Goal: Task Accomplishment & Management: Manage account settings

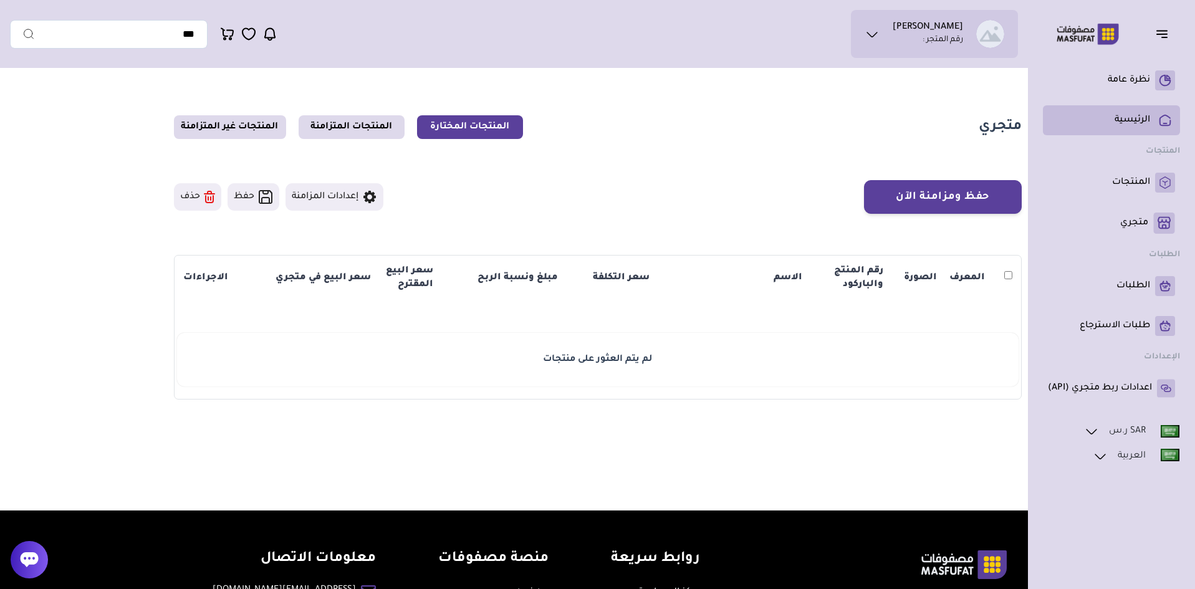
click at [1139, 124] on p "الرئيسية" at bounding box center [1132, 120] width 36 height 12
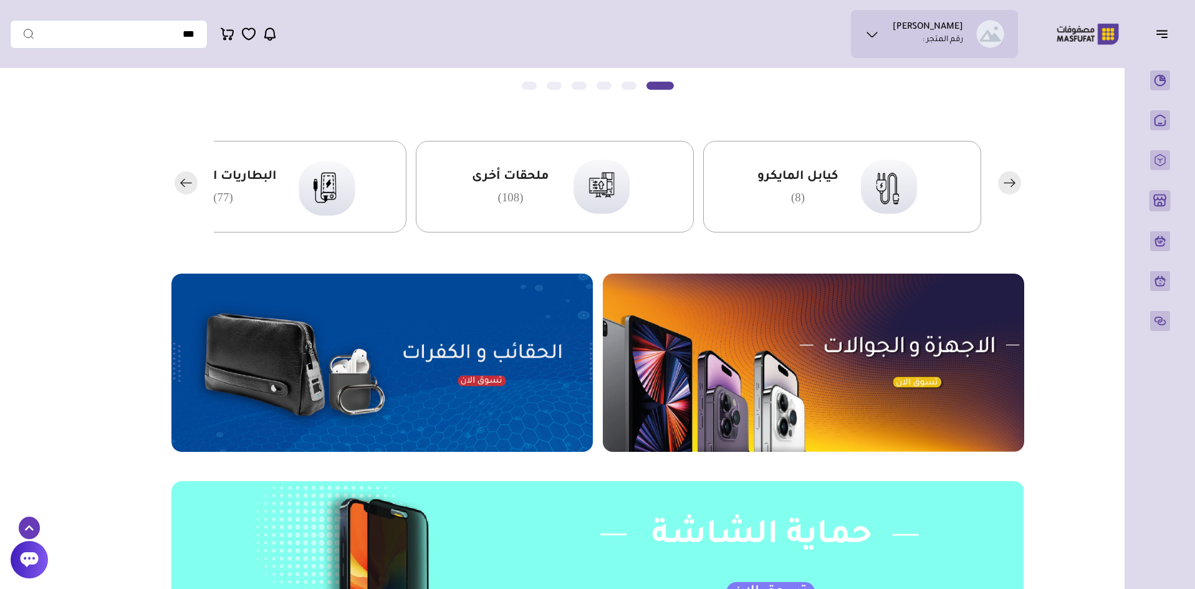
scroll to position [255, 0]
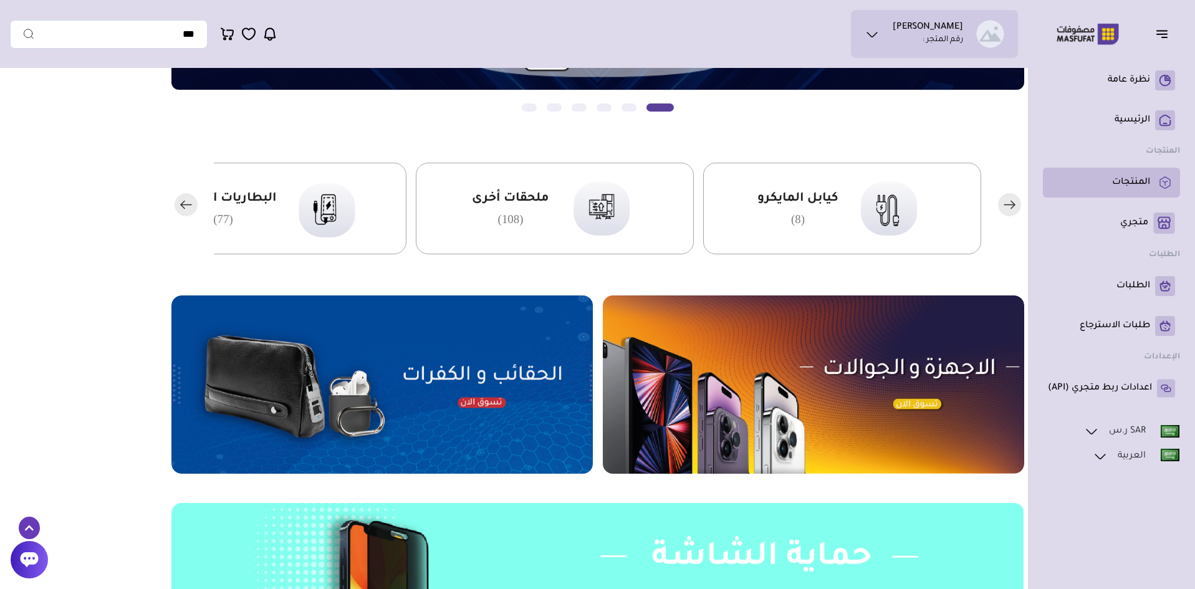
click at [1125, 180] on p "المنتجات" at bounding box center [1131, 182] width 38 height 12
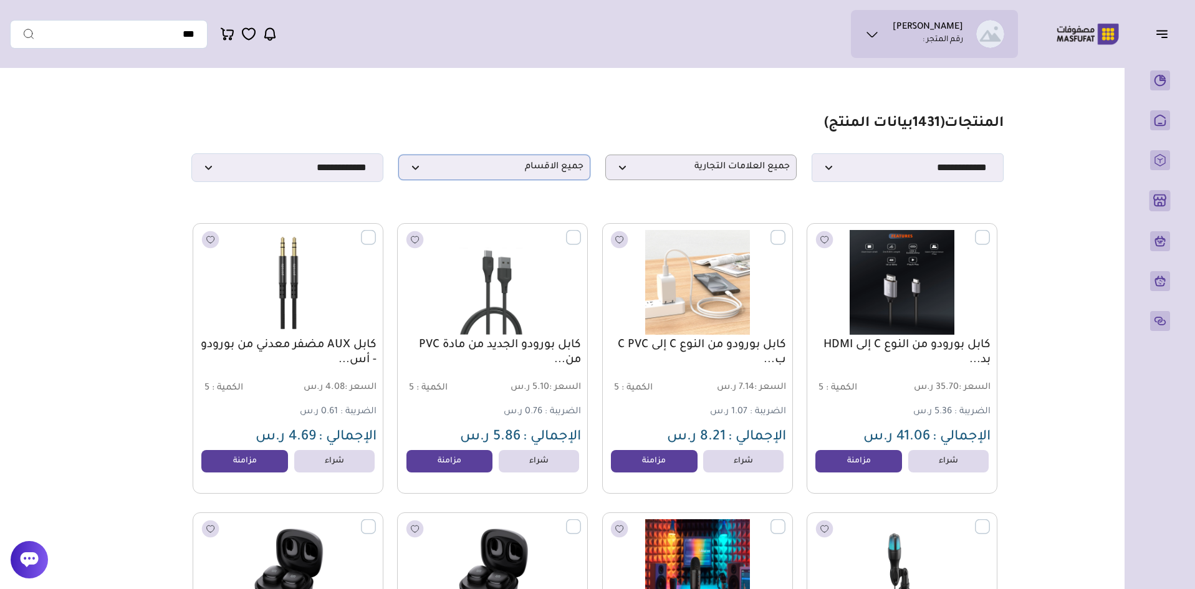
click at [535, 173] on span "جميع الاقسام" at bounding box center [494, 167] width 178 height 12
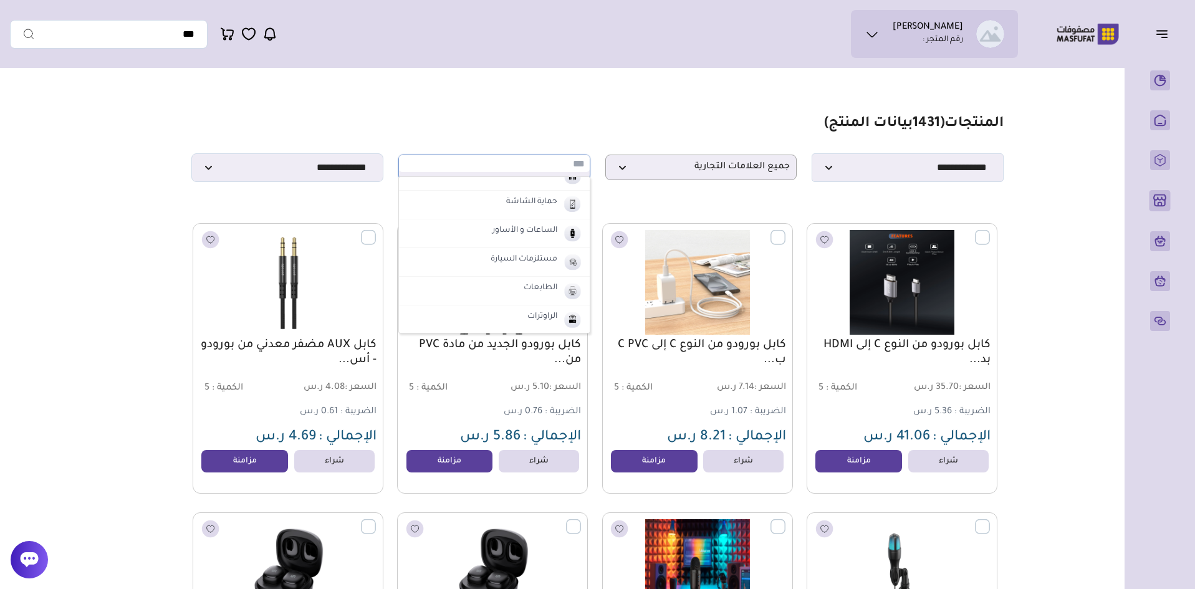
scroll to position [125, 0]
click at [513, 264] on label "الساعات و الأساور" at bounding box center [524, 262] width 69 height 16
select select "*"
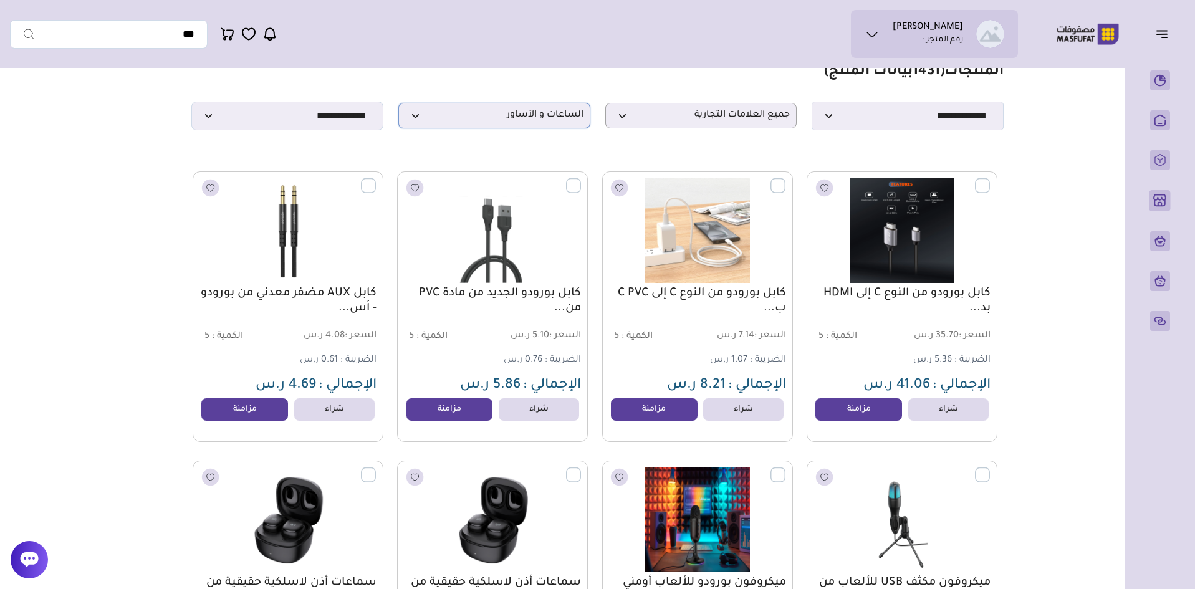
scroll to position [0, 0]
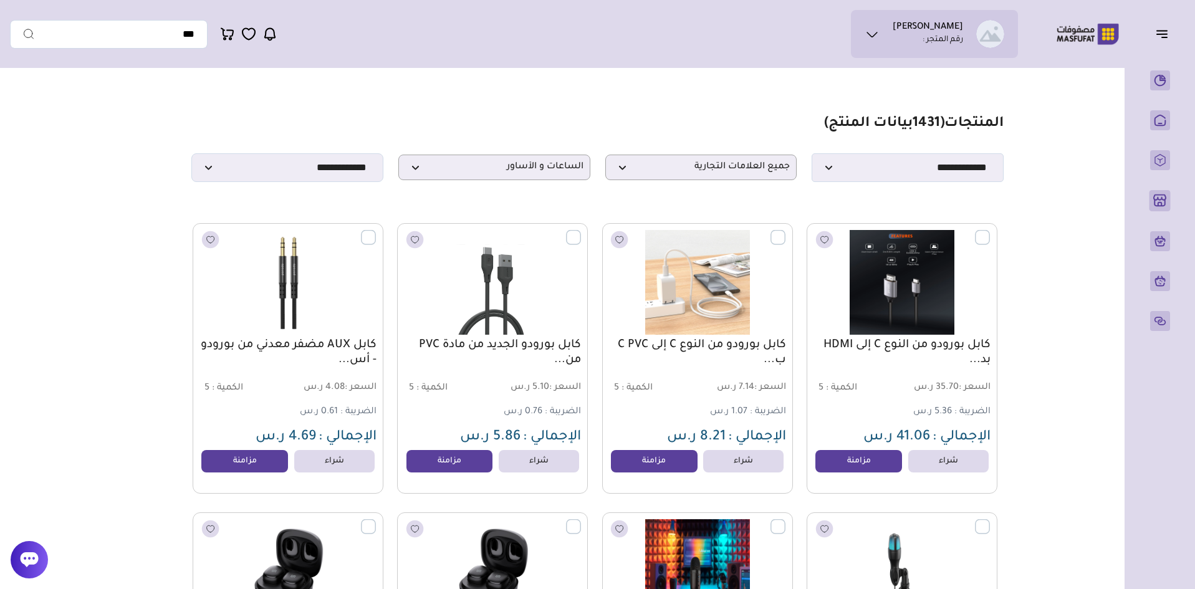
click at [581, 231] on label at bounding box center [581, 230] width 0 height 1
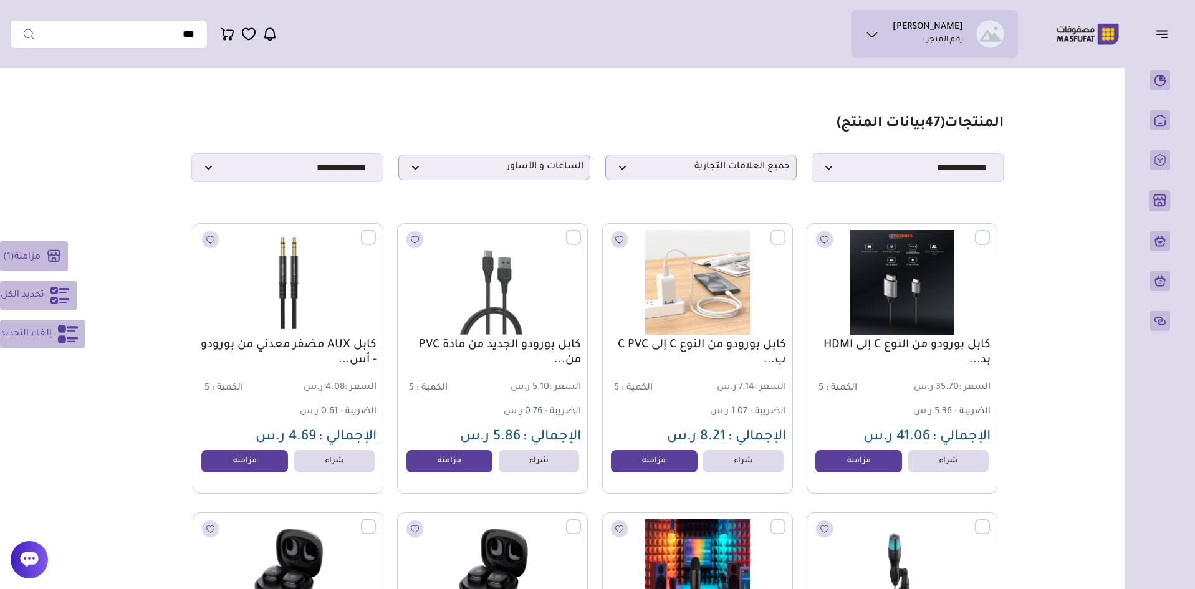
click at [24, 298] on span "تحديد الكل" at bounding box center [23, 295] width 44 height 15
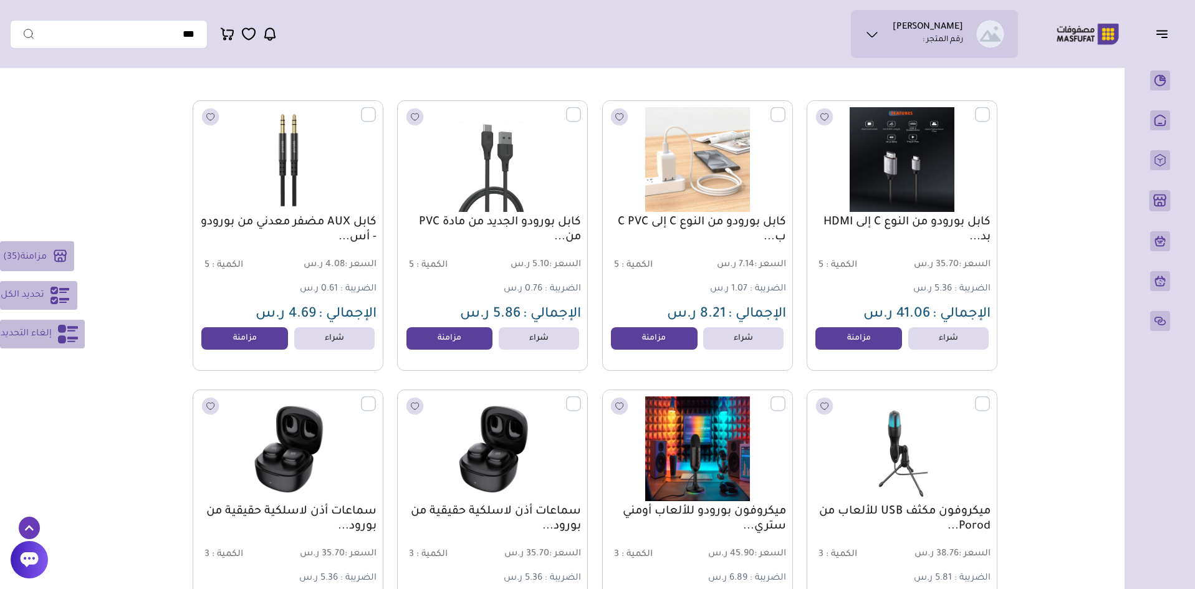
scroll to position [125, 0]
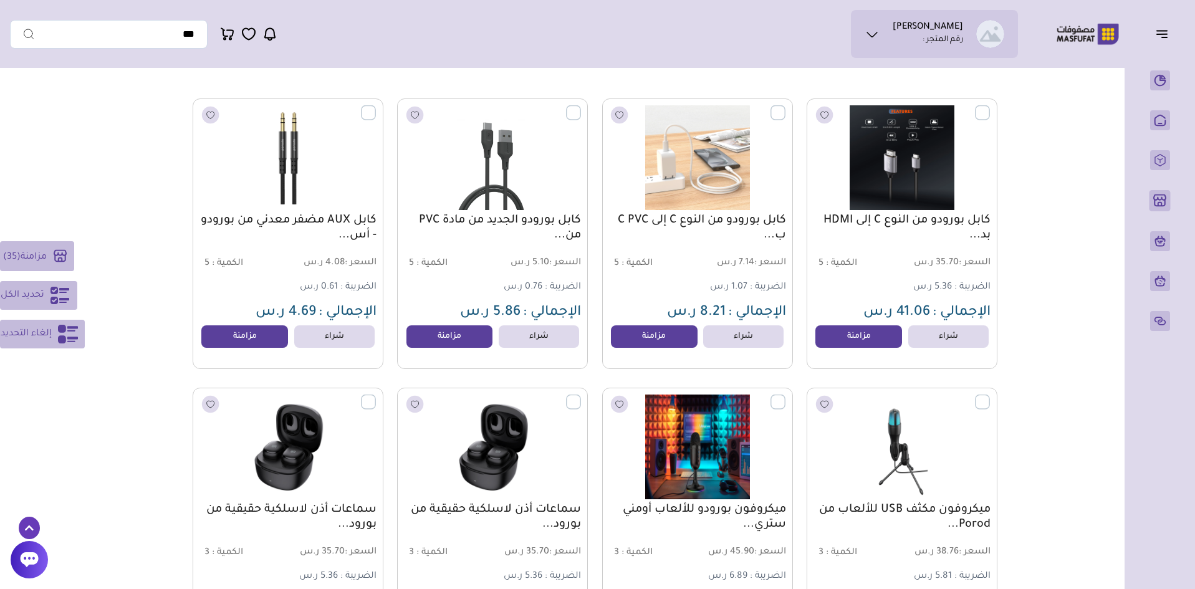
click at [581, 107] on label at bounding box center [581, 105] width 0 height 1
click at [376, 107] on label at bounding box center [376, 105] width 0 height 1
click at [990, 107] on label at bounding box center [990, 105] width 0 height 1
click at [785, 107] on label at bounding box center [785, 105] width 0 height 1
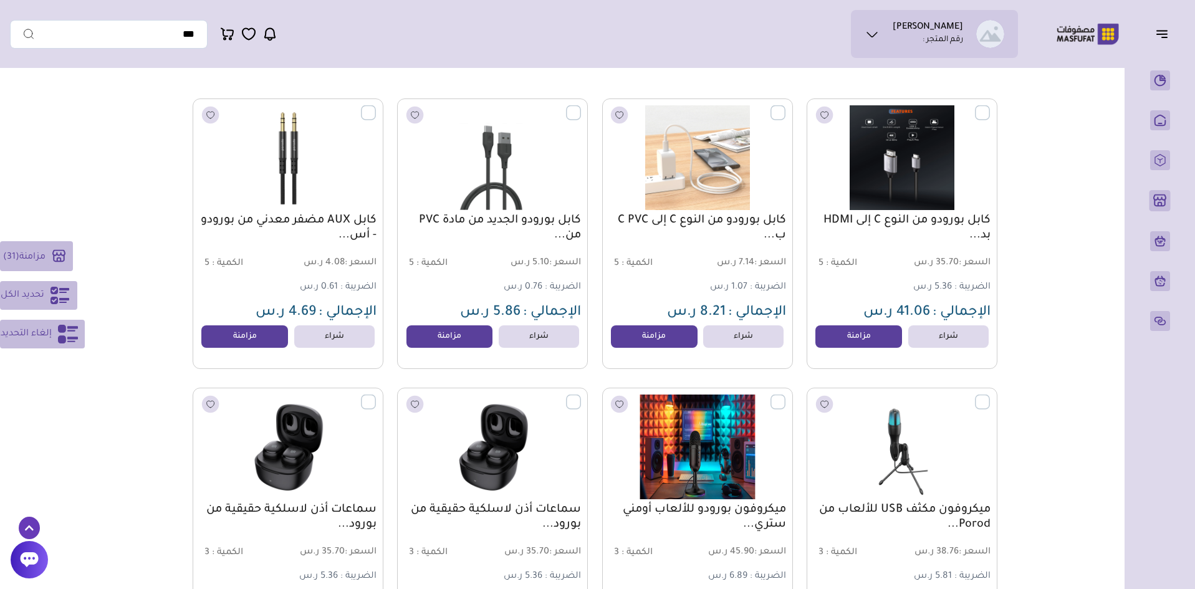
click at [785, 396] on label at bounding box center [785, 394] width 0 height 1
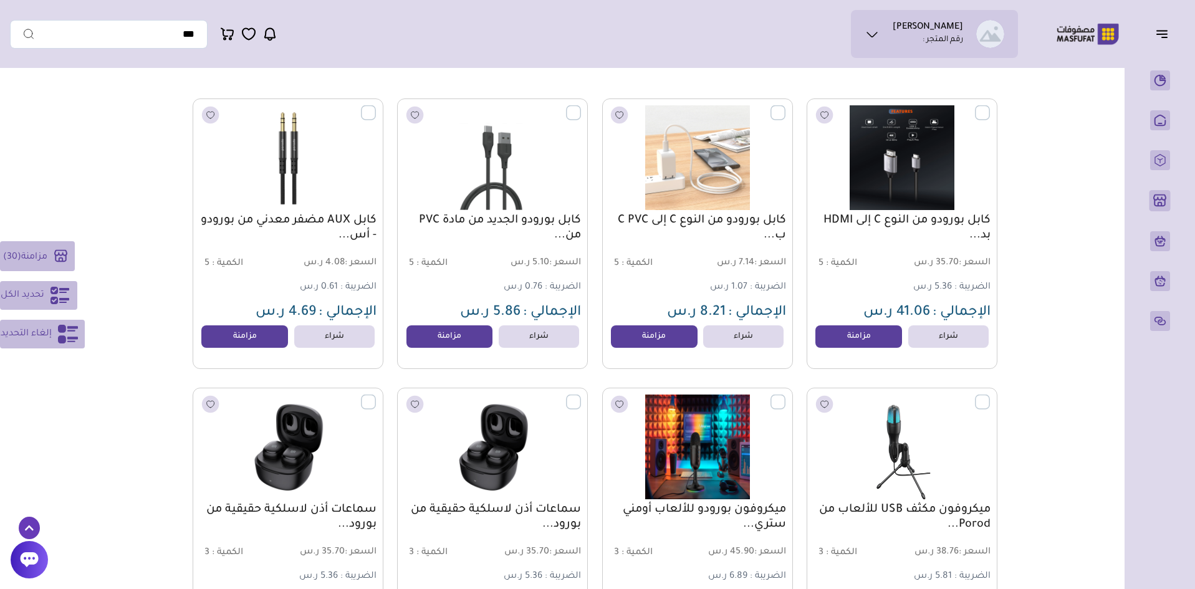
click at [990, 396] on label at bounding box center [990, 394] width 0 height 1
click at [581, 396] on label at bounding box center [581, 394] width 0 height 1
click at [376, 396] on label at bounding box center [376, 394] width 0 height 1
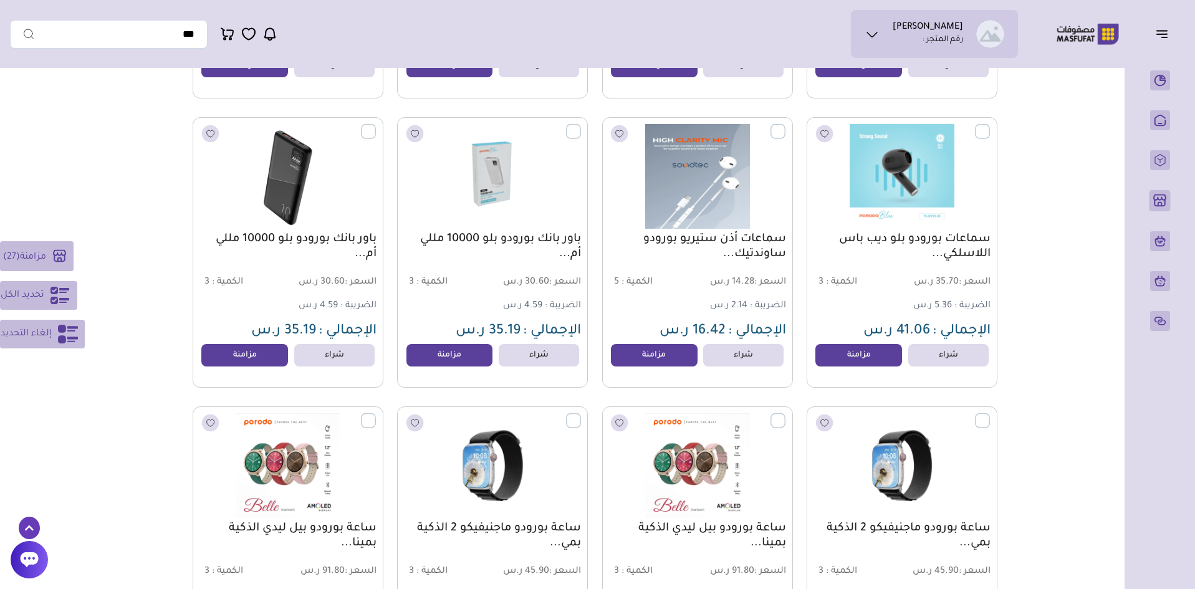
scroll to position [685, 0]
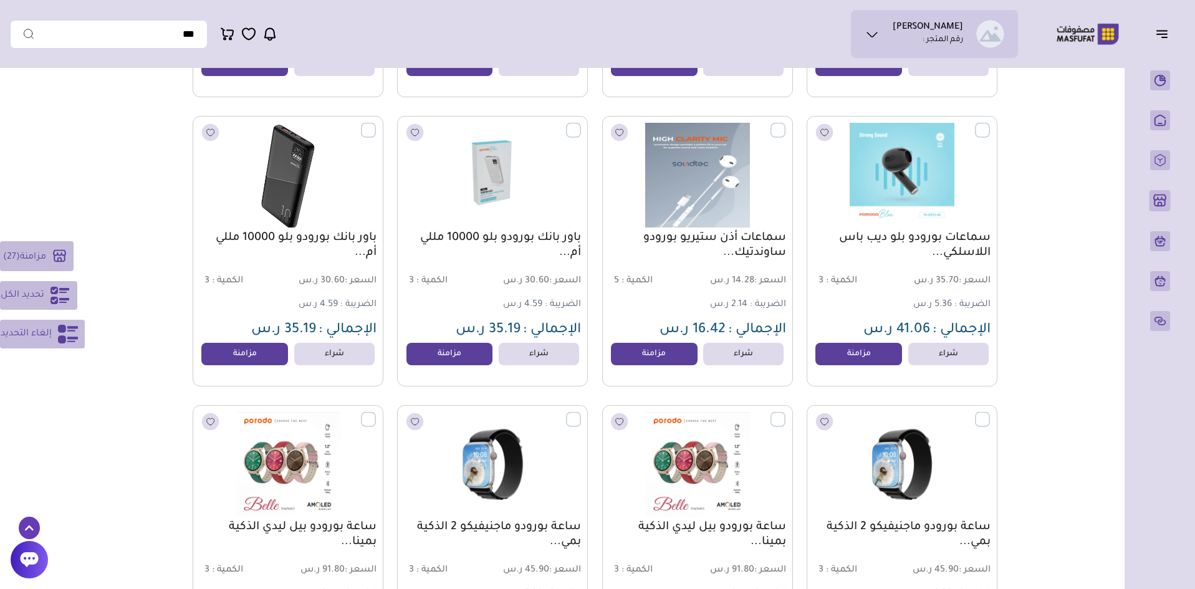
click at [376, 124] on label at bounding box center [376, 123] width 0 height 1
click at [581, 124] on label at bounding box center [581, 123] width 0 height 1
click at [785, 124] on label at bounding box center [785, 123] width 0 height 1
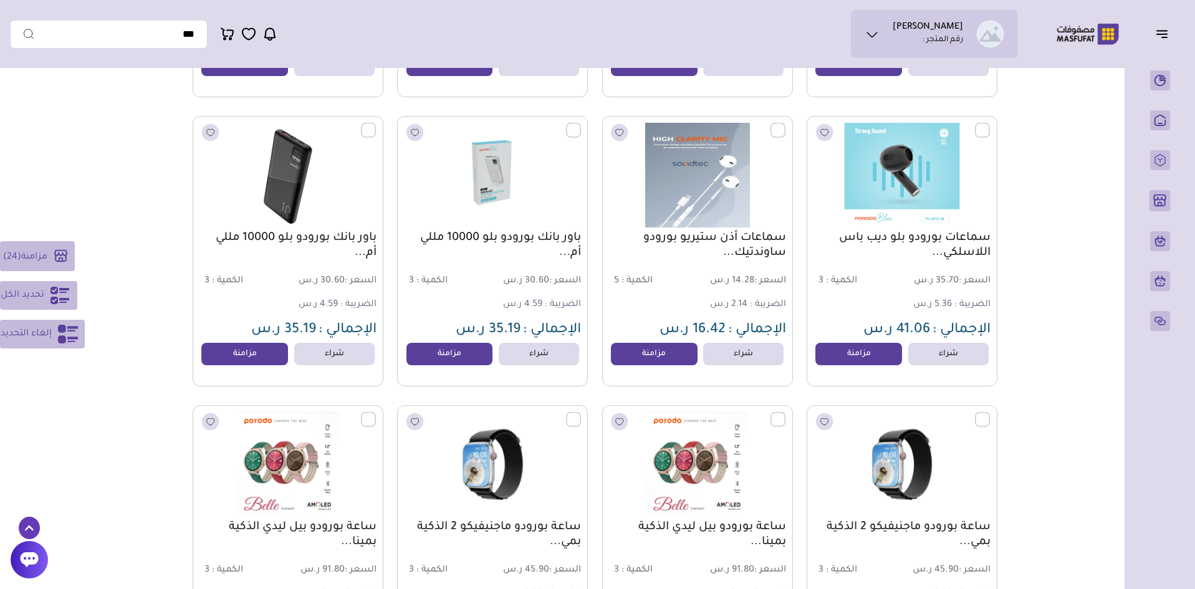
click at [990, 124] on label at bounding box center [990, 123] width 0 height 1
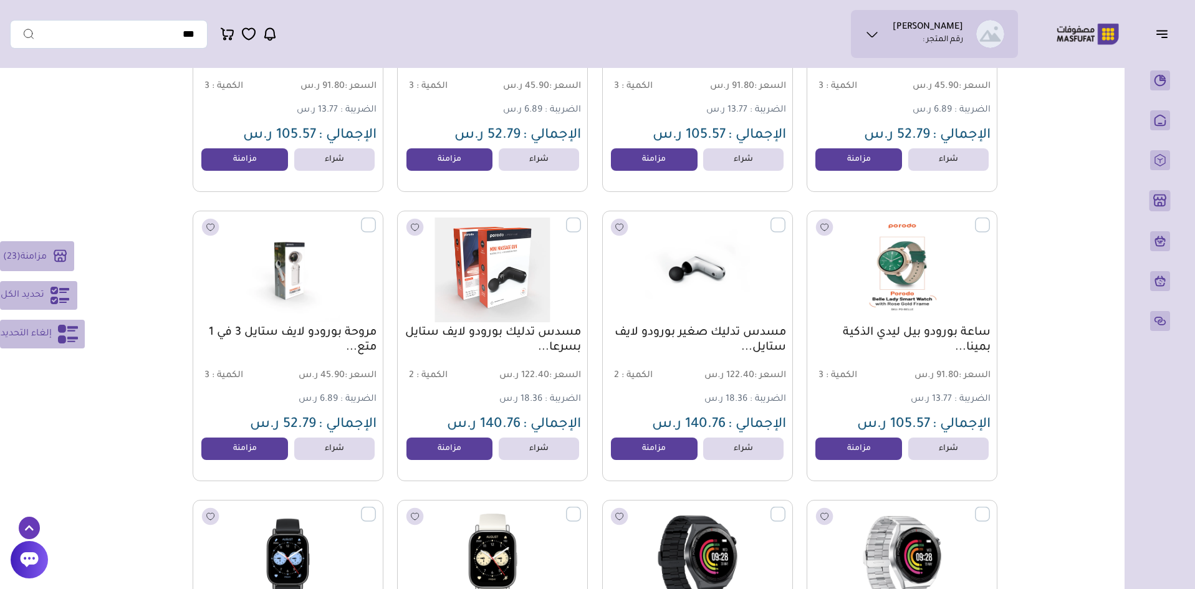
scroll to position [1184, 0]
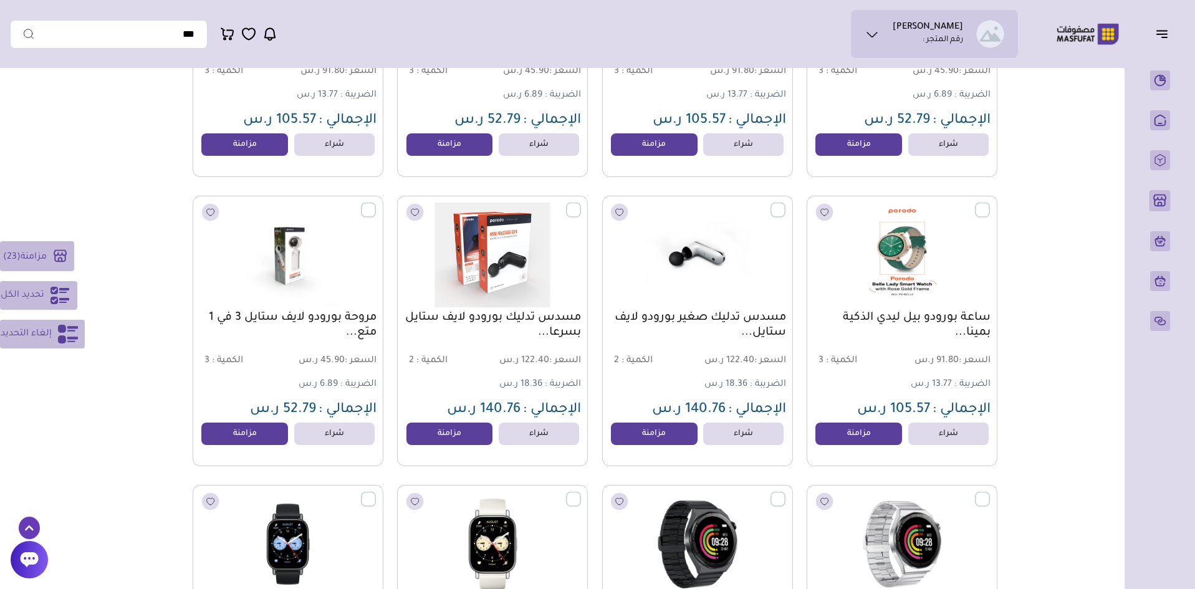
click at [581, 204] on label at bounding box center [581, 203] width 0 height 1
click at [376, 204] on label at bounding box center [376, 203] width 0 height 1
click at [785, 204] on label at bounding box center [785, 203] width 0 height 1
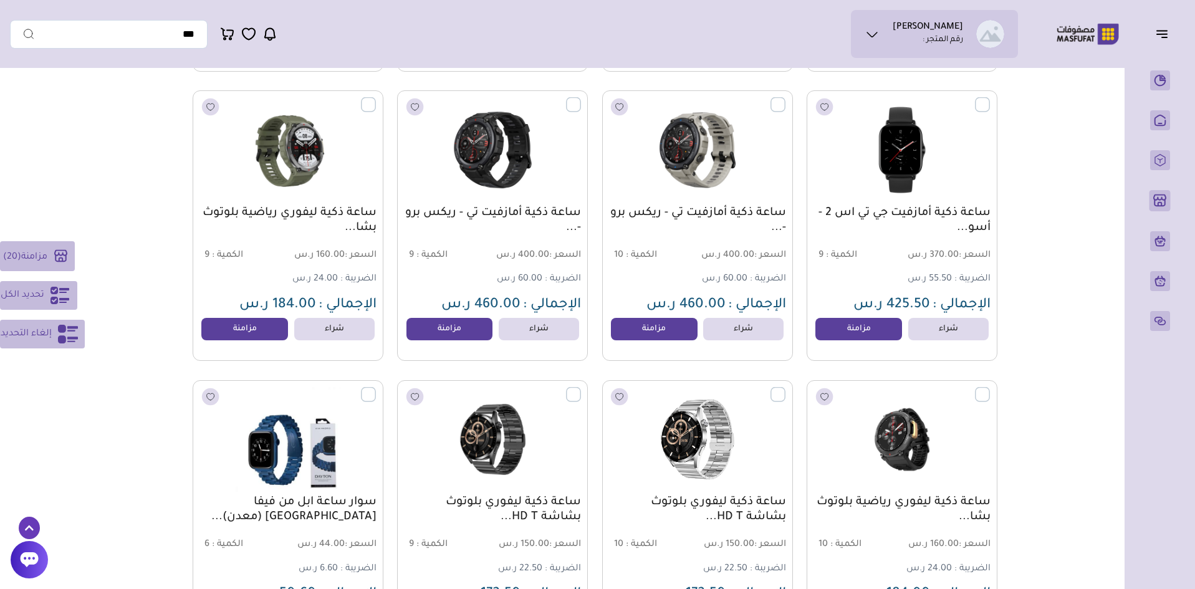
scroll to position [2555, 0]
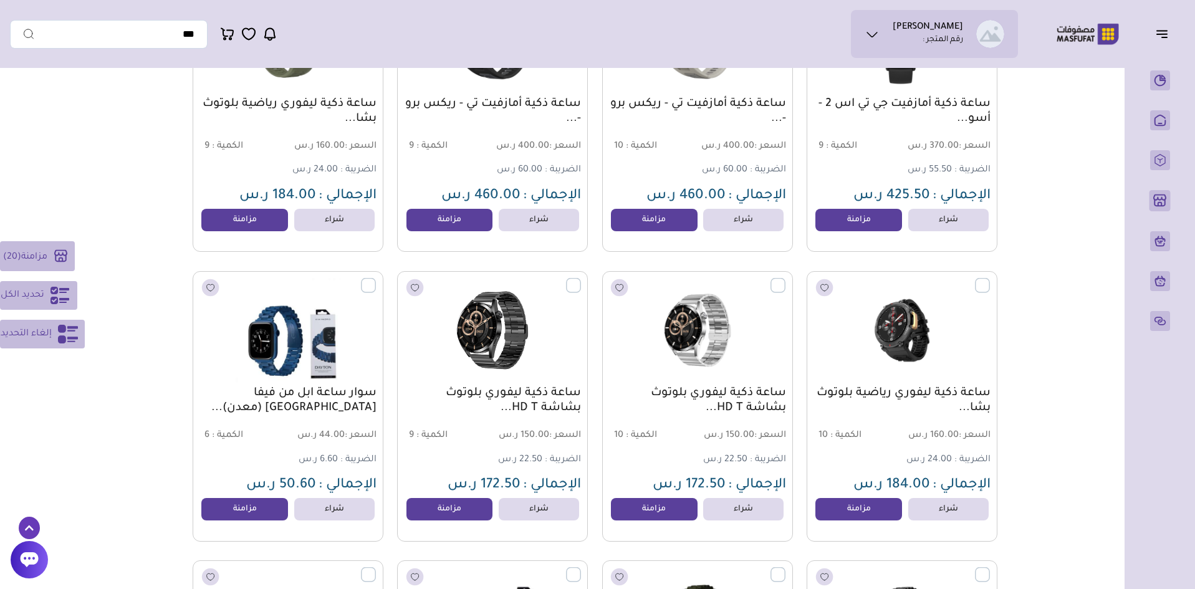
click at [581, 279] on label at bounding box center [581, 277] width 0 height 1
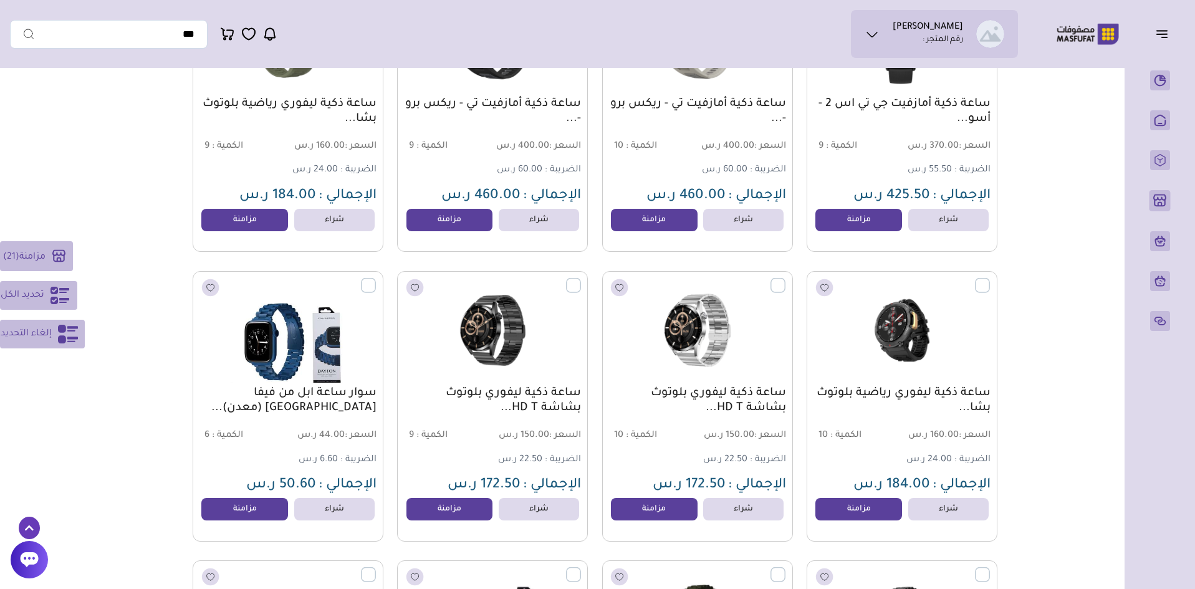
click at [376, 279] on label at bounding box center [376, 277] width 0 height 1
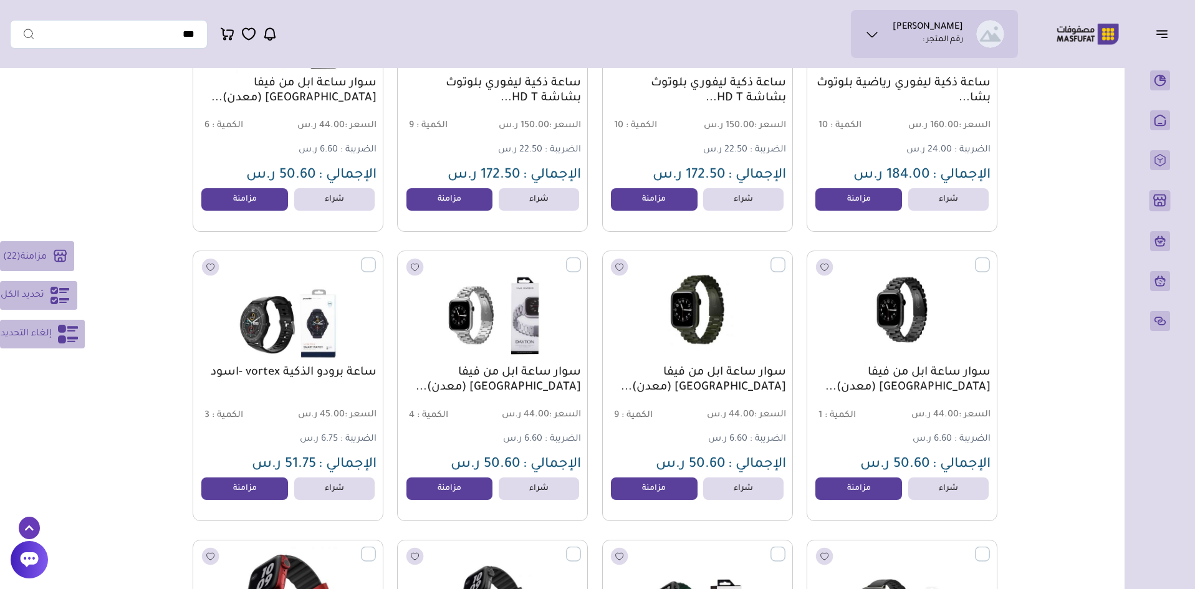
scroll to position [2866, 0]
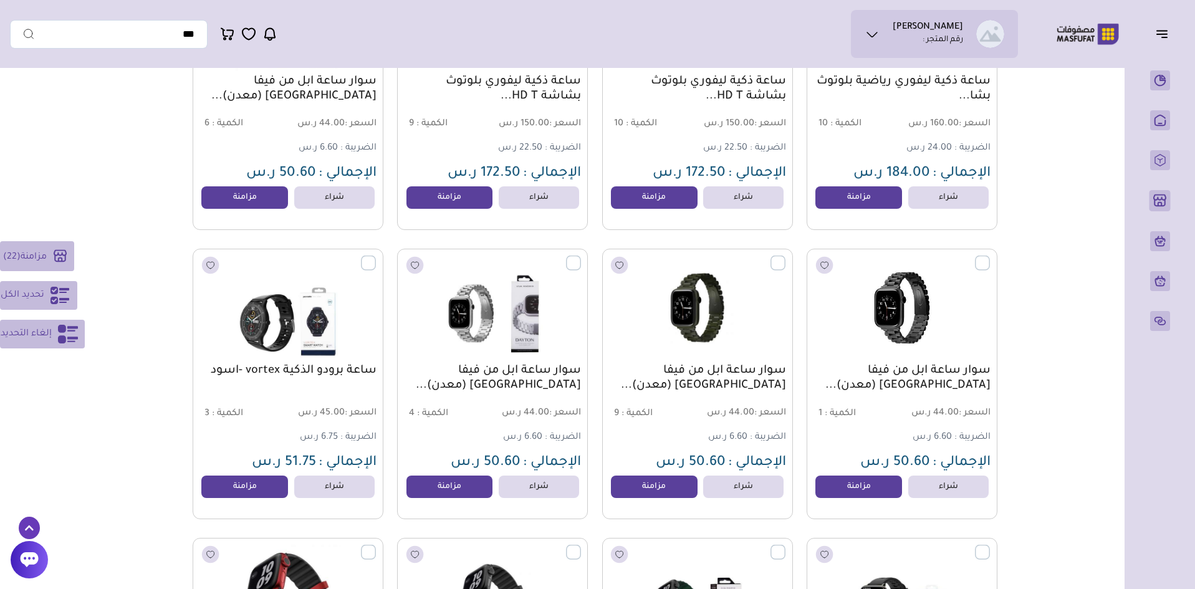
click at [990, 256] on label at bounding box center [990, 255] width 0 height 1
click at [785, 256] on label at bounding box center [785, 255] width 0 height 1
click at [581, 256] on label at bounding box center [581, 255] width 0 height 1
click at [376, 256] on label at bounding box center [376, 255] width 0 height 1
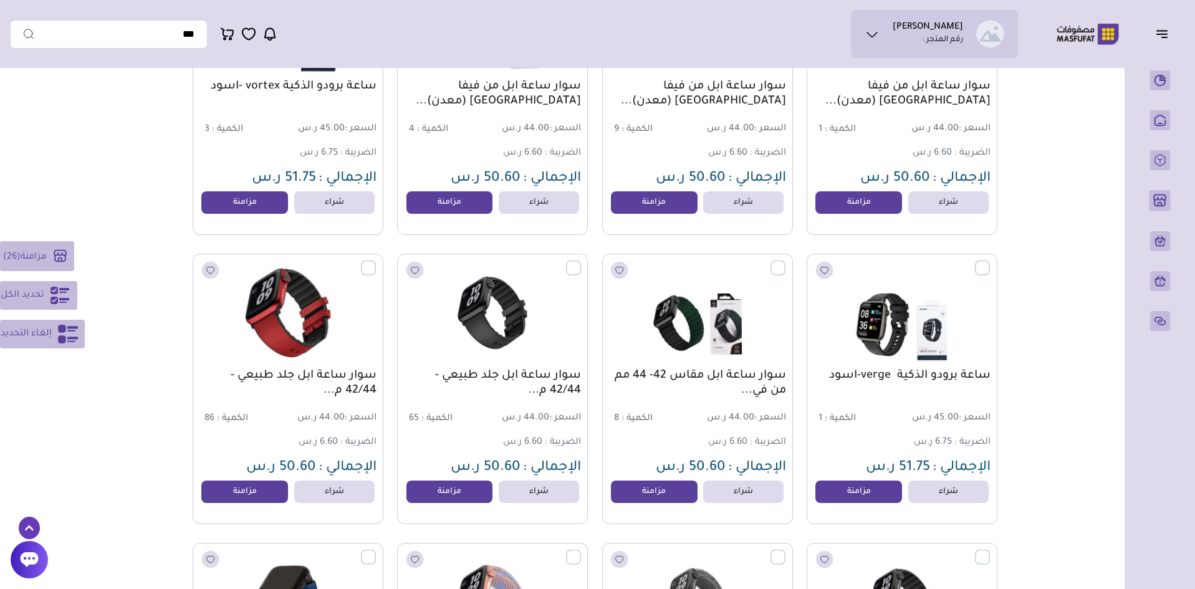
scroll to position [3178, 0]
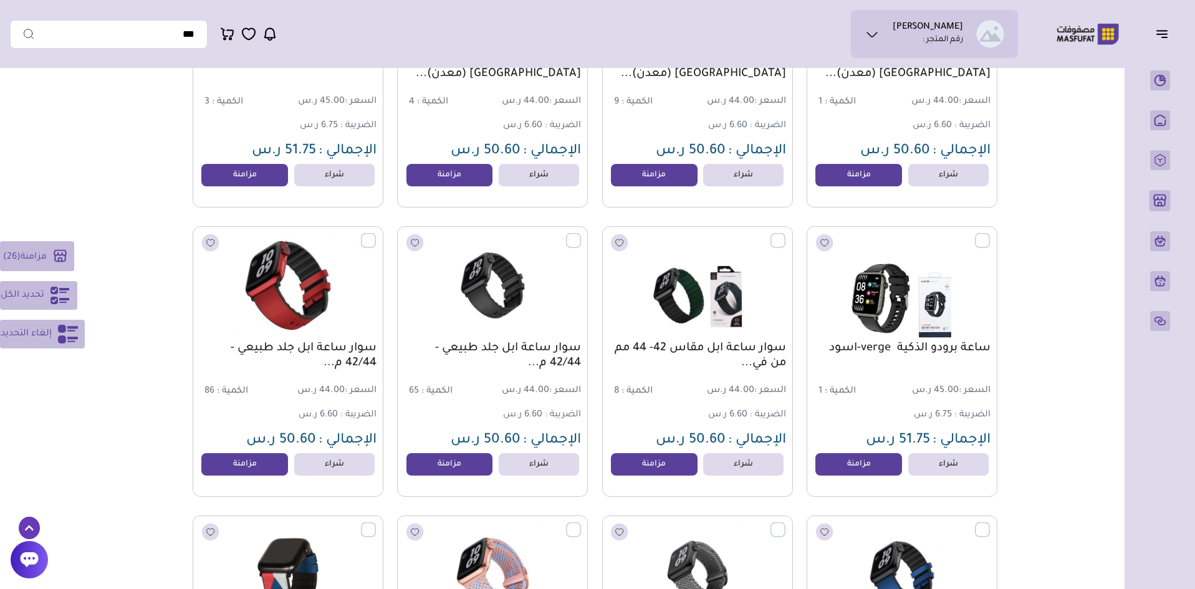
click at [990, 234] on label at bounding box center [990, 232] width 0 height 1
click at [785, 234] on label at bounding box center [785, 232] width 0 height 1
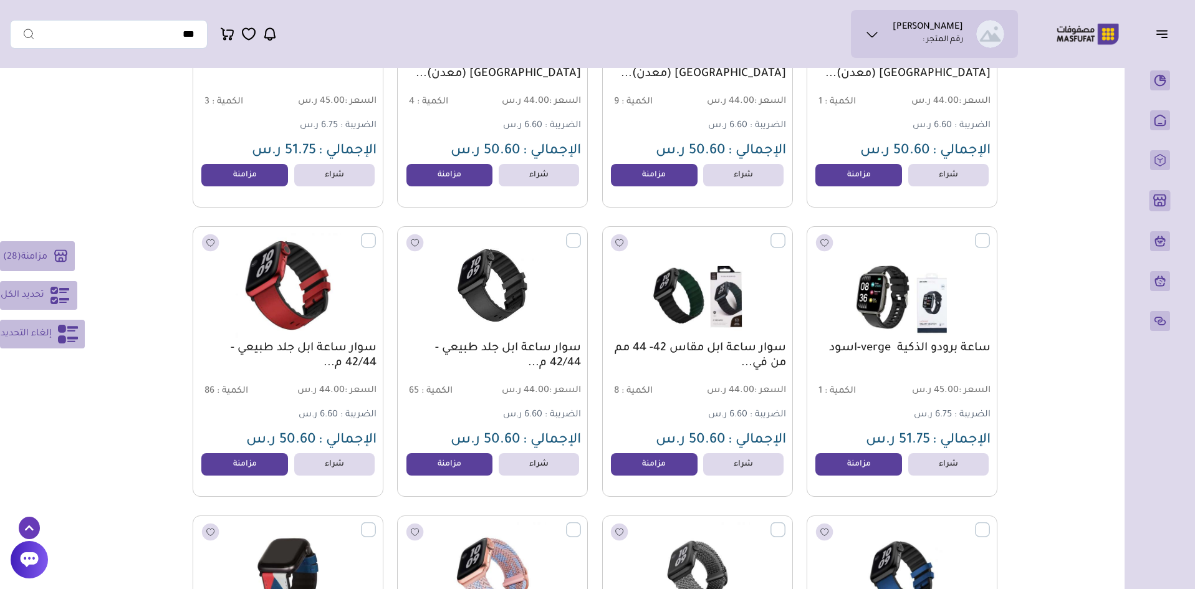
click at [581, 234] on label at bounding box center [581, 232] width 0 height 1
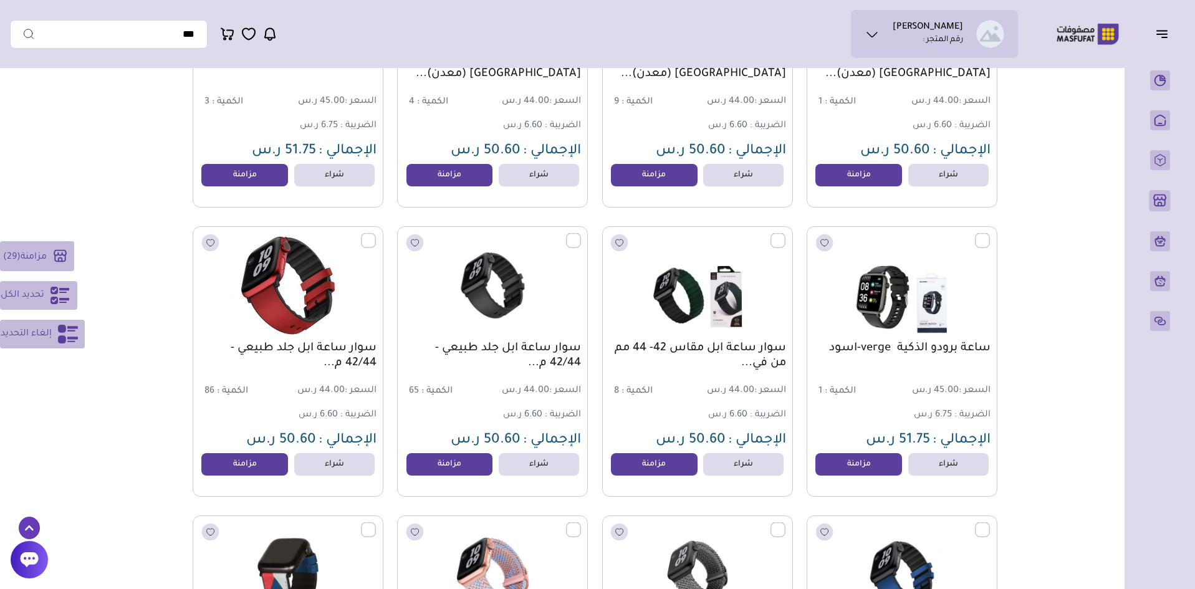
click at [376, 234] on label at bounding box center [376, 232] width 0 height 1
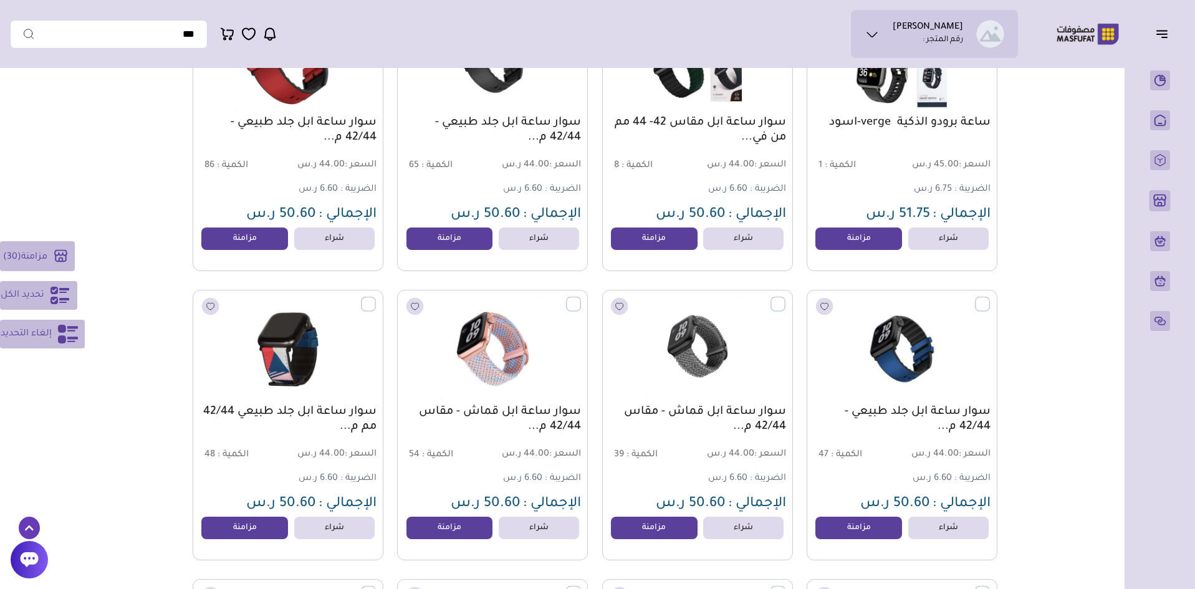
scroll to position [3427, 0]
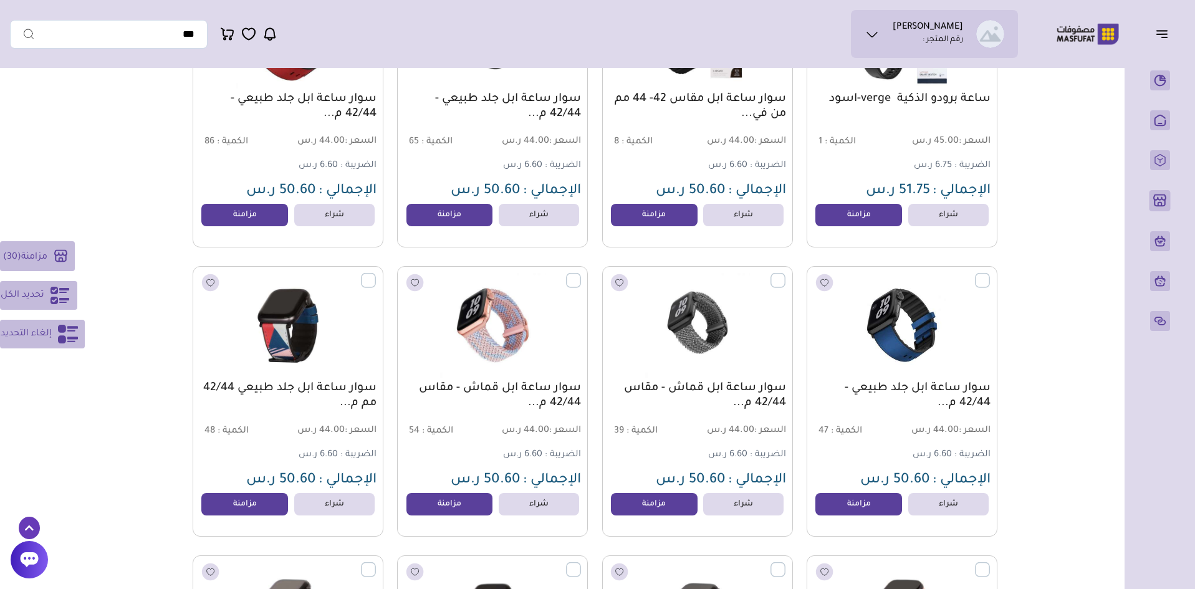
click at [990, 274] on label at bounding box center [990, 273] width 0 height 1
click at [785, 274] on label at bounding box center [785, 273] width 0 height 1
click at [581, 274] on label at bounding box center [581, 273] width 0 height 1
click at [376, 274] on label at bounding box center [376, 273] width 0 height 1
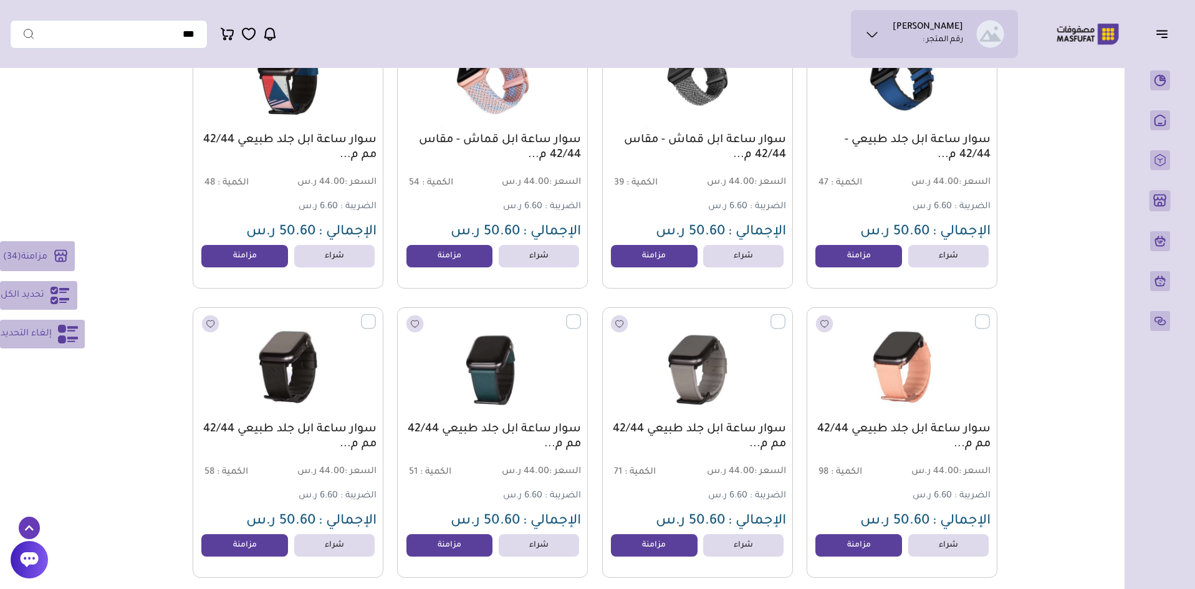
scroll to position [3676, 0]
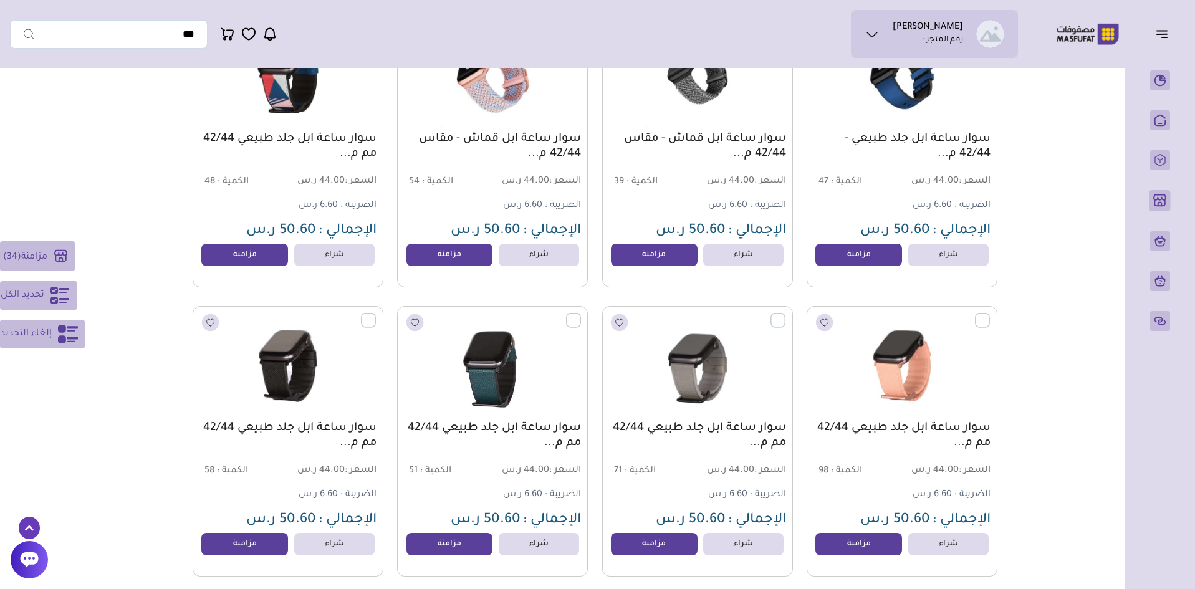
click at [581, 314] on label at bounding box center [581, 313] width 0 height 1
click at [376, 314] on label at bounding box center [376, 313] width 0 height 1
click at [785, 314] on label at bounding box center [785, 313] width 0 height 1
click at [990, 314] on label at bounding box center [990, 313] width 0 height 1
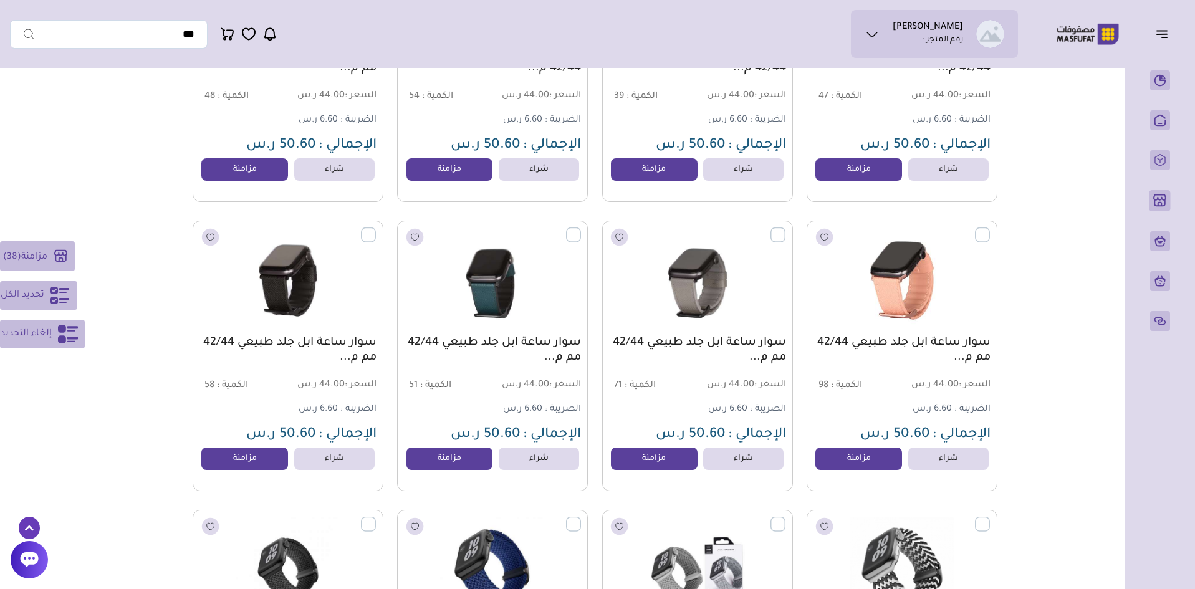
scroll to position [3926, 0]
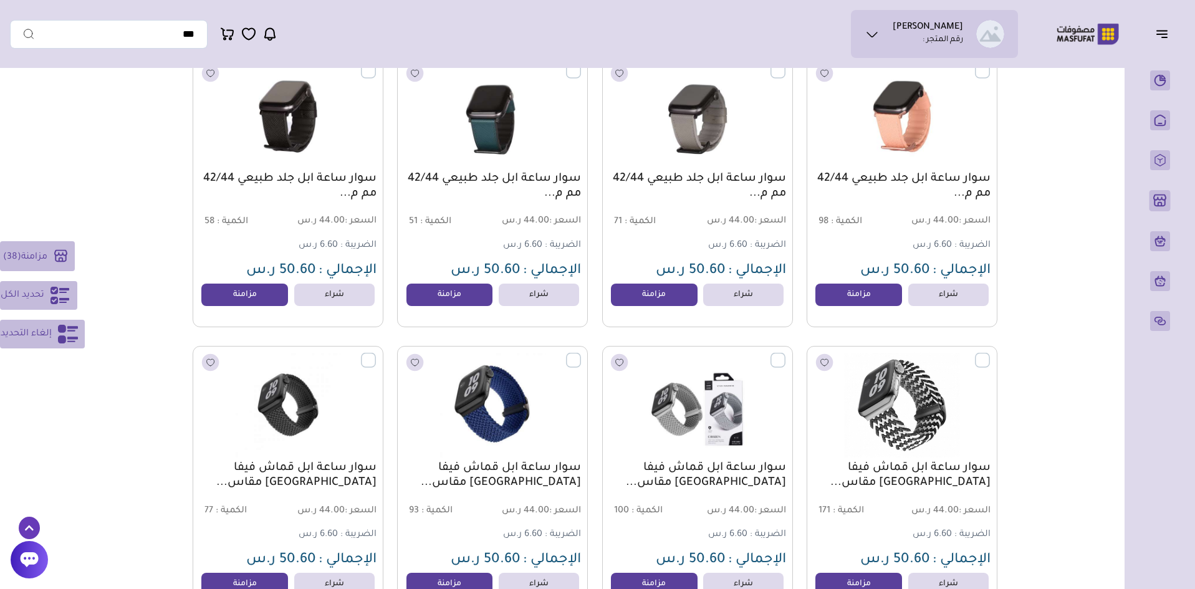
click at [990, 354] on label at bounding box center [990, 353] width 0 height 1
click at [785, 354] on label at bounding box center [785, 353] width 0 height 1
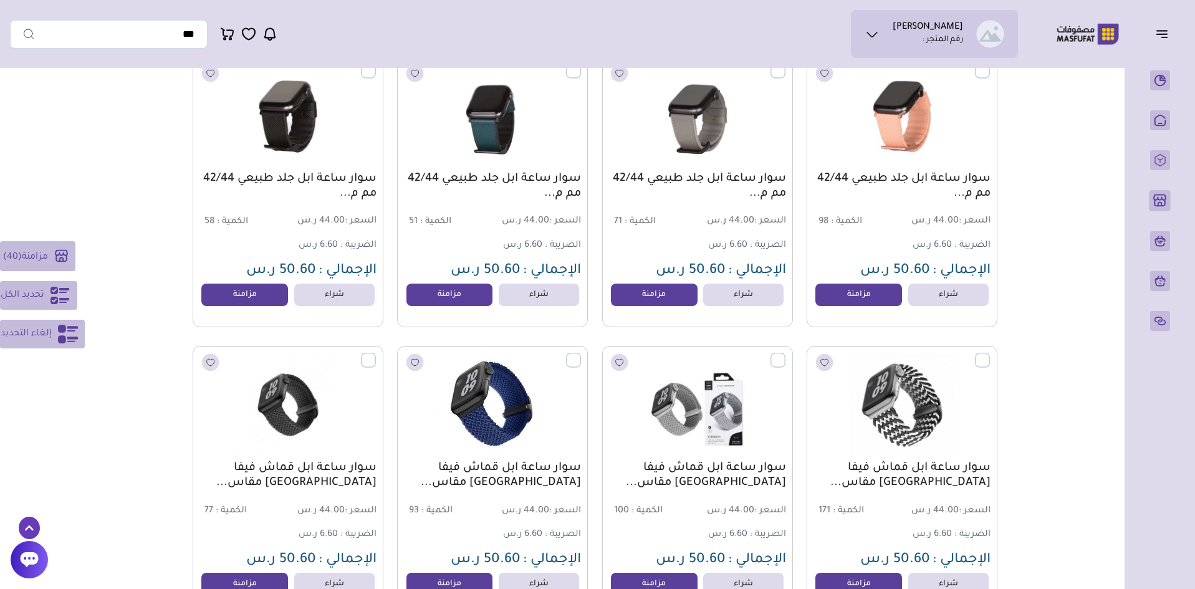
click at [581, 354] on label at bounding box center [581, 353] width 0 height 1
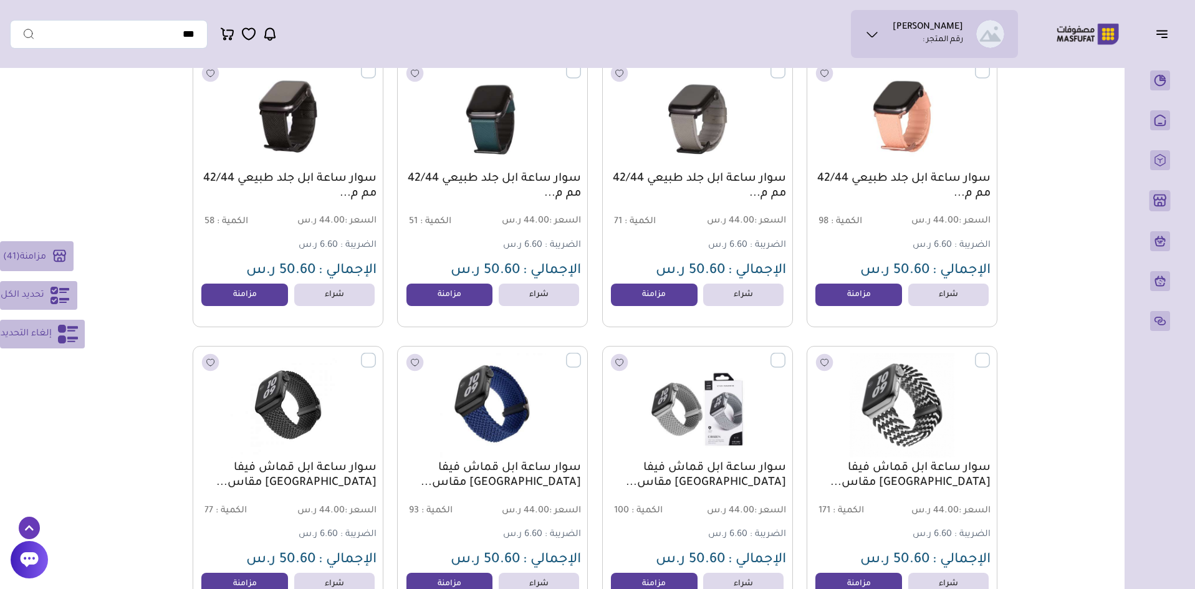
click at [376, 354] on label at bounding box center [376, 353] width 0 height 1
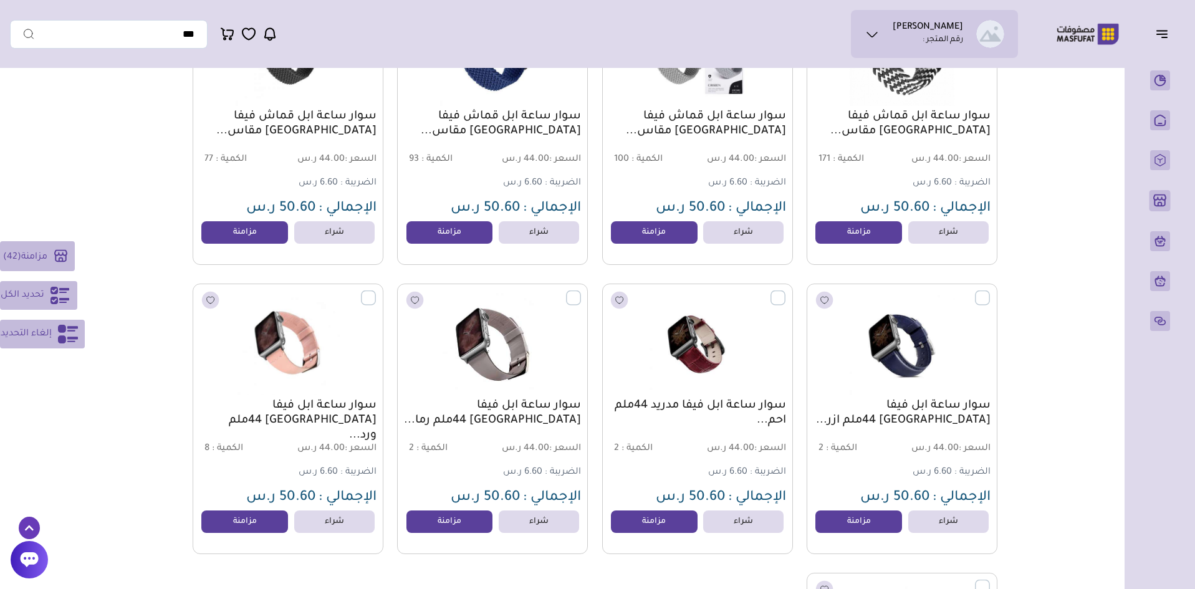
scroll to position [4300, 0]
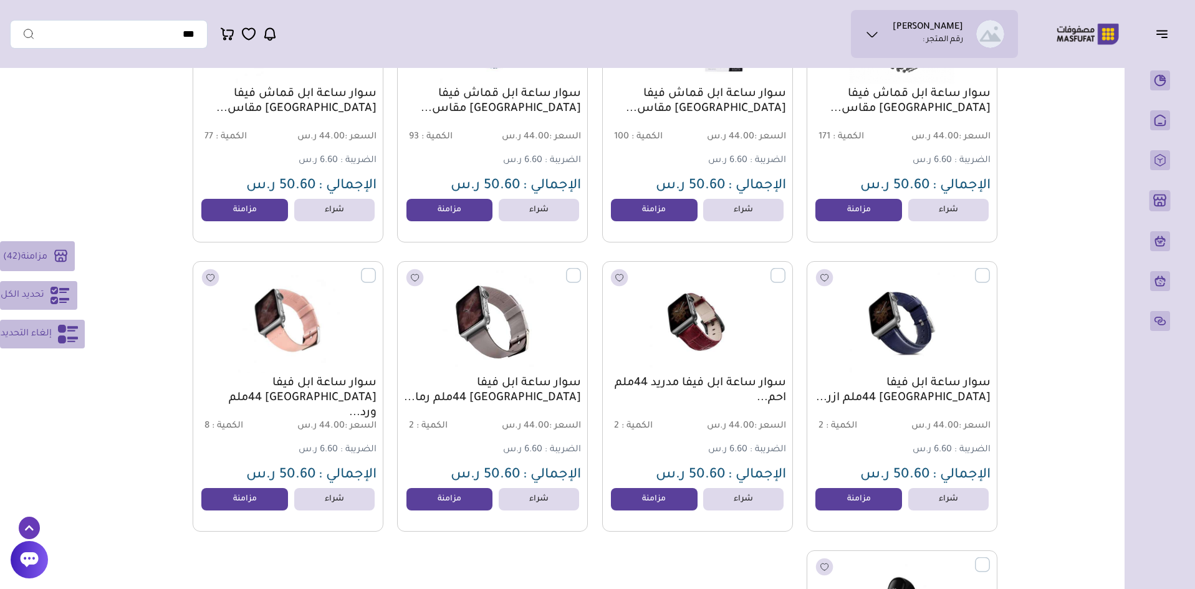
click at [581, 269] on label at bounding box center [581, 268] width 0 height 1
click at [376, 269] on label at bounding box center [376, 268] width 0 height 1
click at [785, 269] on label at bounding box center [785, 268] width 0 height 1
click at [990, 269] on label at bounding box center [990, 268] width 0 height 1
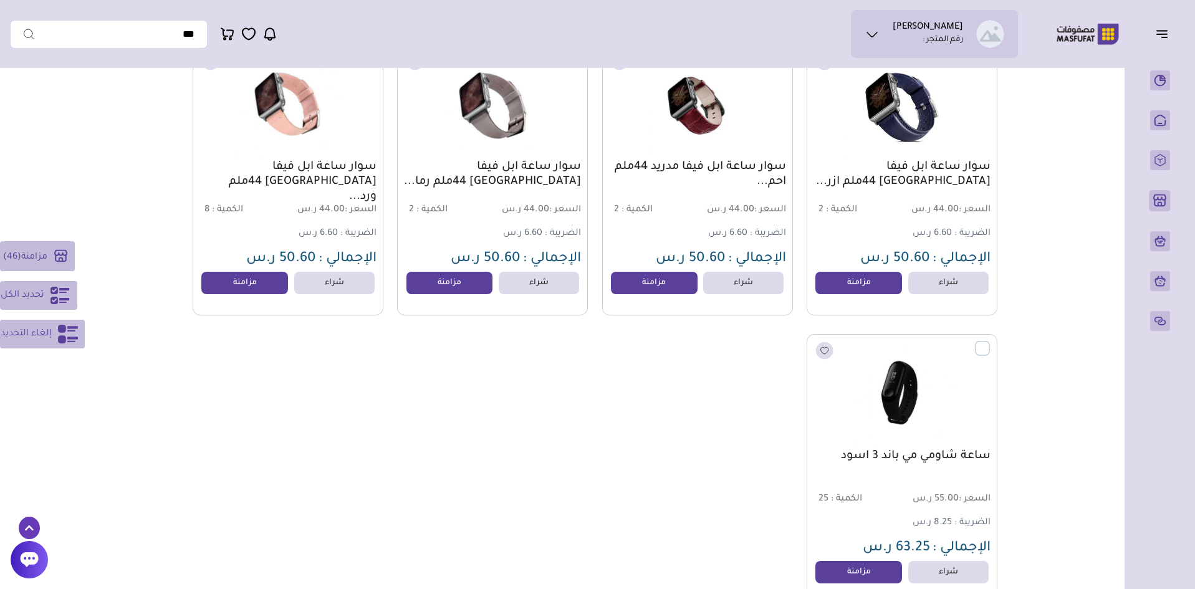
scroll to position [4549, 0]
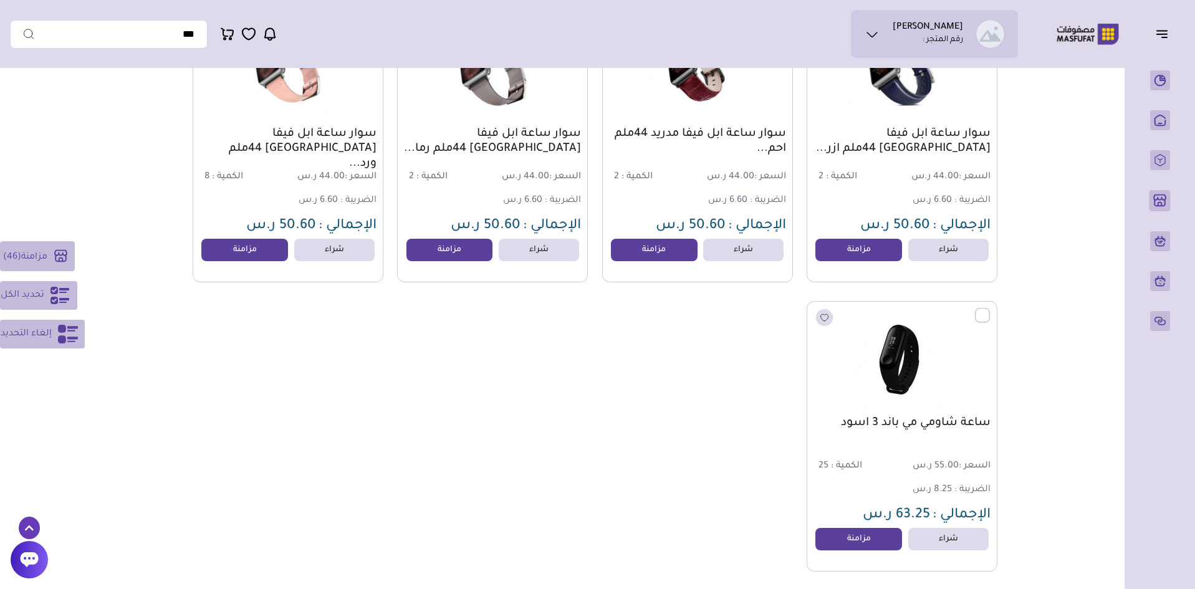
click at [990, 309] on label at bounding box center [990, 308] width 0 height 1
click at [39, 259] on span "مزامنة" at bounding box center [34, 257] width 26 height 10
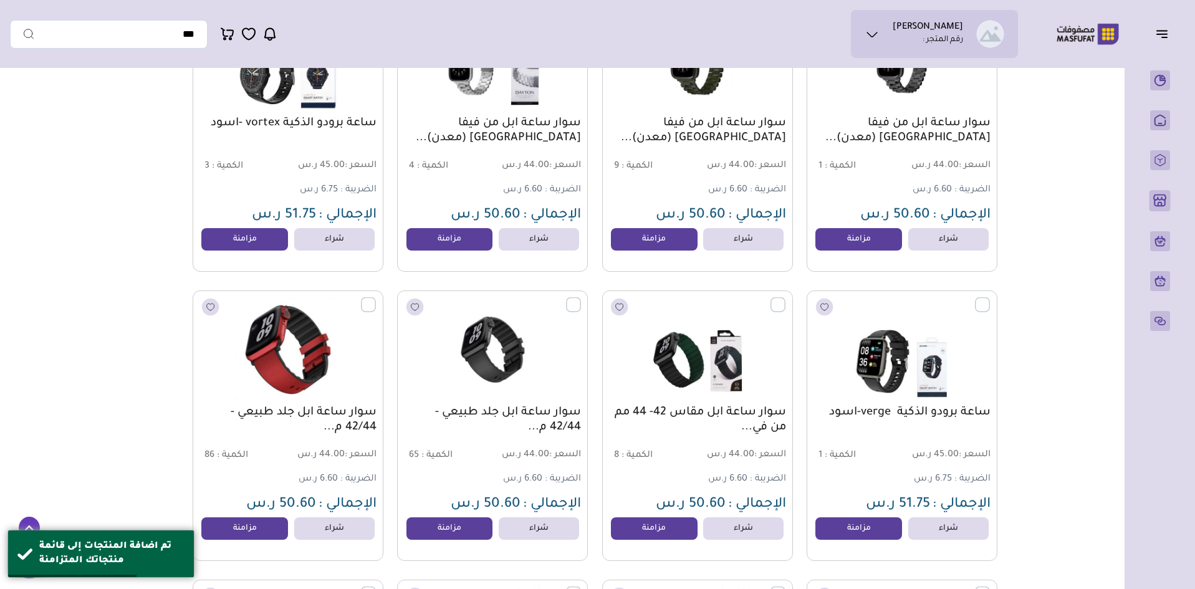
scroll to position [2929, 0]
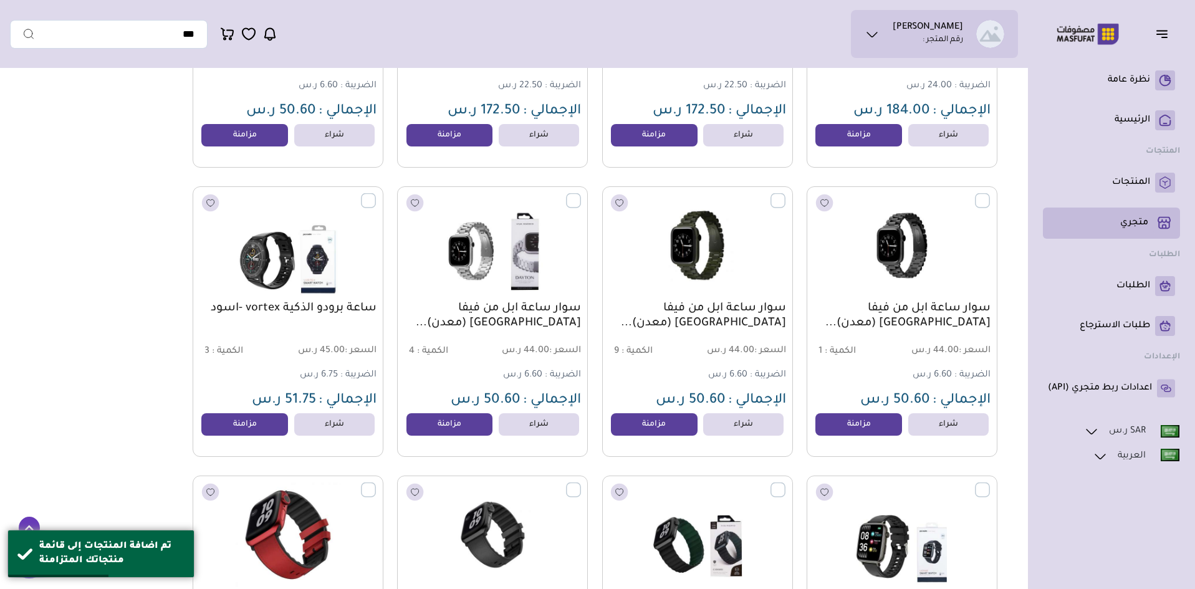
click at [1140, 221] on p "متجري ( 0 )" at bounding box center [1134, 223] width 28 height 12
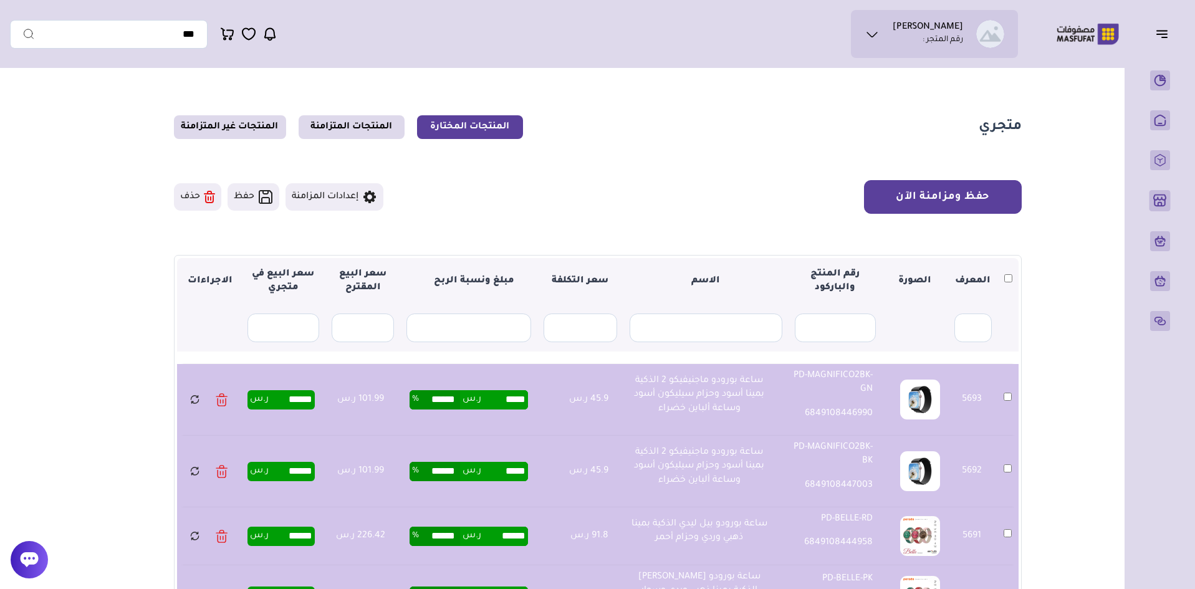
click at [980, 201] on button "حفظ ومزامنة الآن" at bounding box center [943, 197] width 158 height 34
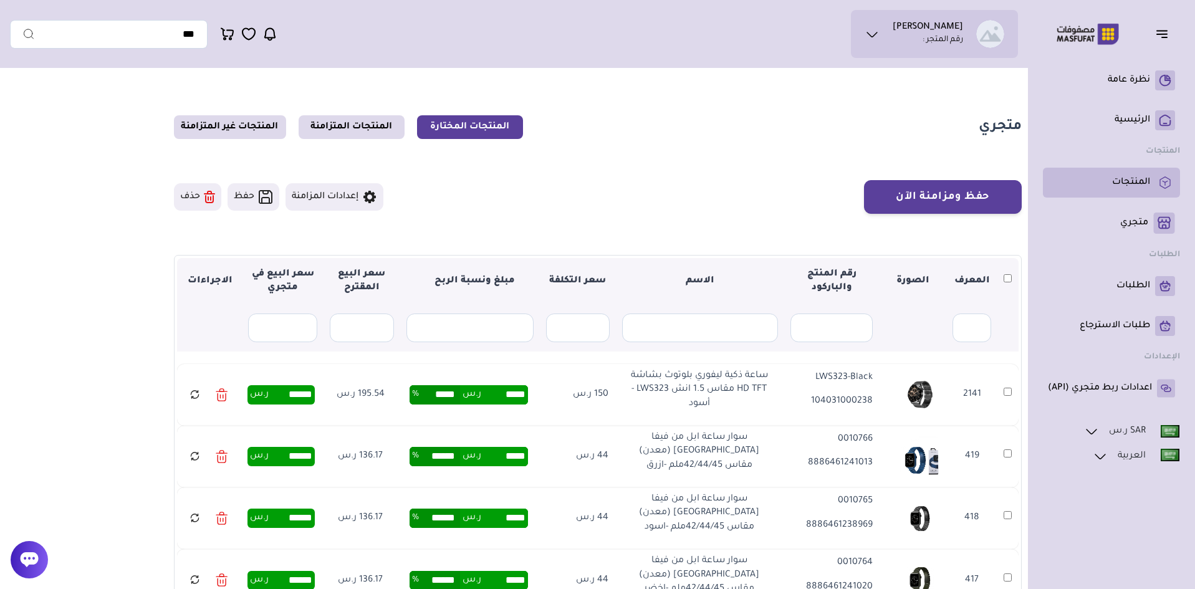
click at [1134, 177] on p "المنتجات" at bounding box center [1131, 182] width 38 height 12
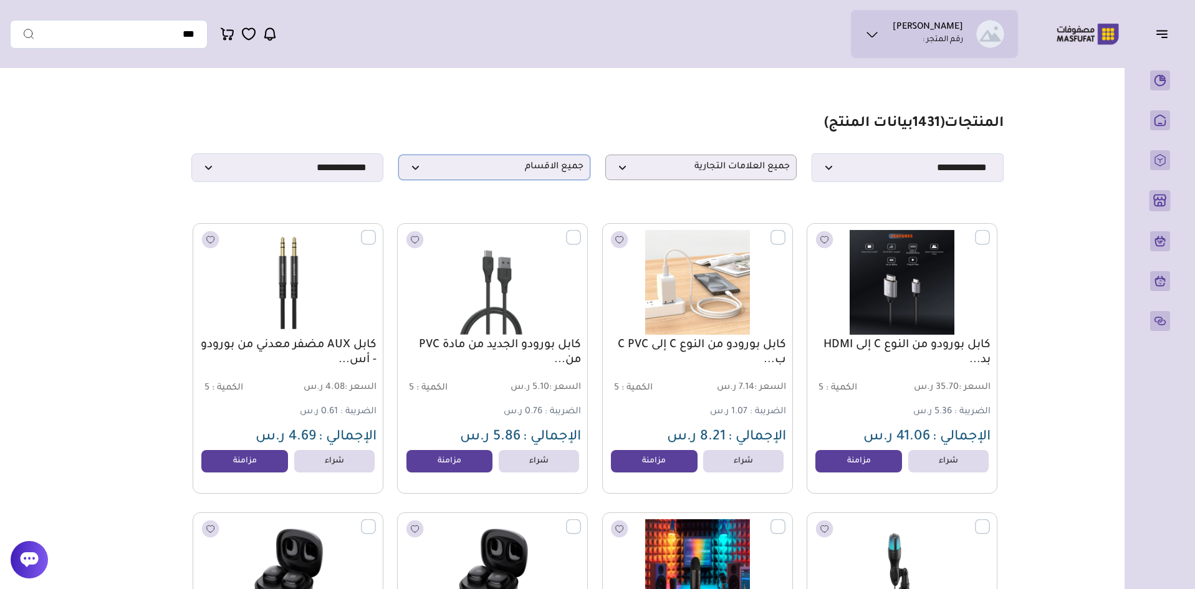
click at [529, 173] on span "جميع الاقسام" at bounding box center [494, 167] width 178 height 12
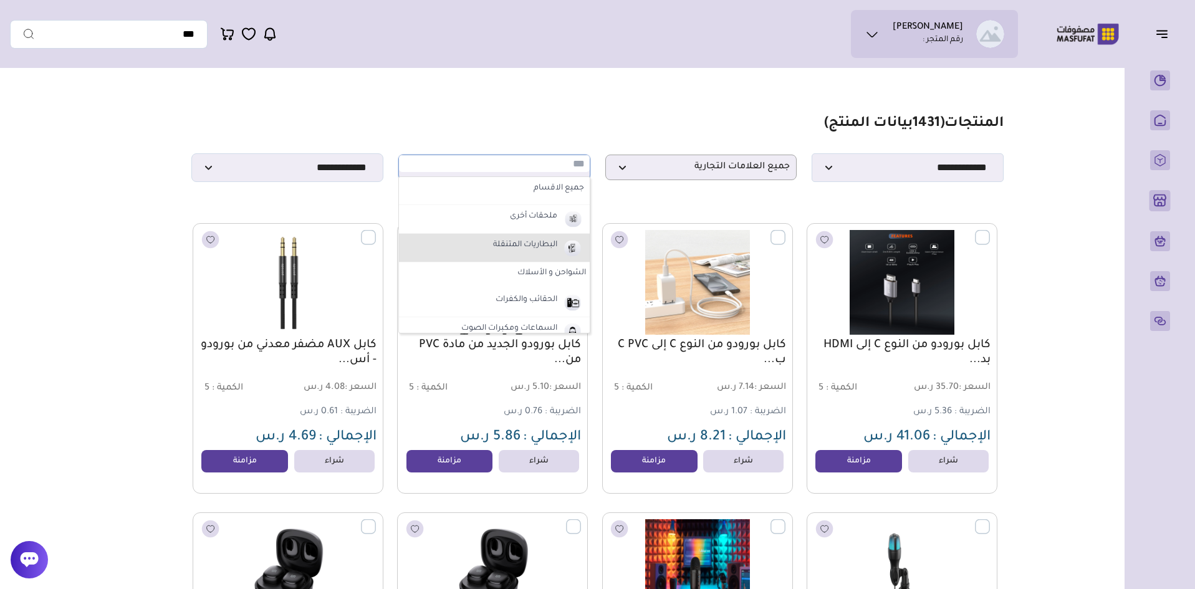
click at [553, 254] on label "البطاريات المتنقلة" at bounding box center [525, 245] width 68 height 16
select select "*"
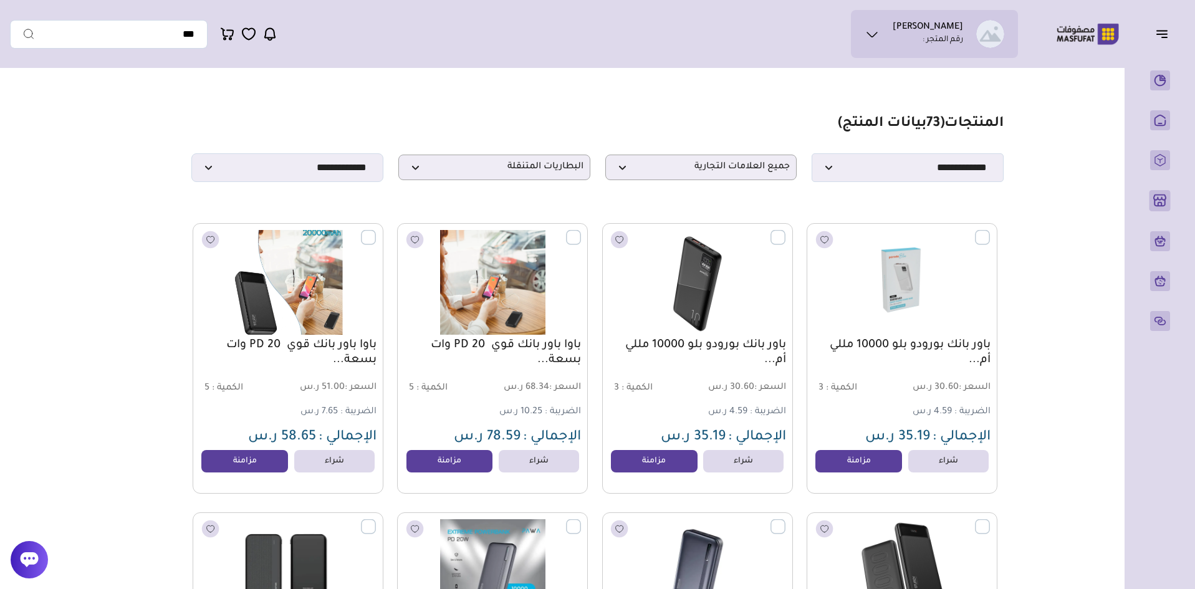
click at [376, 231] on label at bounding box center [376, 230] width 0 height 1
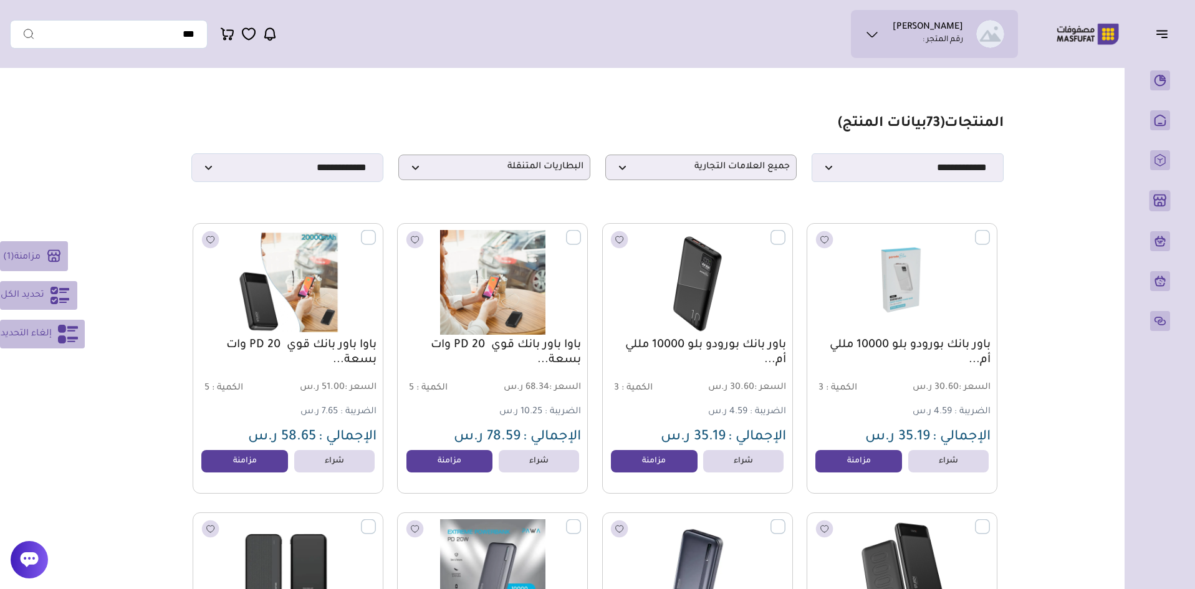
click at [30, 300] on span "تحديد الكل" at bounding box center [23, 295] width 44 height 15
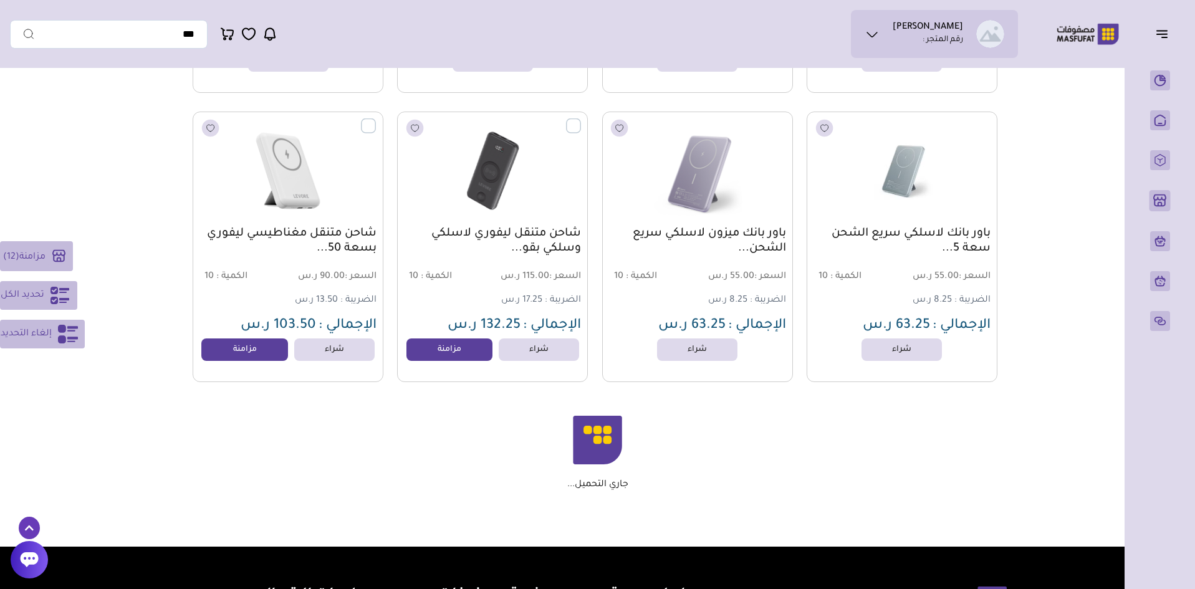
scroll to position [1246, 0]
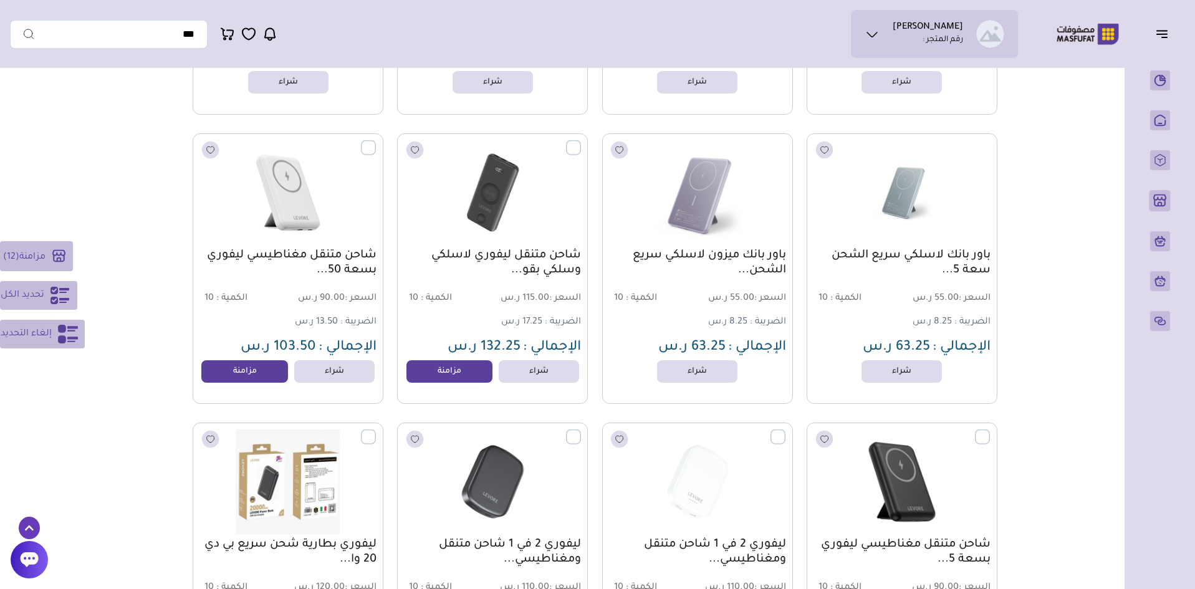
click at [52, 292] on icon at bounding box center [59, 295] width 19 height 17
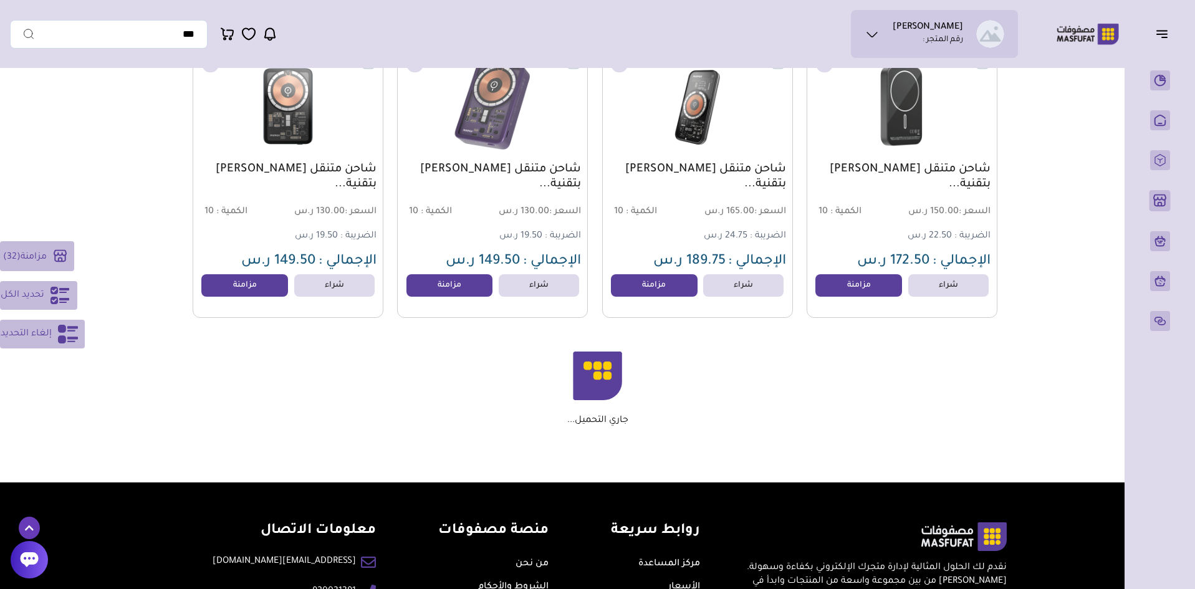
scroll to position [2804, 0]
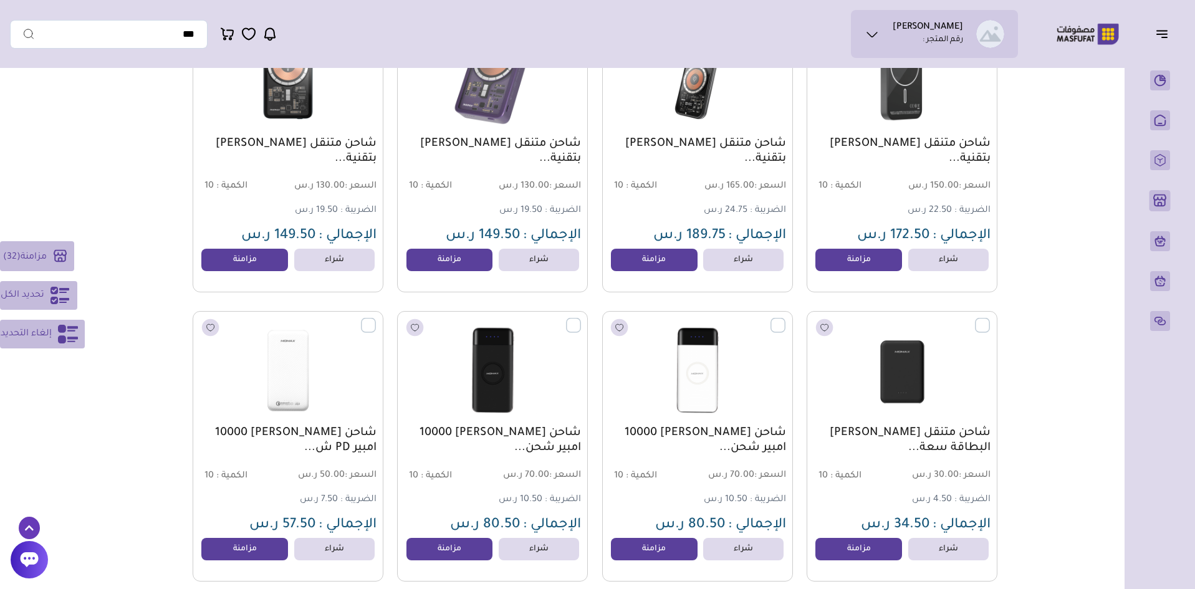
click at [54, 292] on icon at bounding box center [59, 295] width 19 height 17
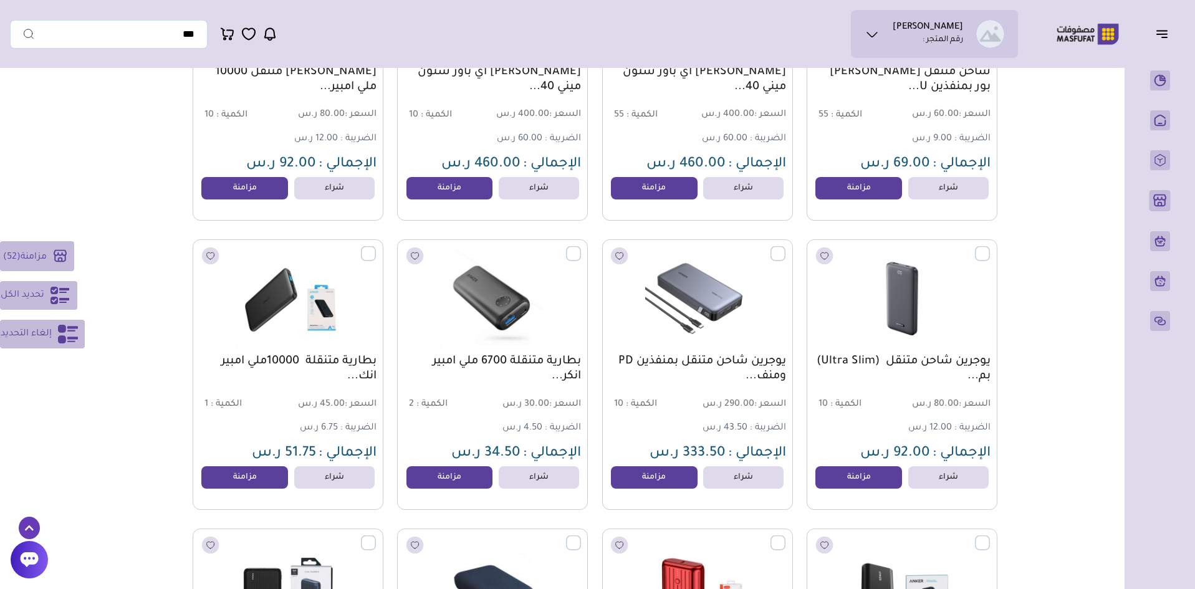
scroll to position [4095, 0]
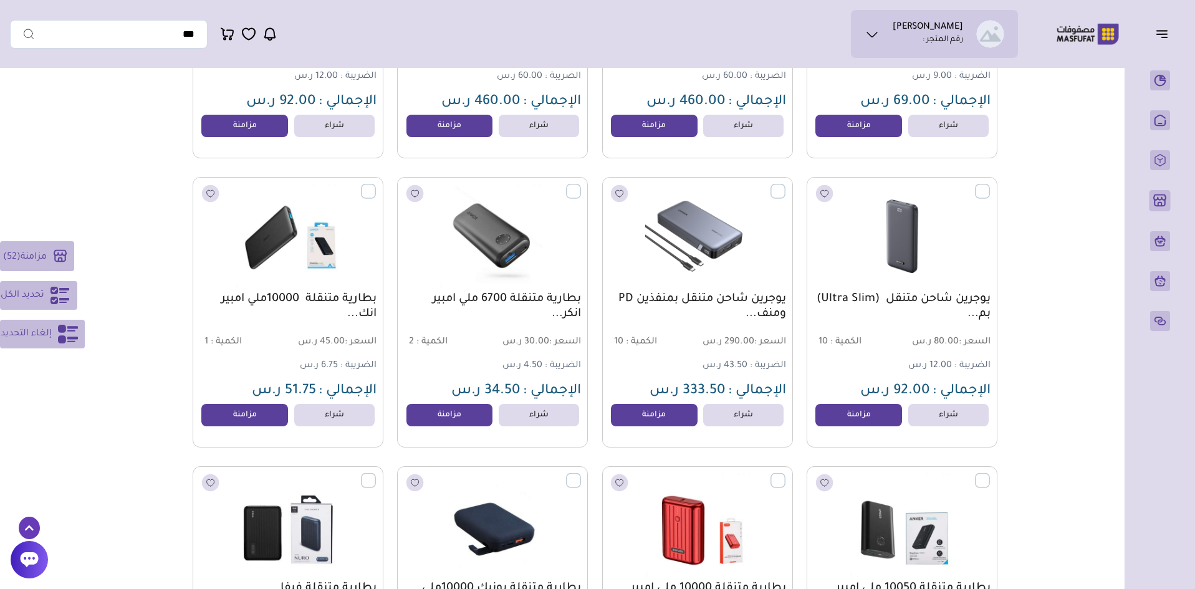
click at [54, 292] on icon at bounding box center [59, 295] width 19 height 17
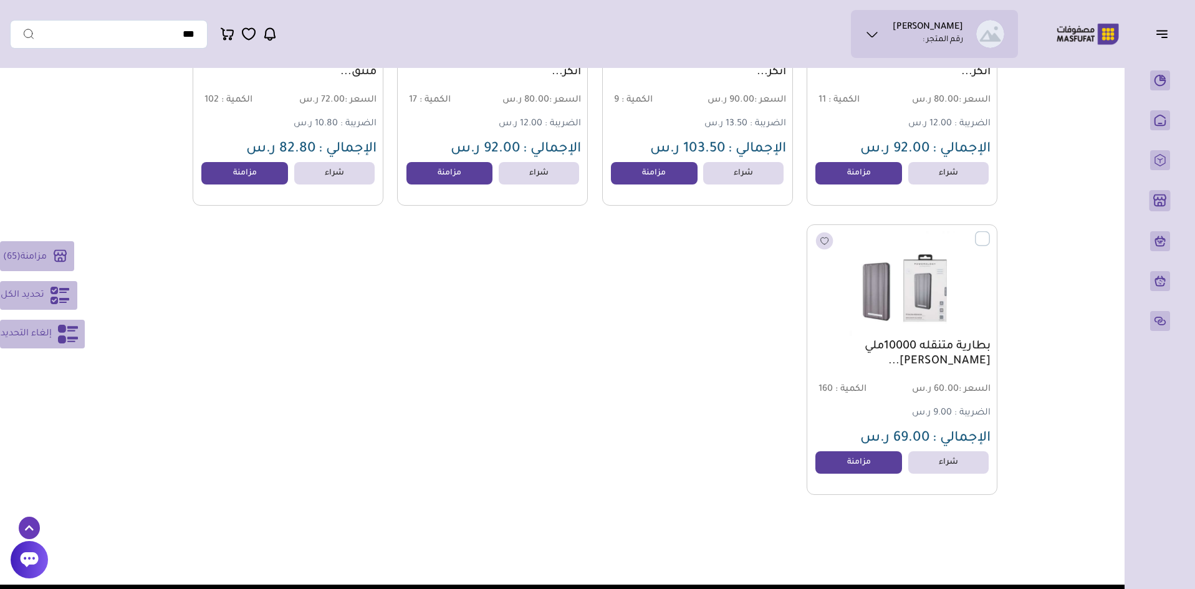
scroll to position [5216, 0]
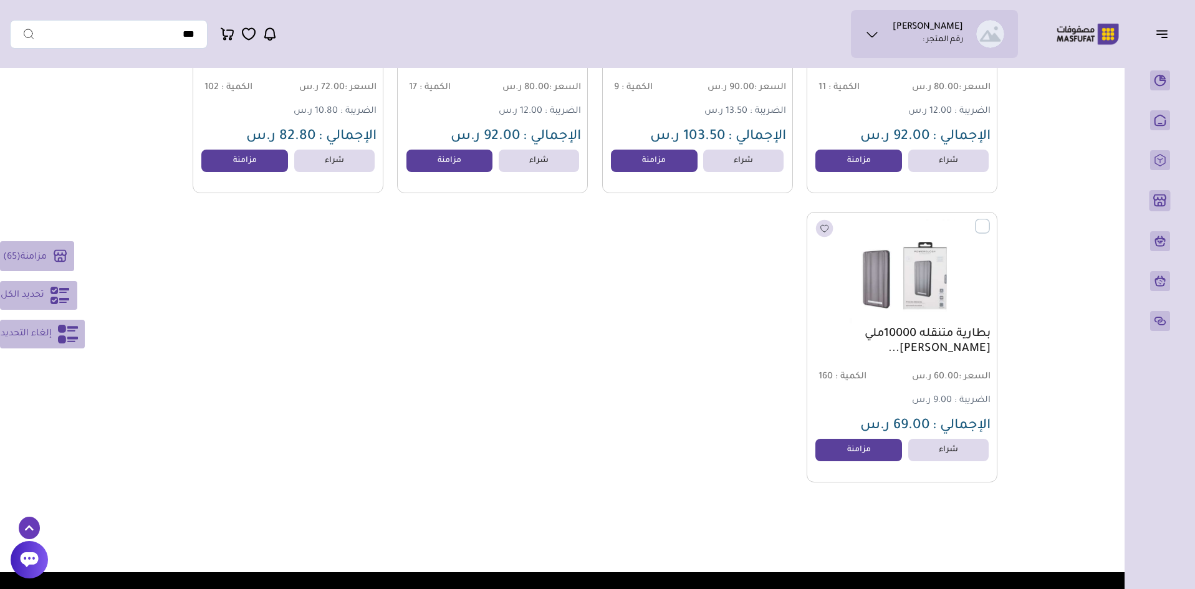
click at [52, 254] on rect at bounding box center [60, 256] width 21 height 21
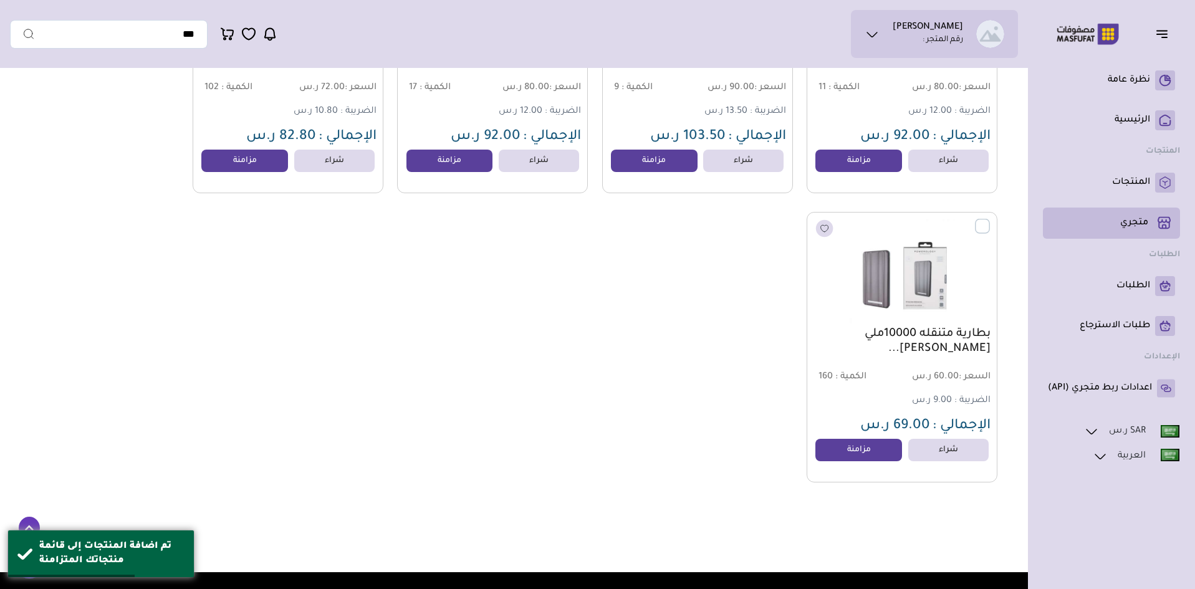
click at [1131, 224] on p "متجري ( 0 )" at bounding box center [1134, 223] width 28 height 12
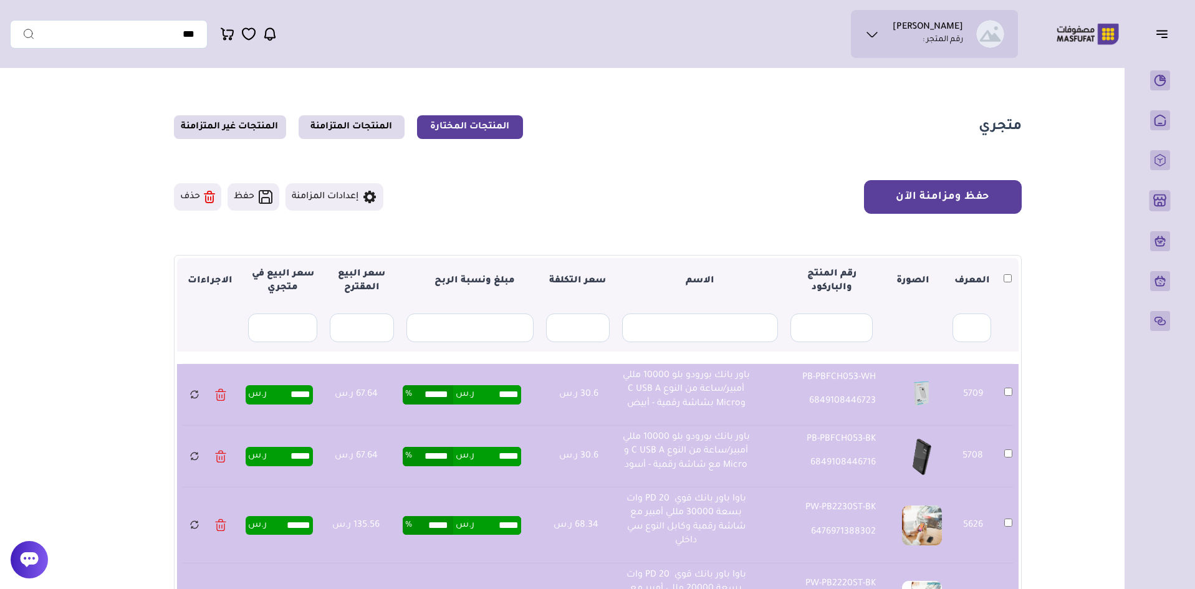
click at [956, 192] on button "حفظ ومزامنة الآن" at bounding box center [943, 197] width 158 height 34
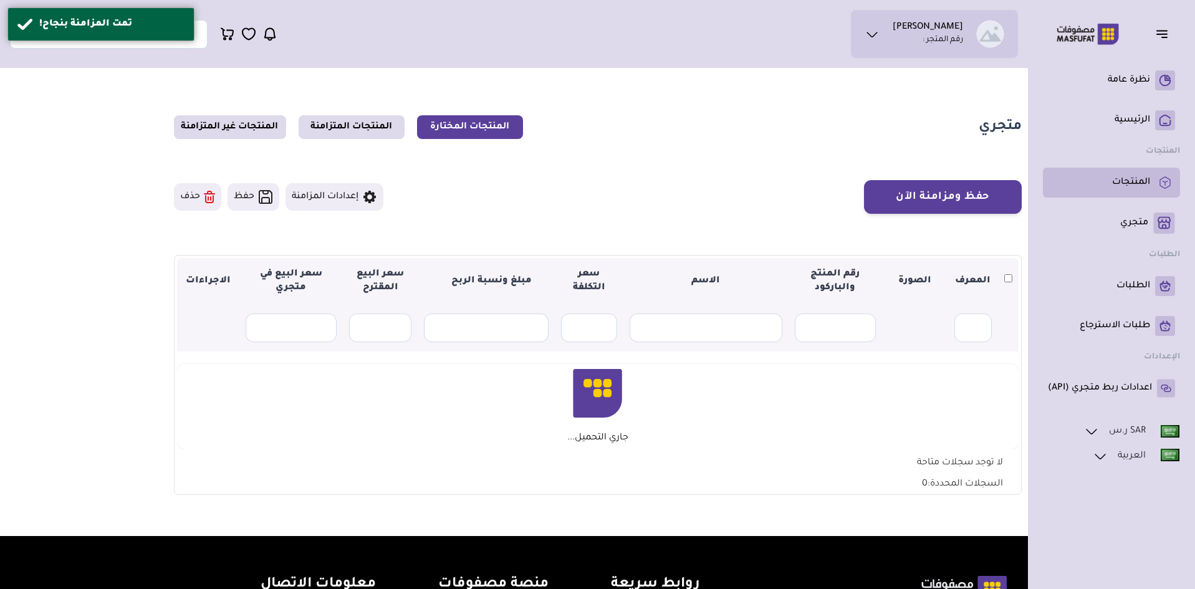
click at [1142, 183] on p "المنتجات" at bounding box center [1131, 182] width 38 height 12
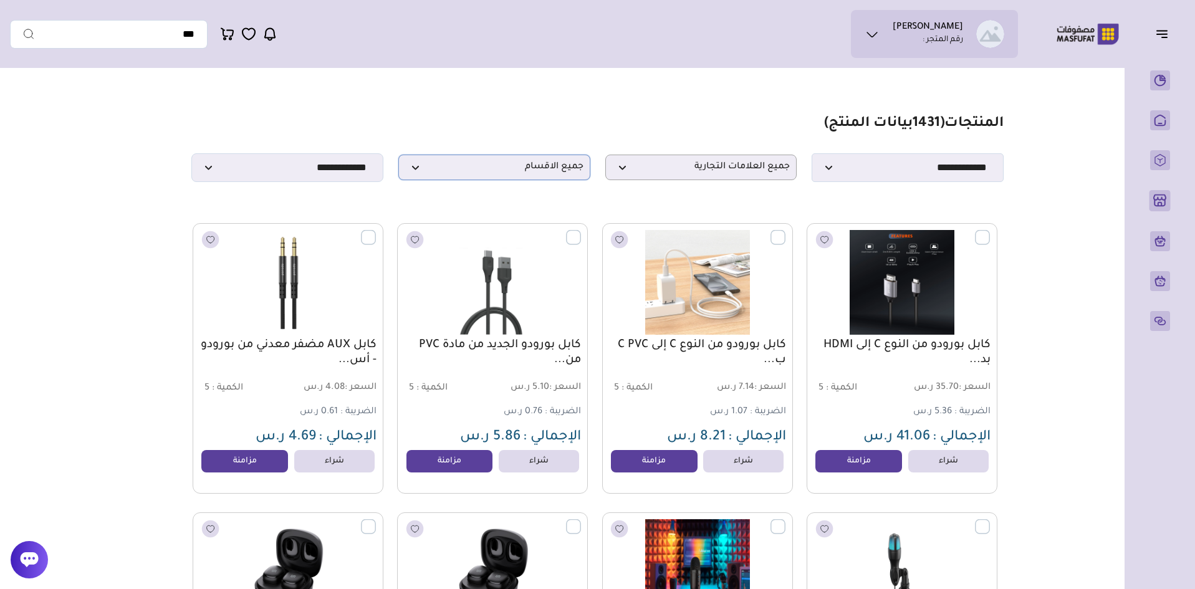
click at [535, 173] on span "جميع الاقسام" at bounding box center [494, 167] width 178 height 12
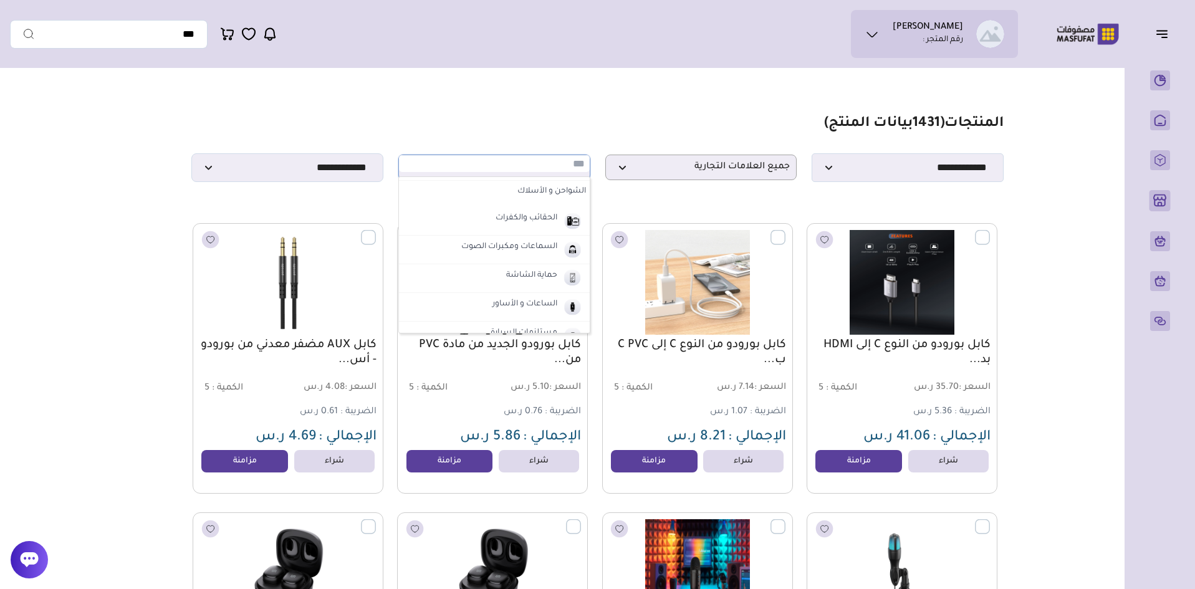
scroll to position [60, 0]
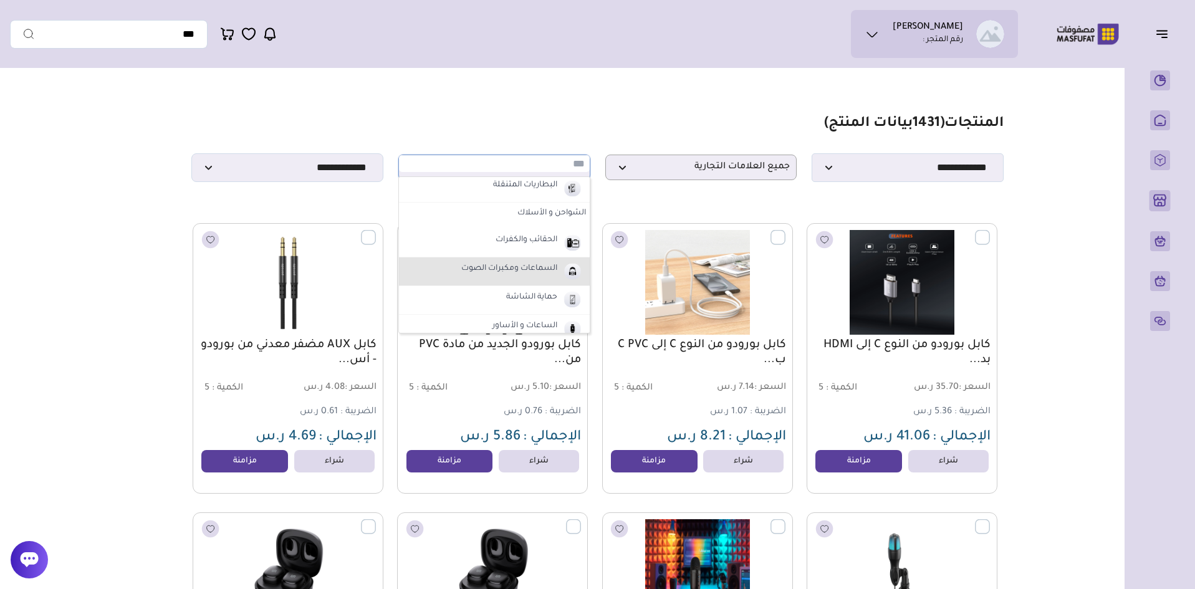
click at [518, 270] on label "السماعات ومكبرات الصوت" at bounding box center [509, 269] width 100 height 16
select select "*"
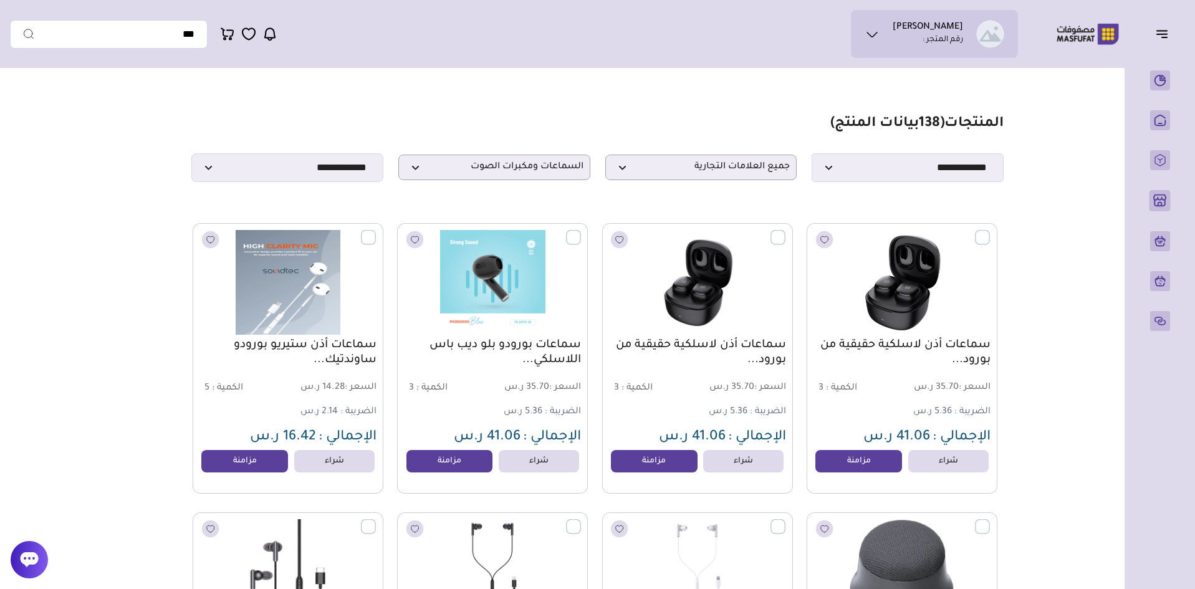
click at [990, 231] on label at bounding box center [990, 230] width 0 height 1
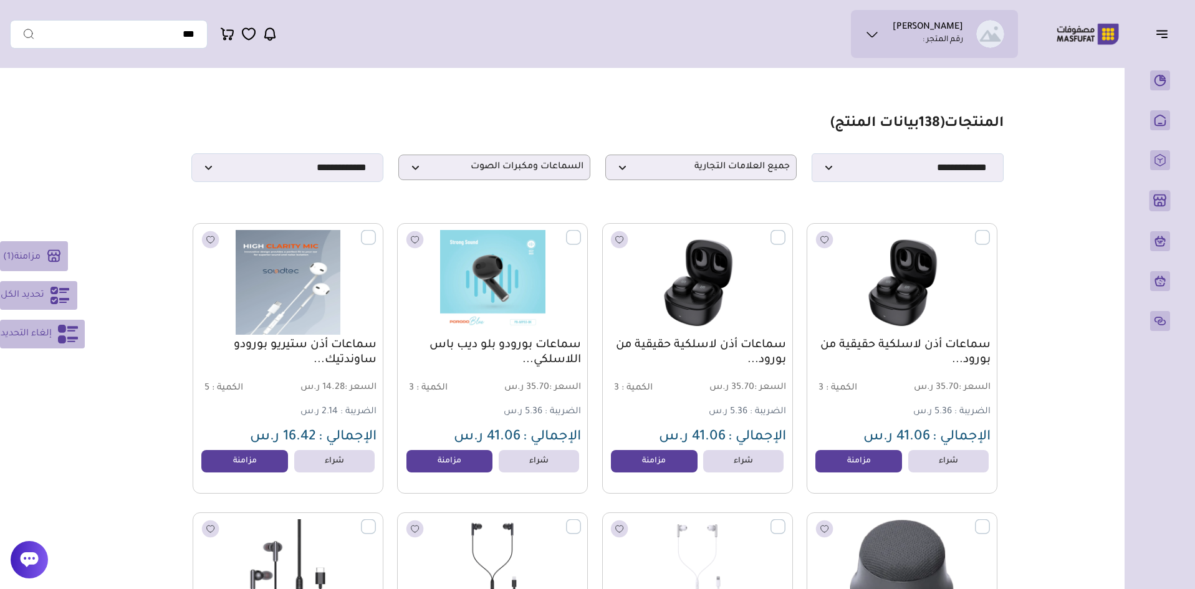
click at [17, 288] on span "تحديد الكل" at bounding box center [23, 295] width 44 height 15
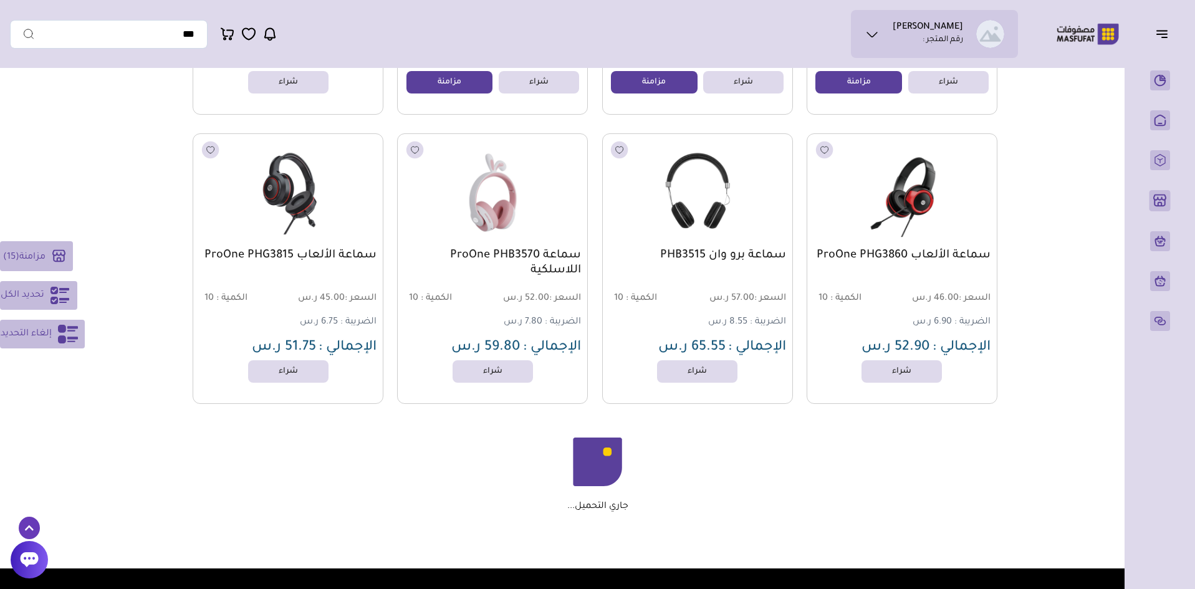
scroll to position [1184, 0]
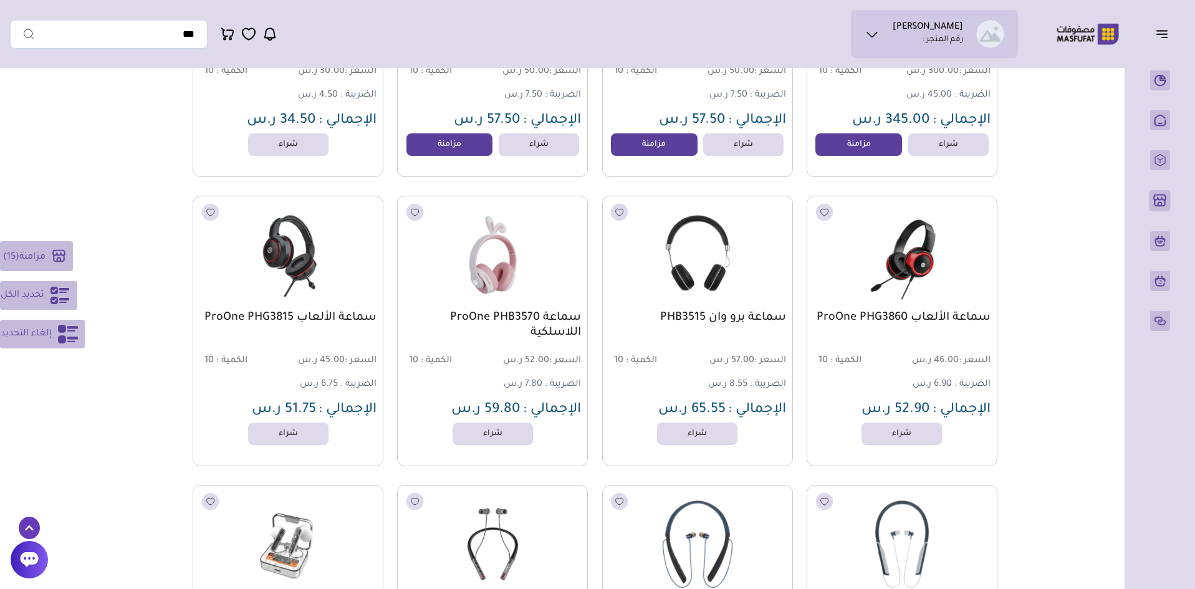
click at [26, 303] on button "تحديد الكل" at bounding box center [38, 295] width 77 height 29
click at [40, 295] on span "تحديد الكل" at bounding box center [23, 295] width 44 height 15
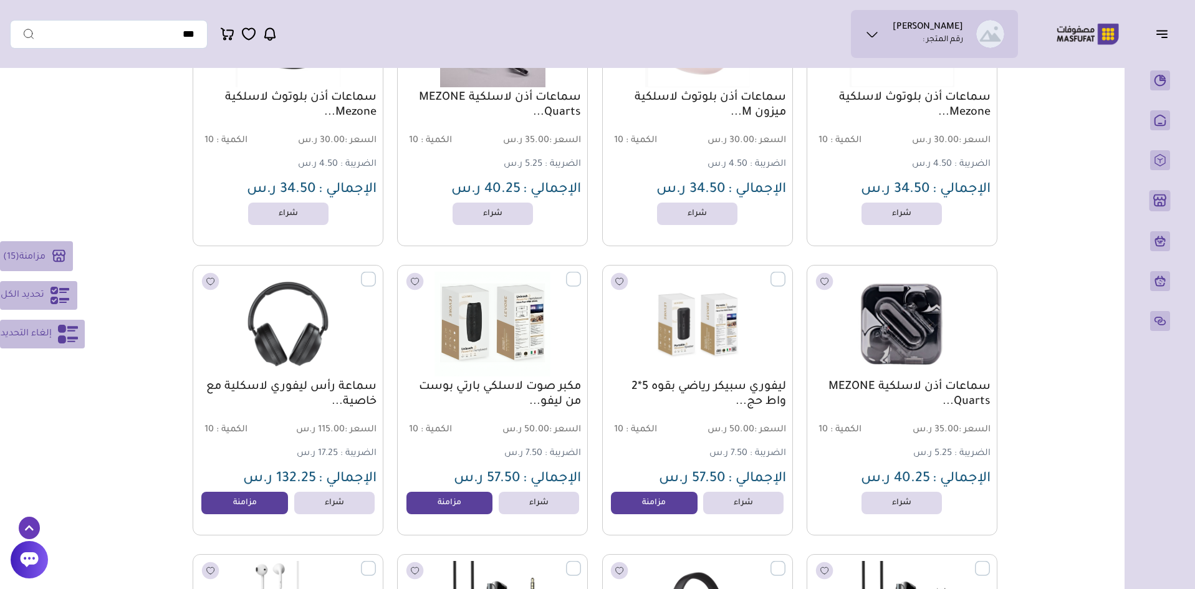
scroll to position [4605, 0]
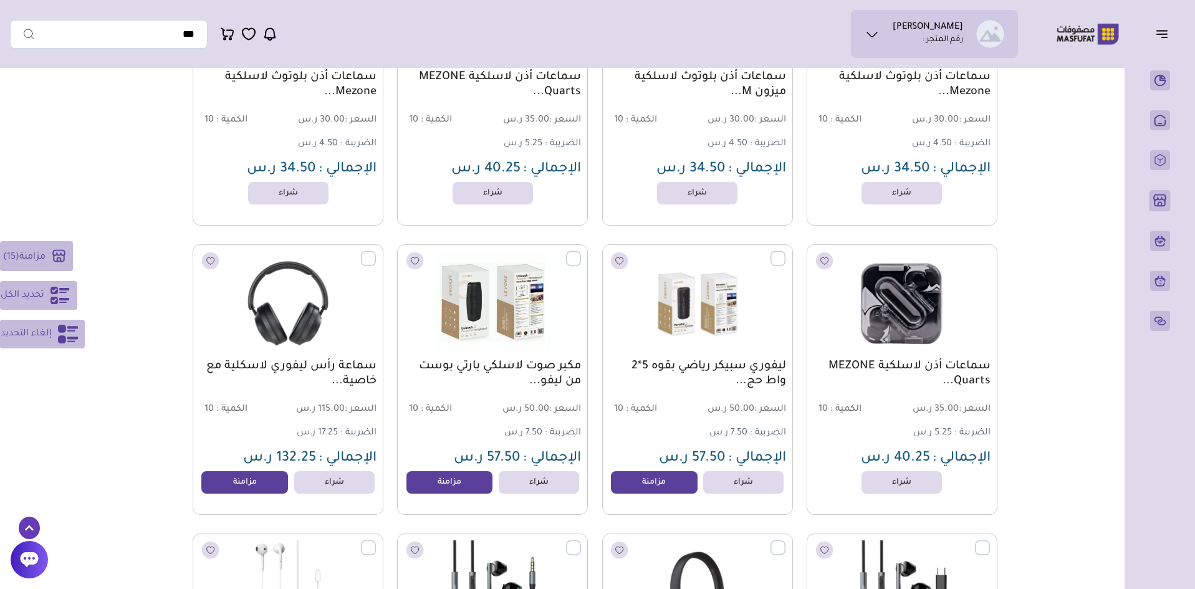
click at [581, 252] on label at bounding box center [581, 251] width 0 height 1
click at [376, 252] on label at bounding box center [376, 251] width 0 height 1
click at [785, 252] on label at bounding box center [785, 251] width 0 height 1
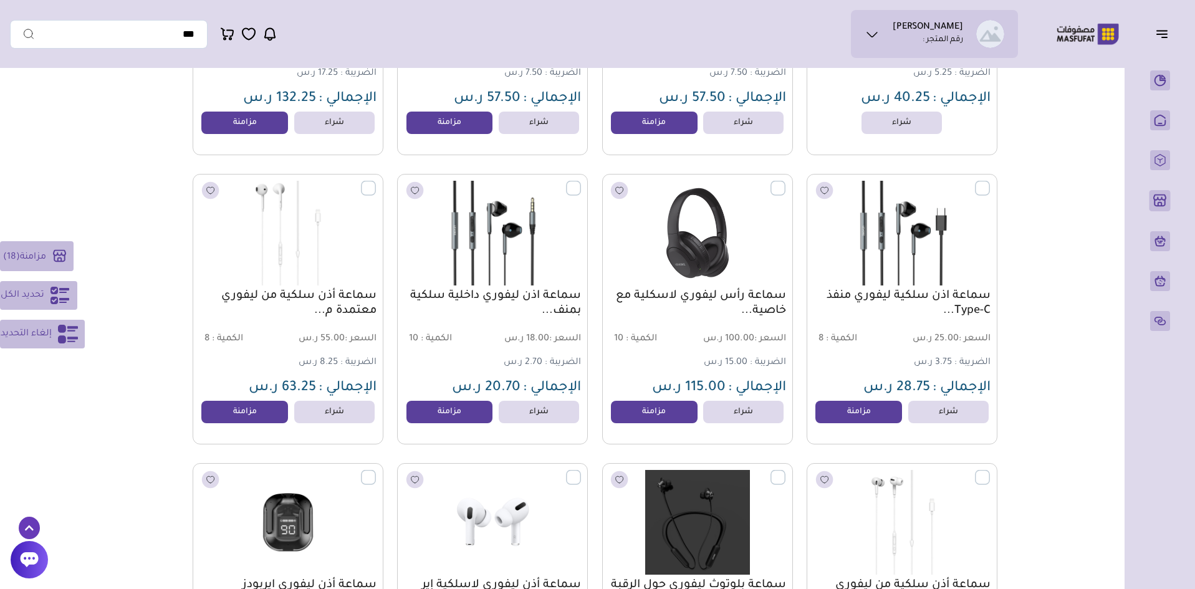
scroll to position [4979, 0]
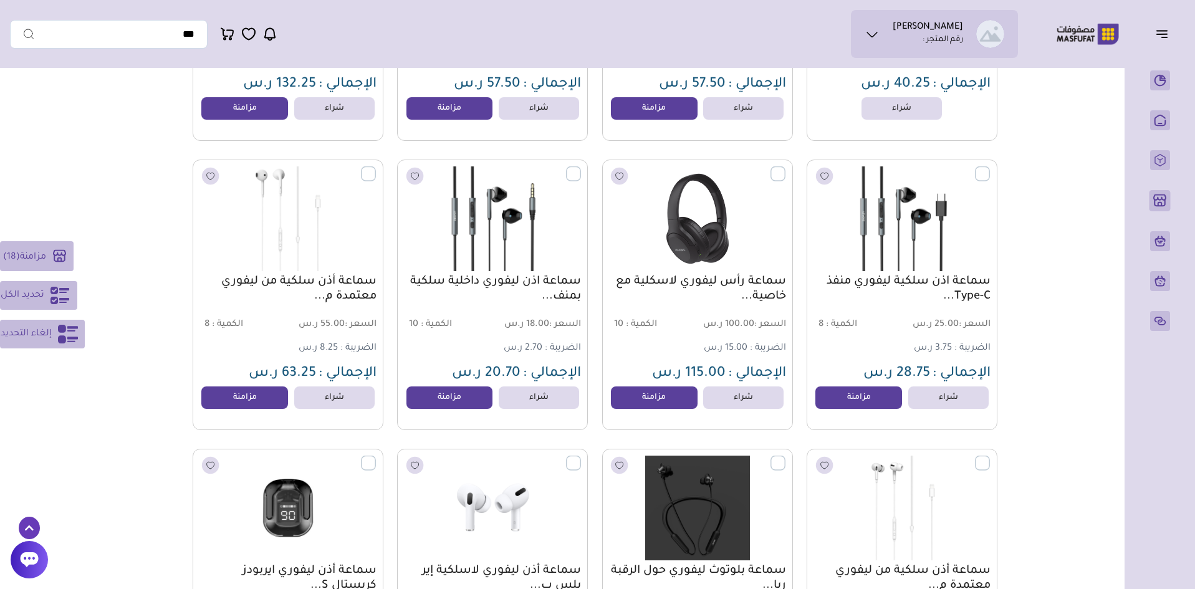
click at [785, 168] on label at bounding box center [785, 166] width 0 height 1
click at [41, 294] on span "تحديد الكل" at bounding box center [23, 295] width 44 height 15
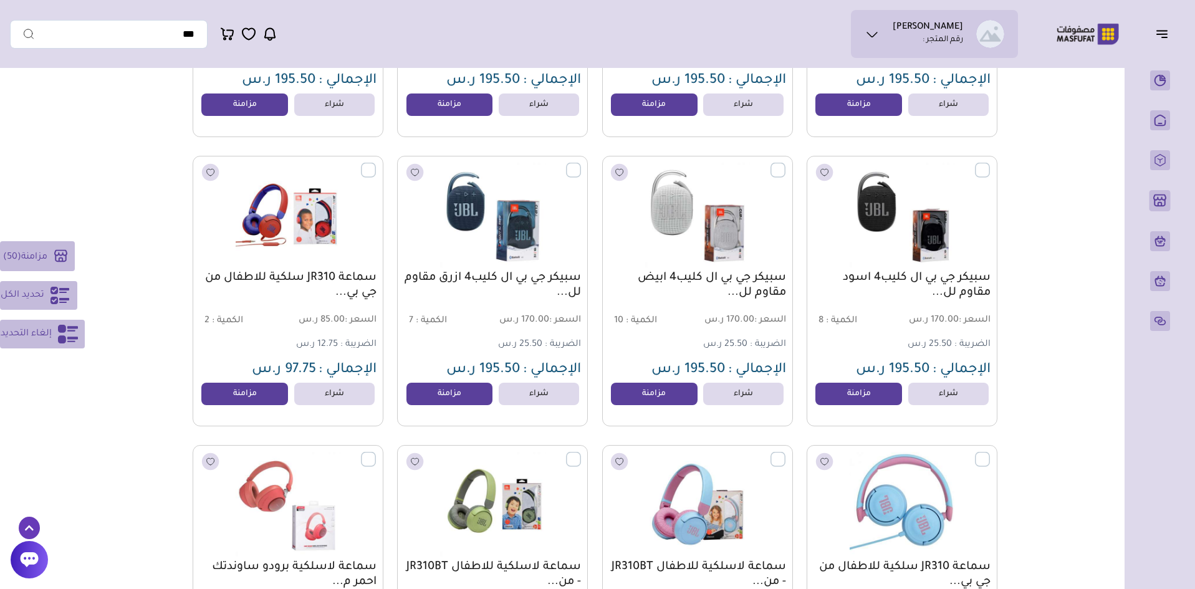
scroll to position [7298, 0]
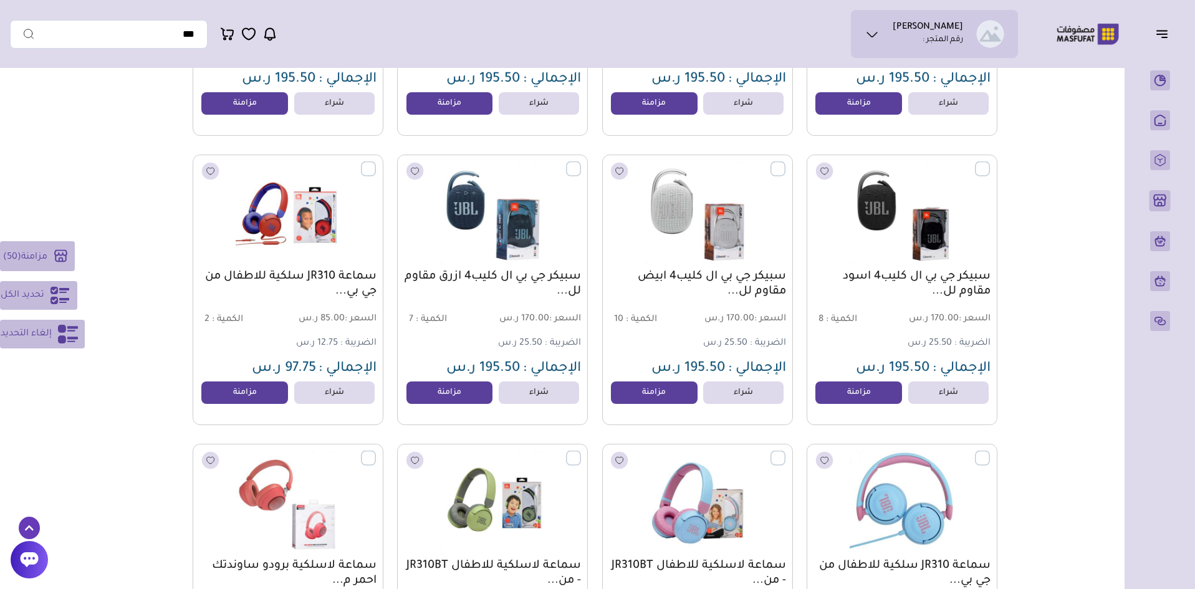
click at [50, 302] on icon at bounding box center [60, 295] width 20 height 20
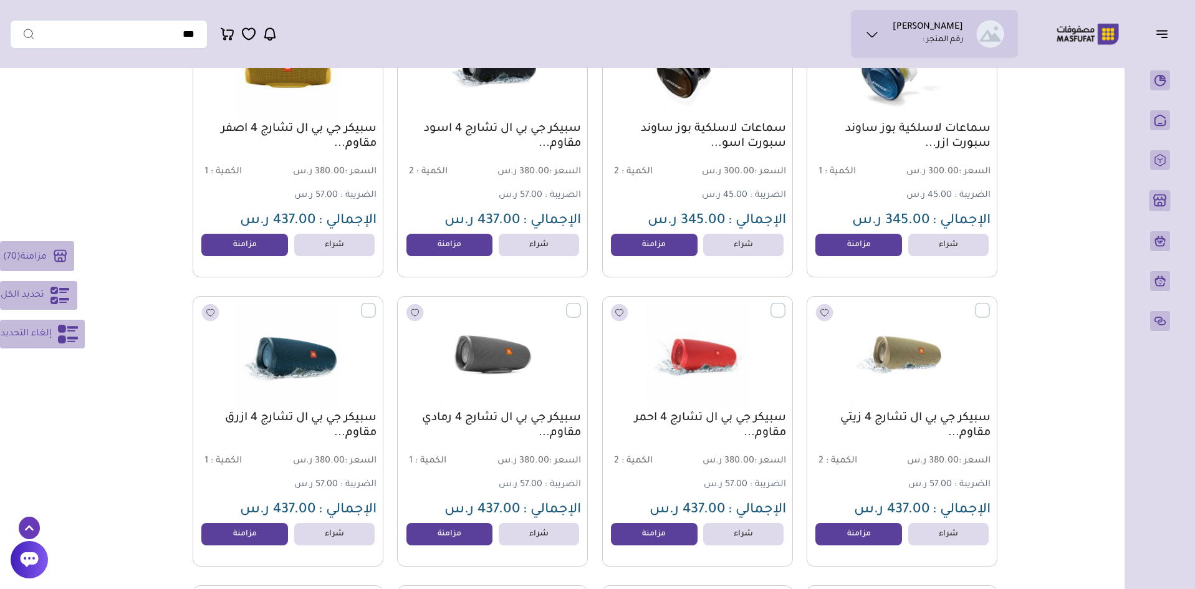
scroll to position [8918, 0]
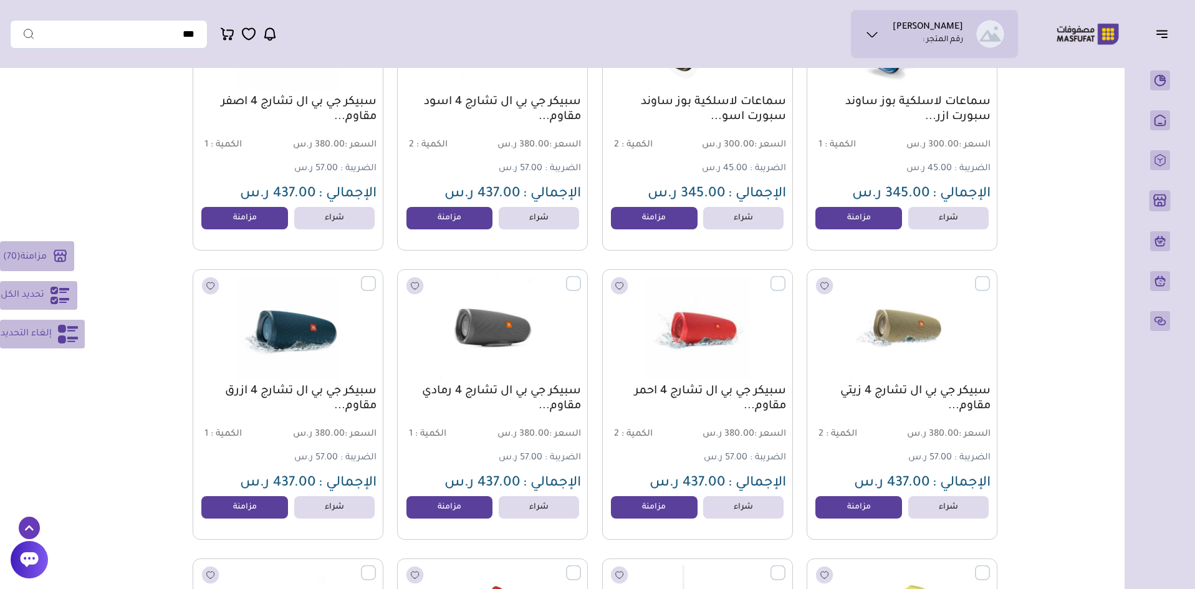
click at [23, 290] on span "تحديد الكل" at bounding box center [23, 295] width 44 height 15
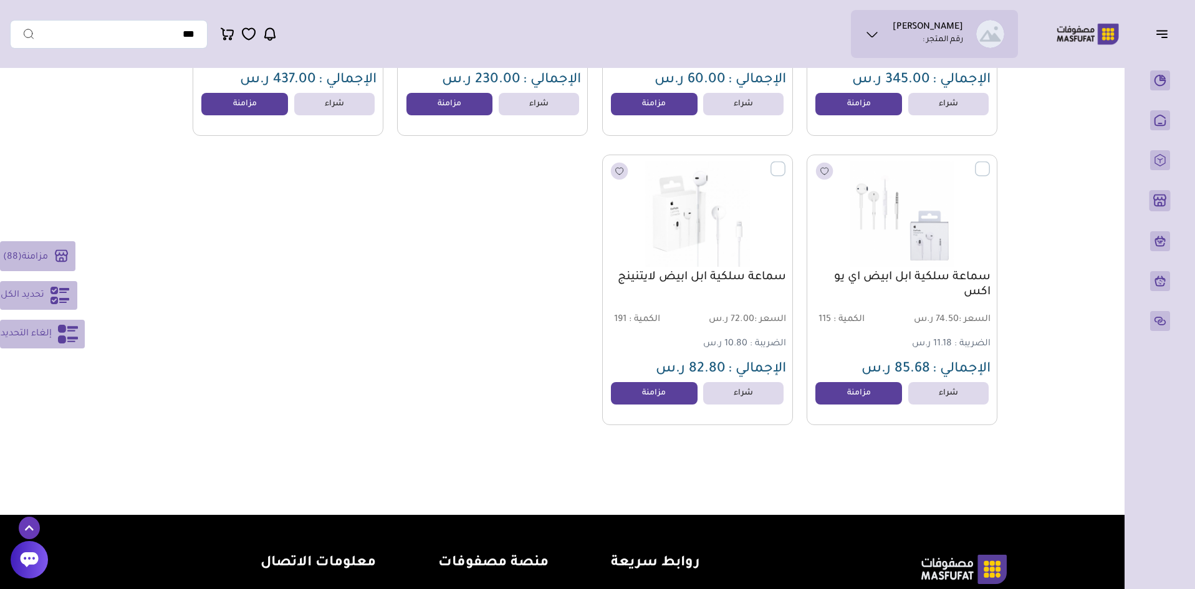
scroll to position [9977, 0]
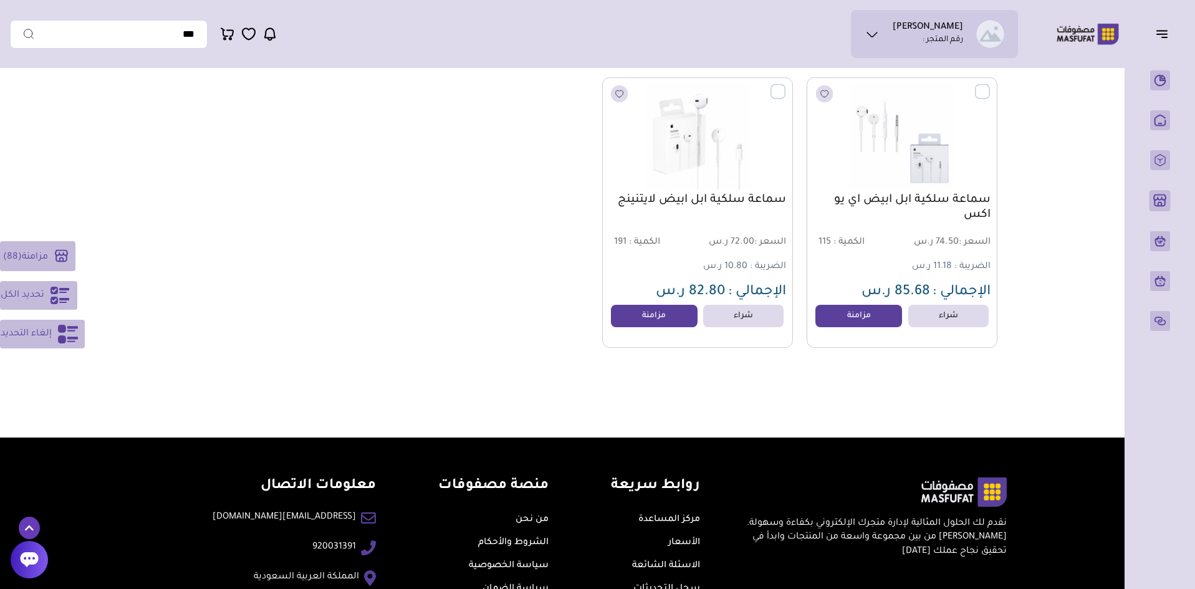
click at [48, 252] on span "مزامنة" at bounding box center [35, 257] width 26 height 10
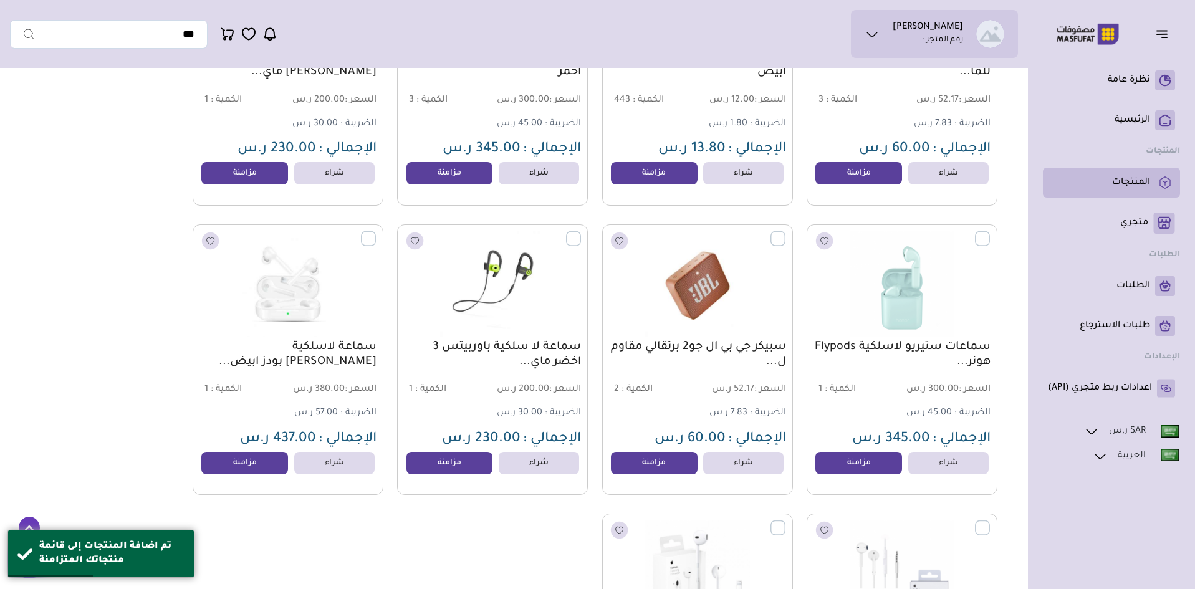
scroll to position [9479, 0]
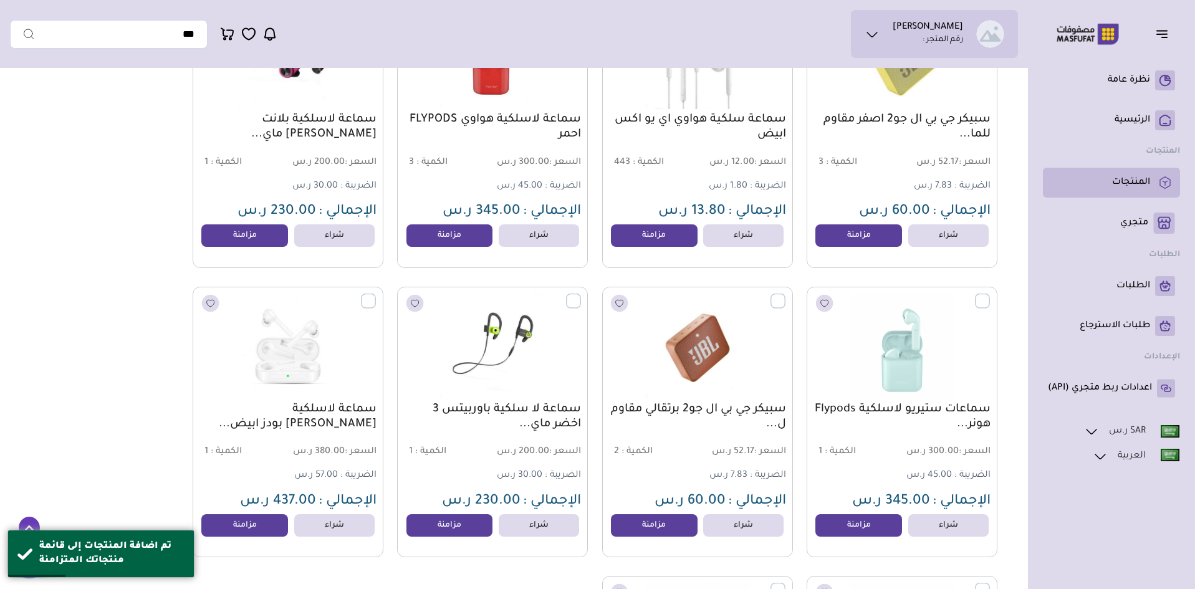
click at [1133, 189] on p "المنتجات" at bounding box center [1131, 182] width 38 height 12
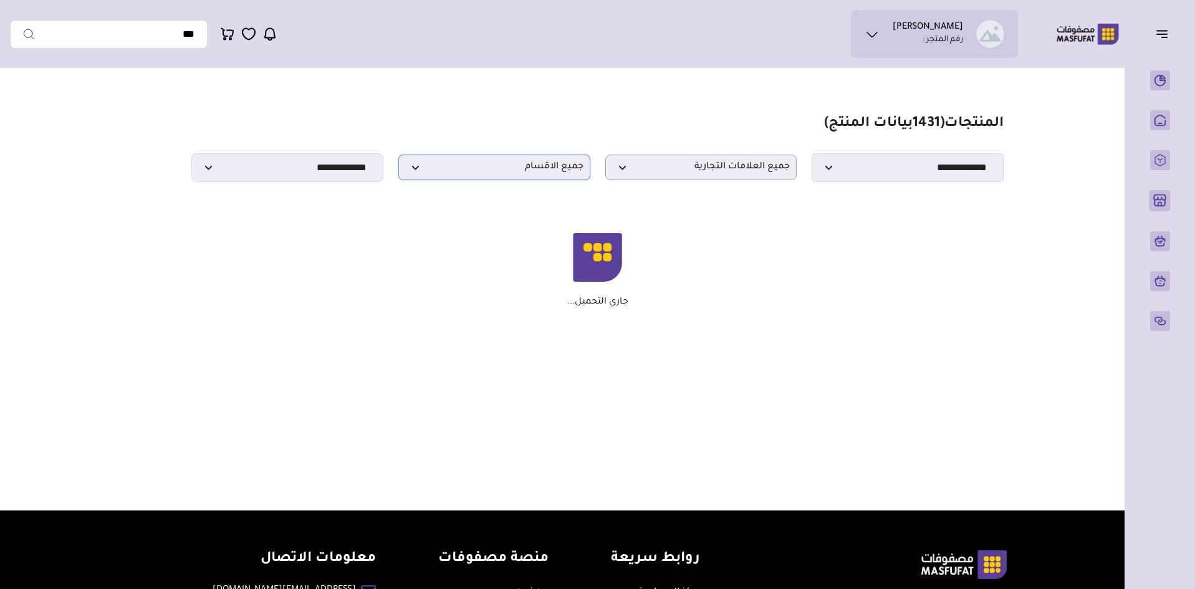
click at [505, 170] on span "جميع الاقسام" at bounding box center [494, 167] width 178 height 12
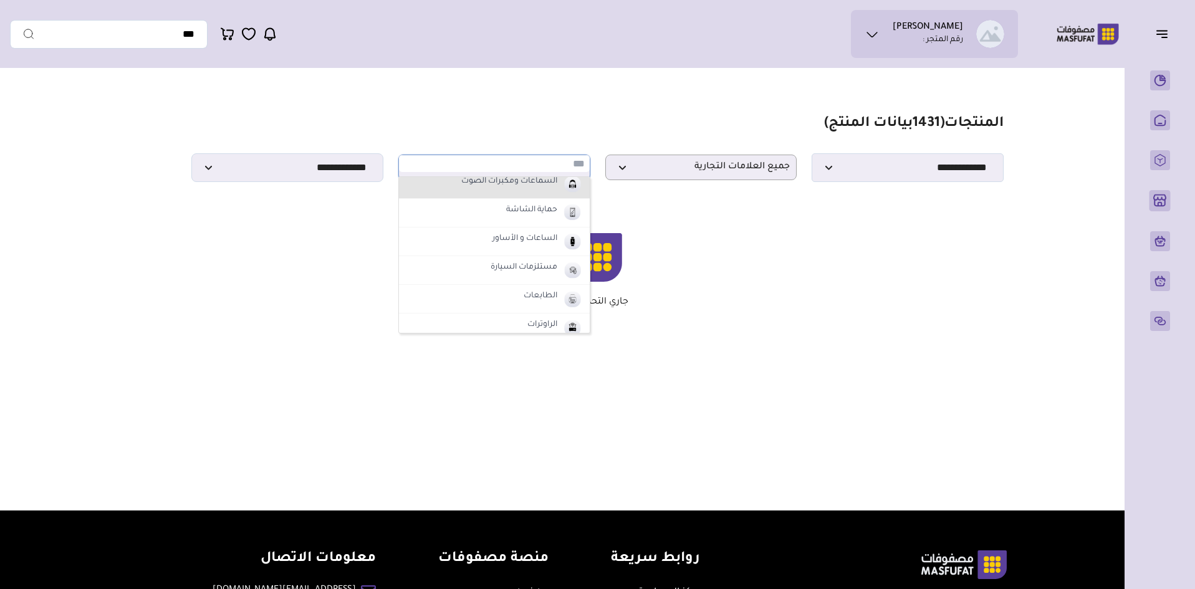
scroll to position [125, 0]
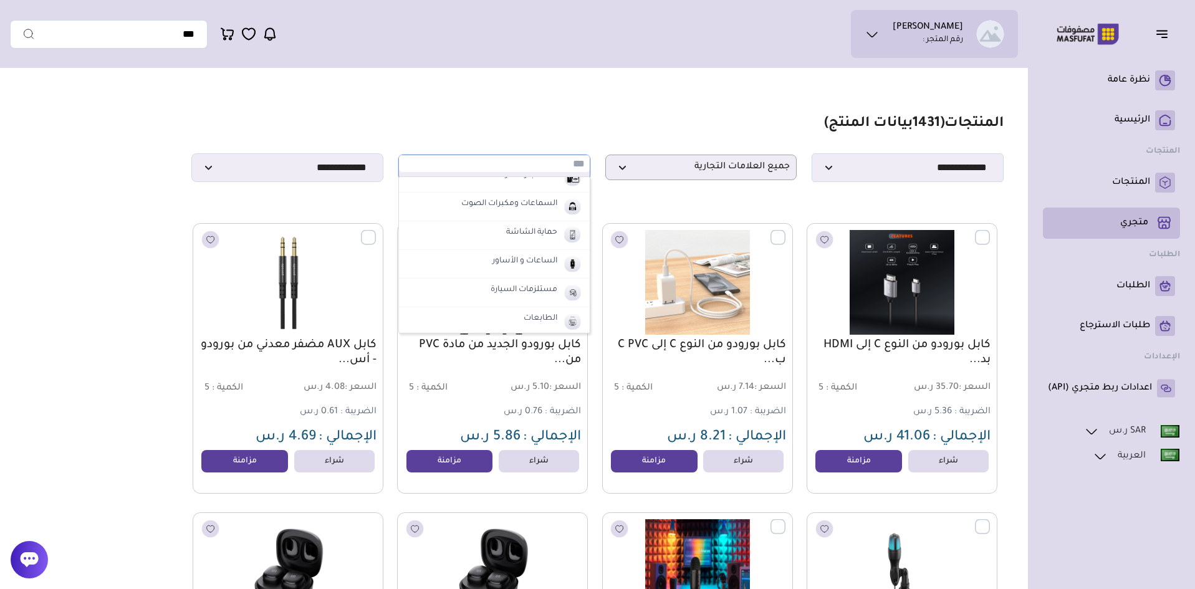
click at [1135, 231] on link "متجري ( 0 )" at bounding box center [1110, 222] width 127 height 21
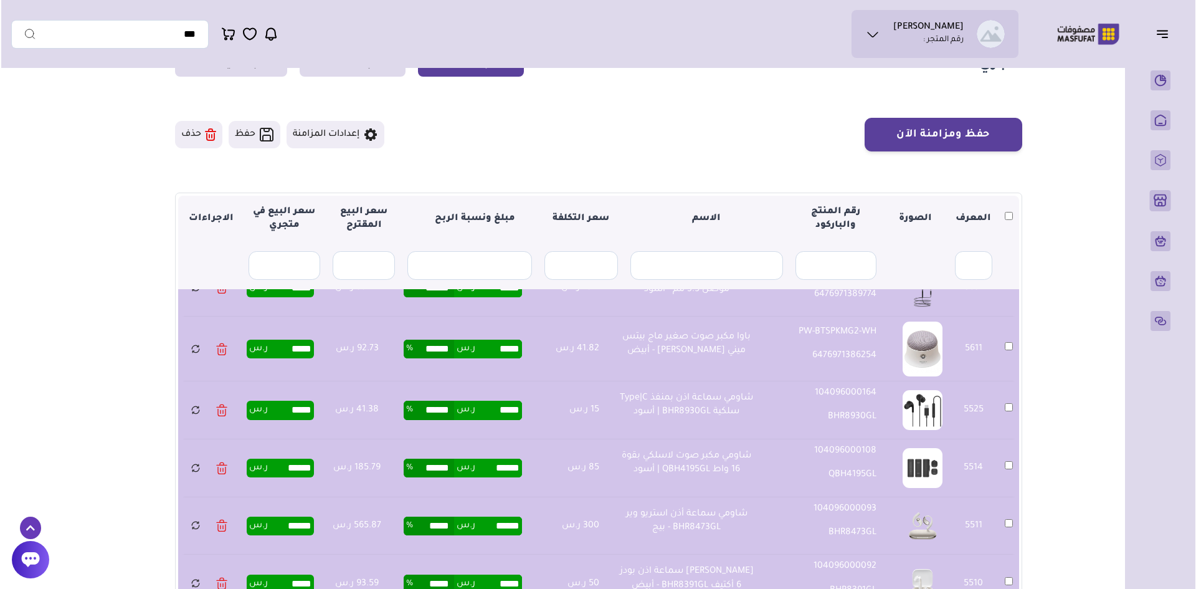
scroll to position [549, 0]
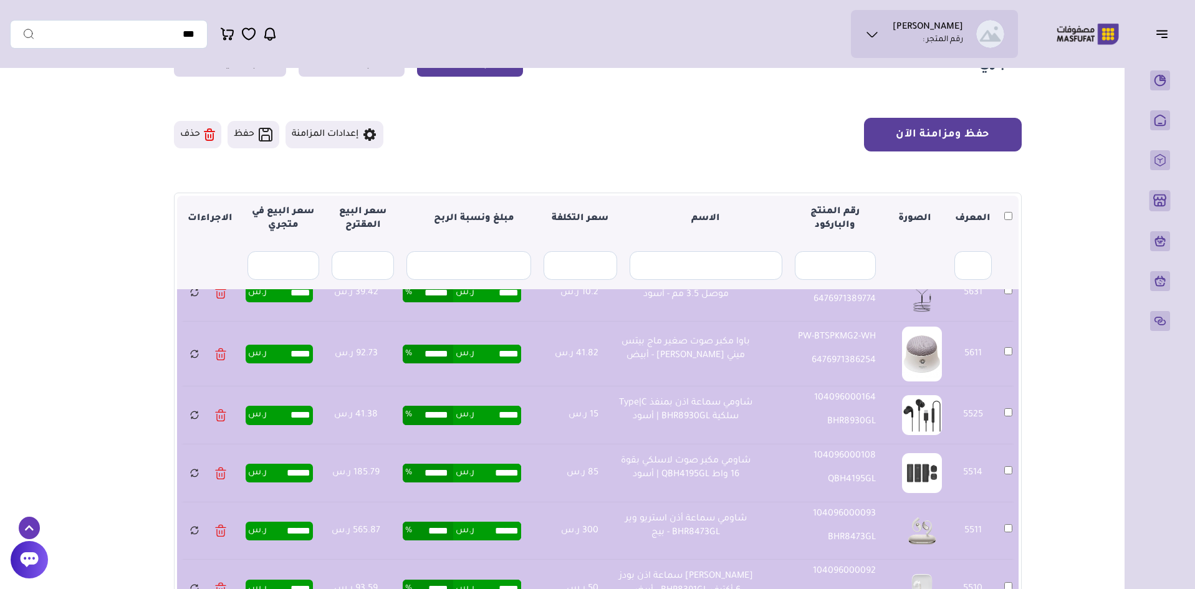
click at [932, 139] on button "حفظ ومزامنة الآن" at bounding box center [943, 135] width 158 height 34
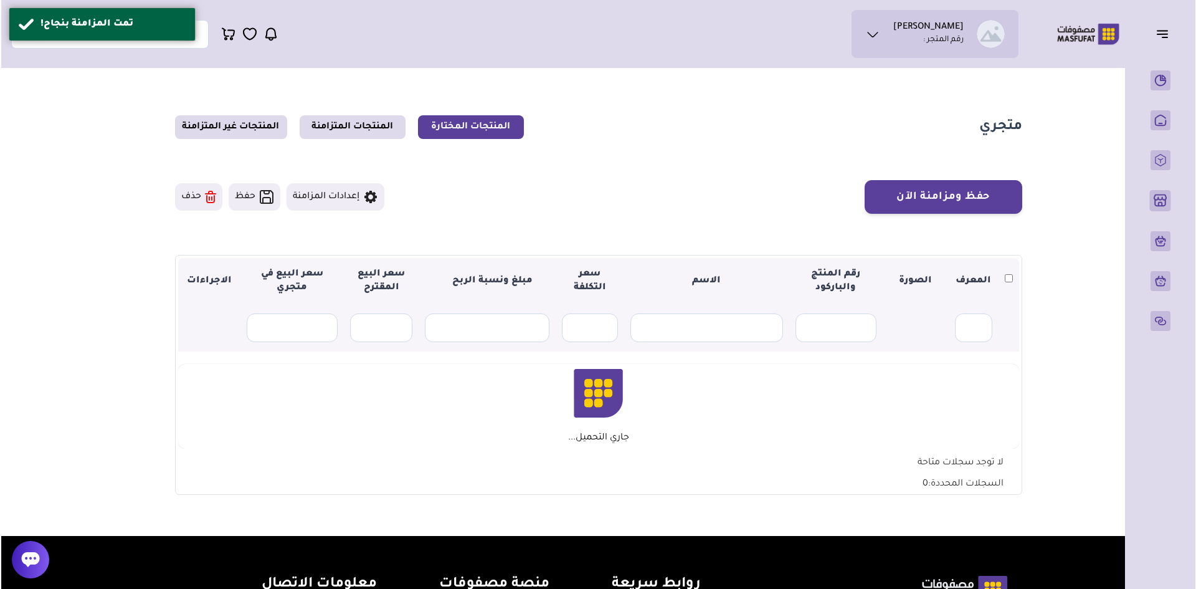
scroll to position [62, 0]
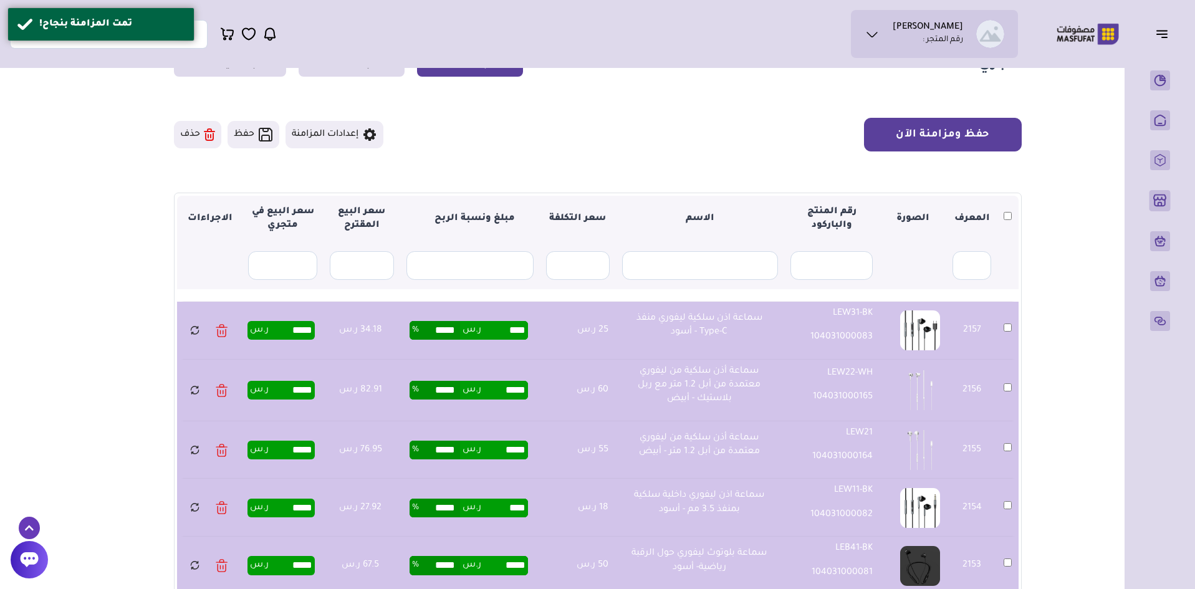
click at [983, 137] on button "حفظ ومزامنة الآن" at bounding box center [943, 135] width 158 height 34
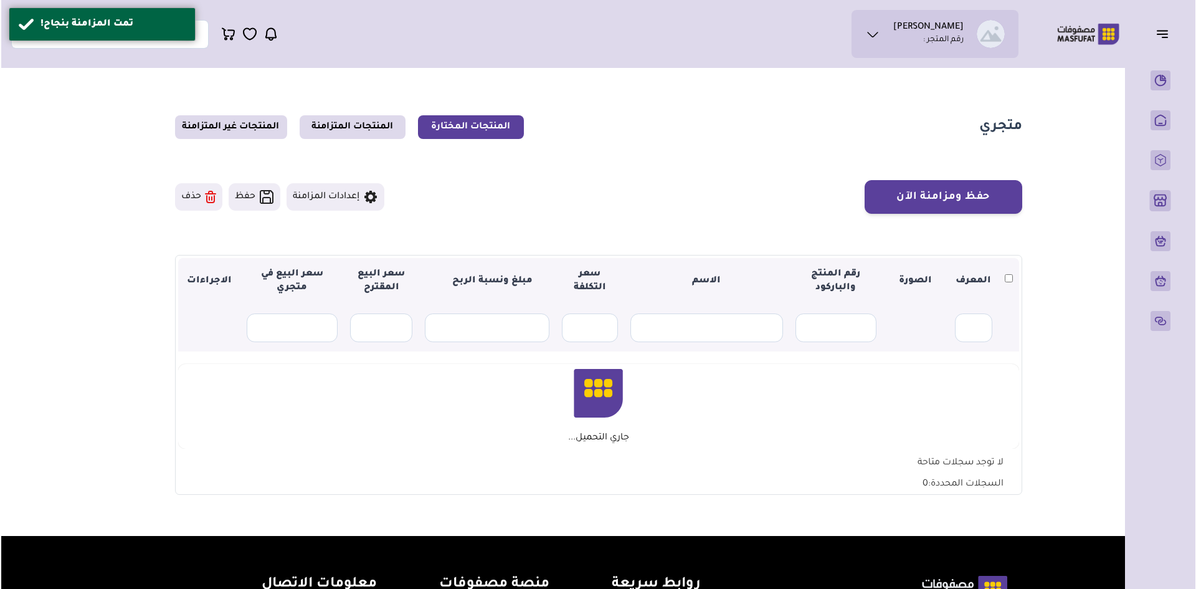
scroll to position [62, 0]
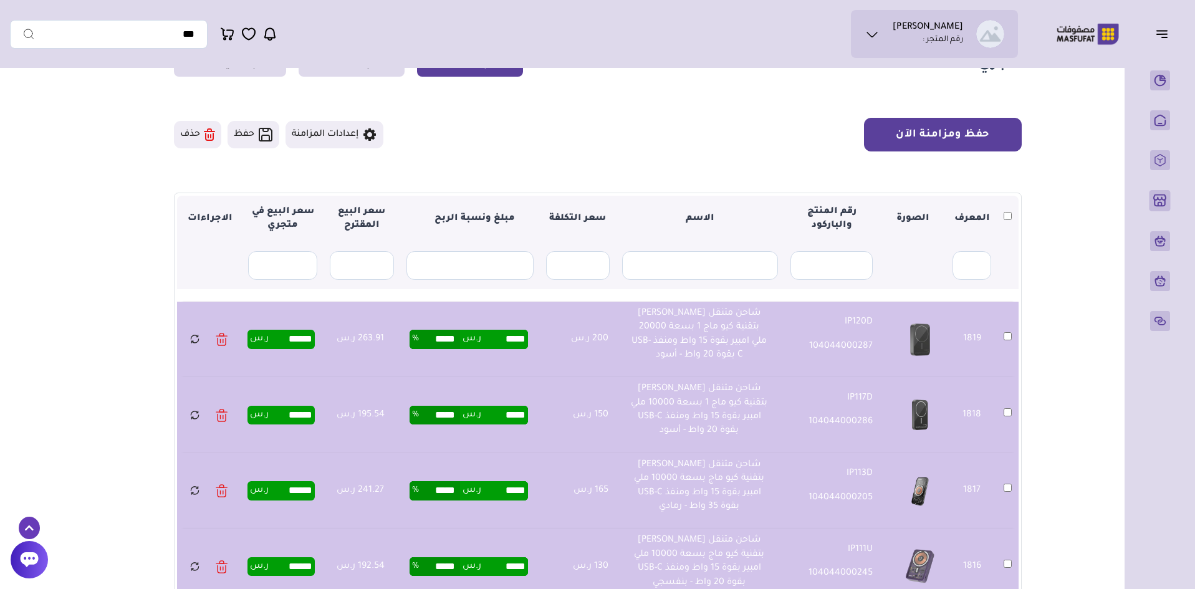
click at [913, 137] on button "حفظ ومزامنة الآن" at bounding box center [943, 135] width 158 height 34
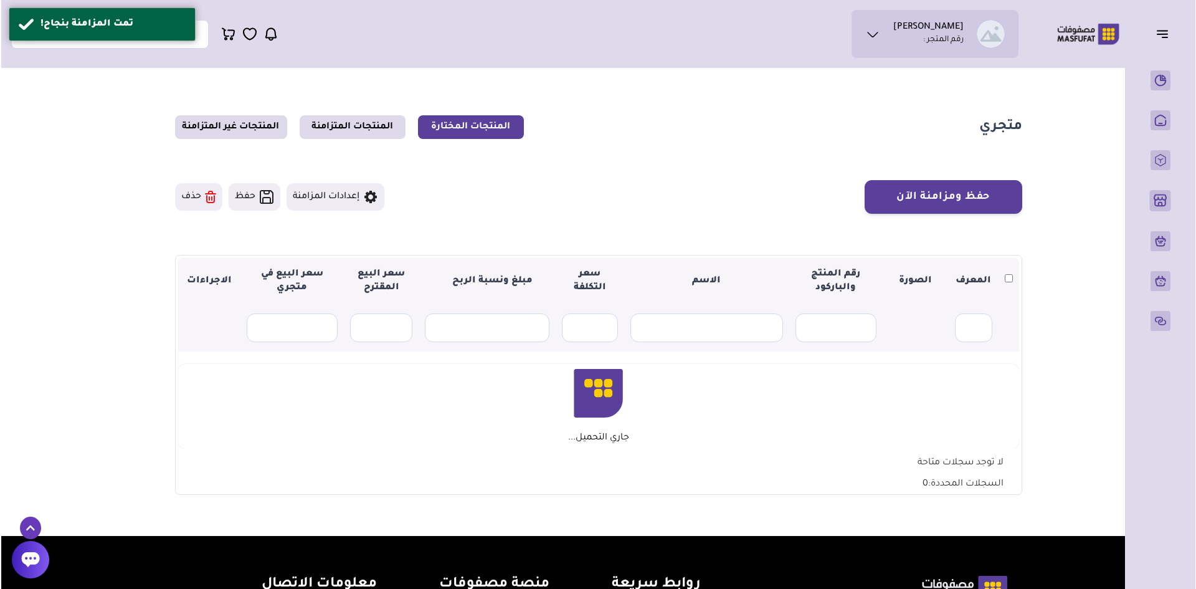
scroll to position [62, 0]
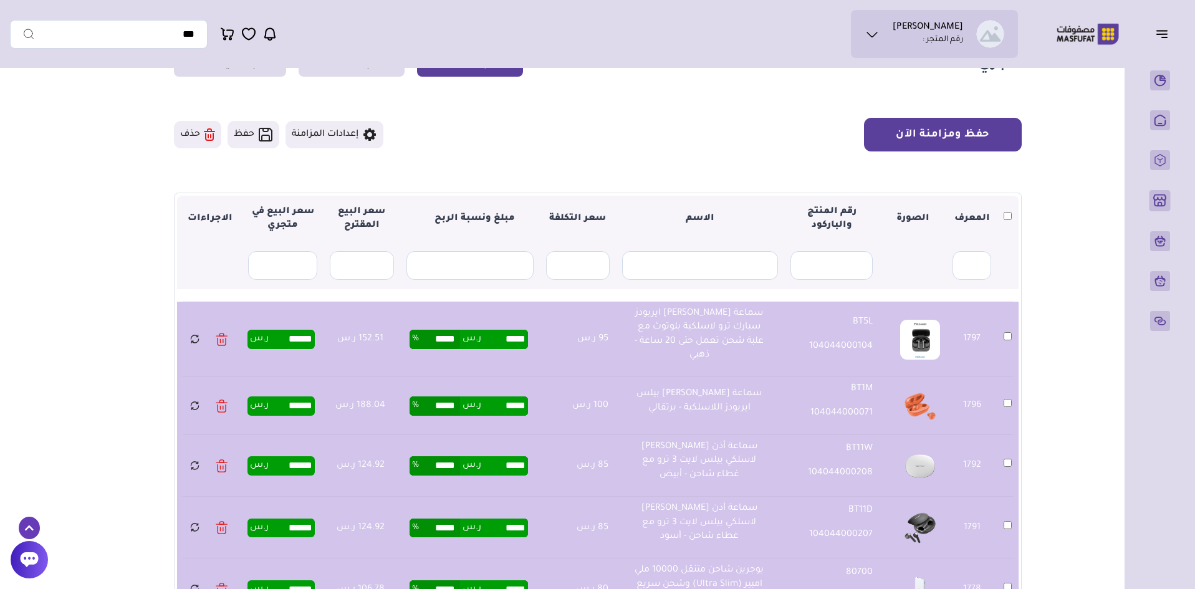
click at [956, 124] on button "حفظ ومزامنة الآن" at bounding box center [943, 135] width 158 height 34
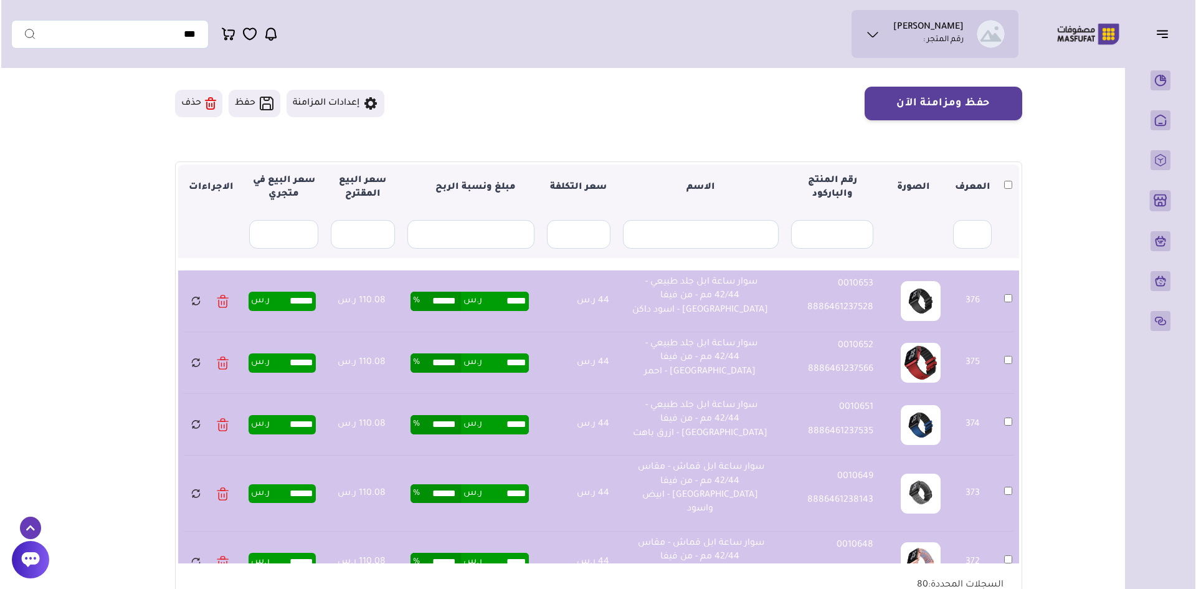
scroll to position [62, 0]
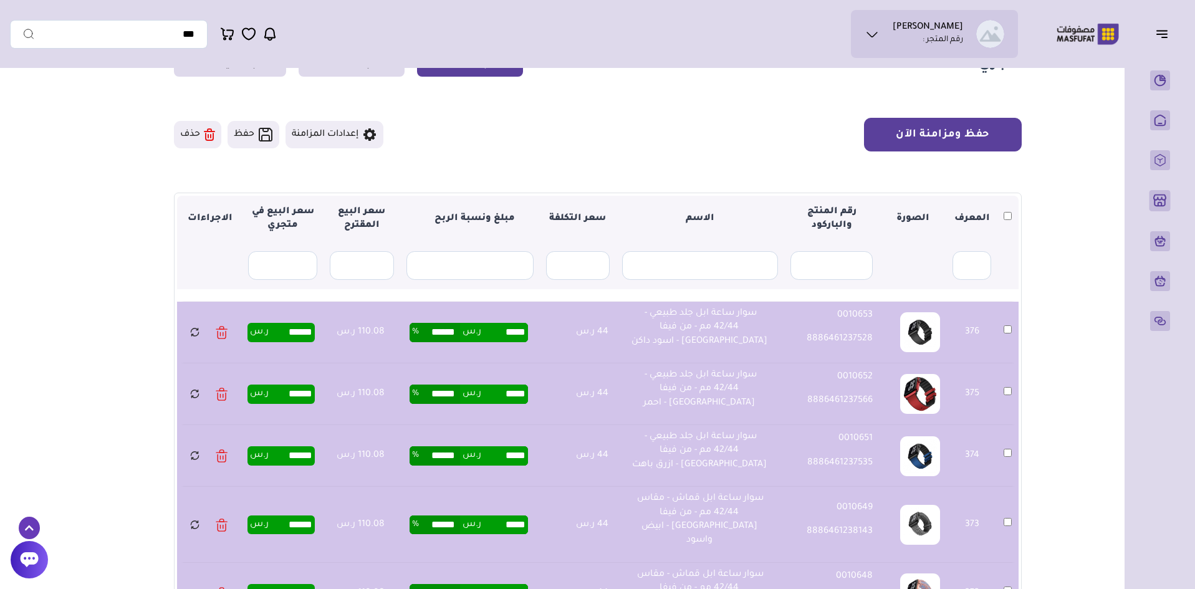
click at [993, 135] on button "حفظ ومزامنة الآن" at bounding box center [943, 135] width 158 height 34
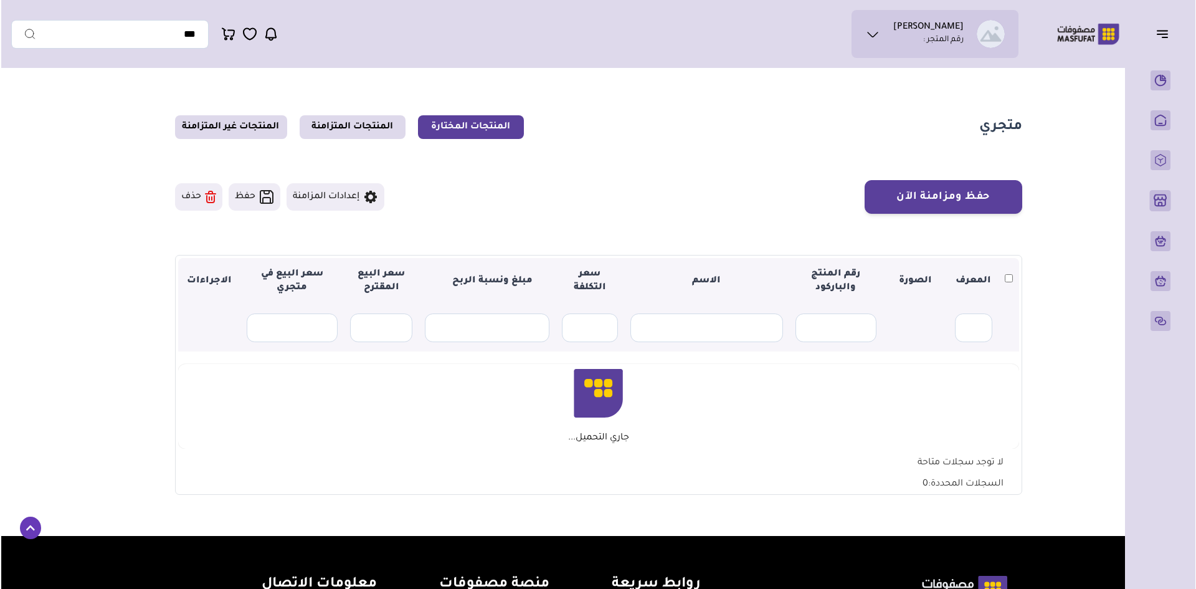
scroll to position [62, 0]
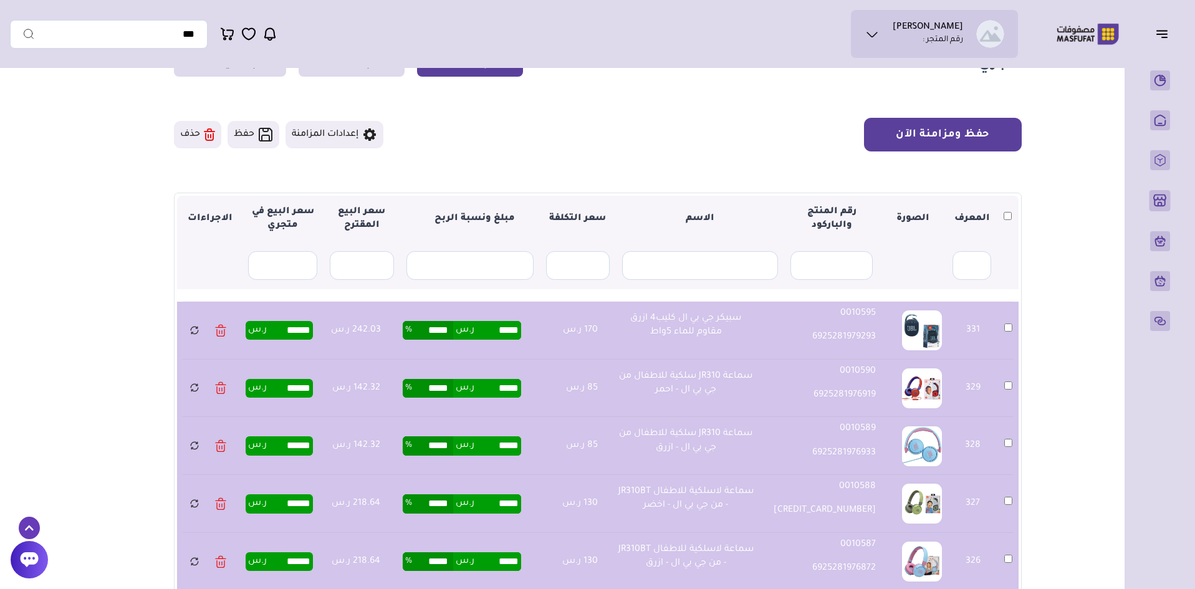
click at [1000, 130] on button "حفظ ومزامنة الآن" at bounding box center [943, 135] width 158 height 34
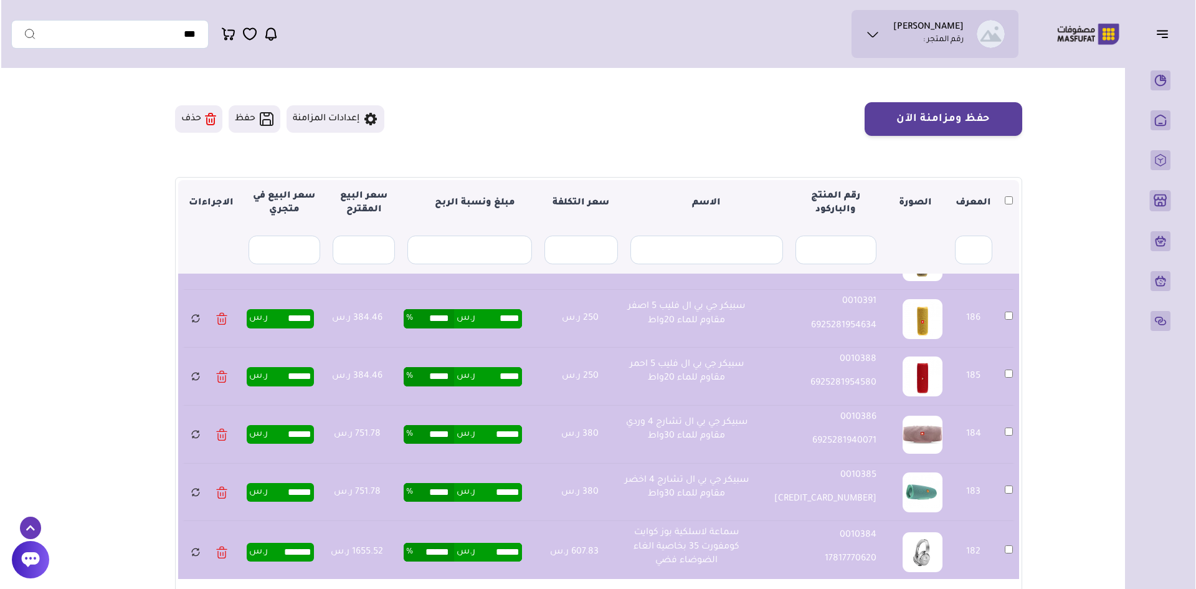
scroll to position [62, 0]
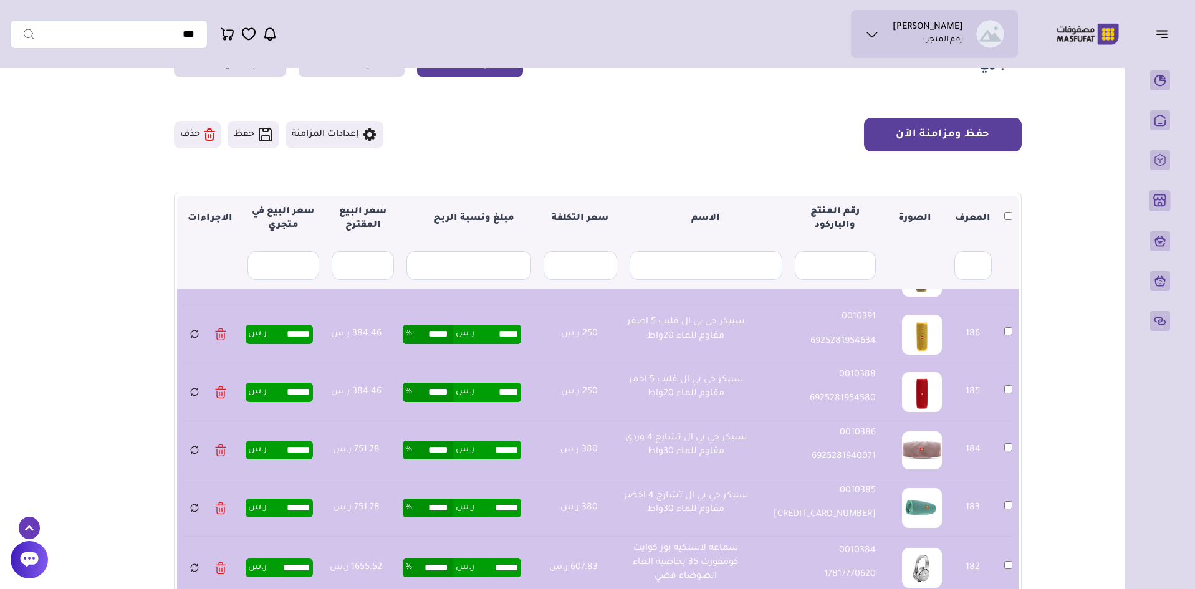
click at [971, 140] on button "حفظ ومزامنة الآن" at bounding box center [943, 135] width 158 height 34
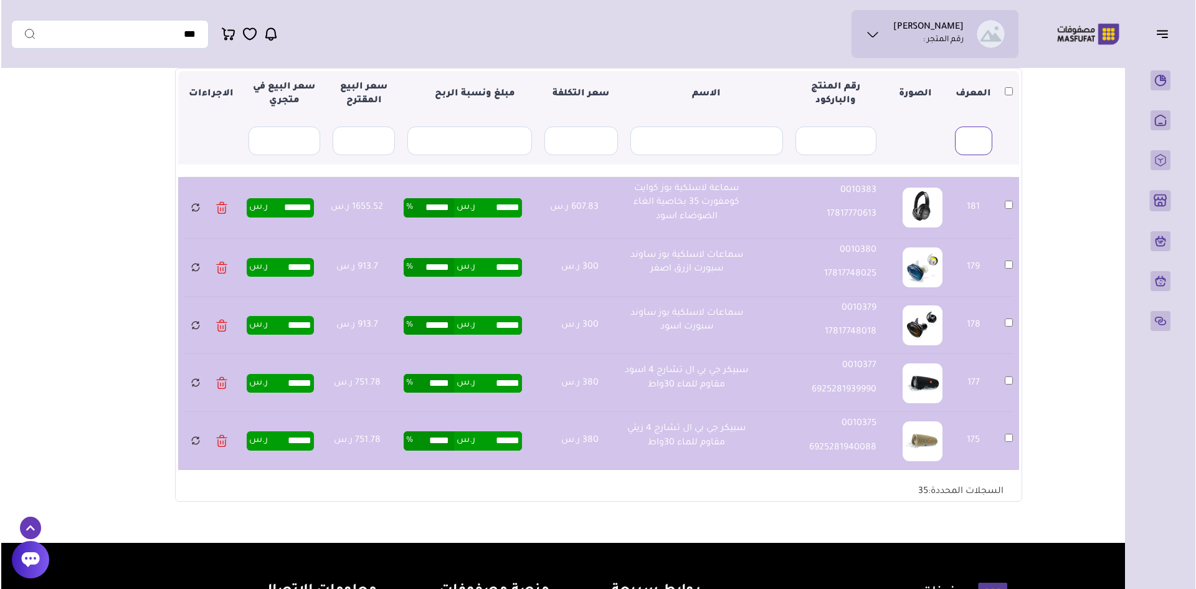
scroll to position [62, 0]
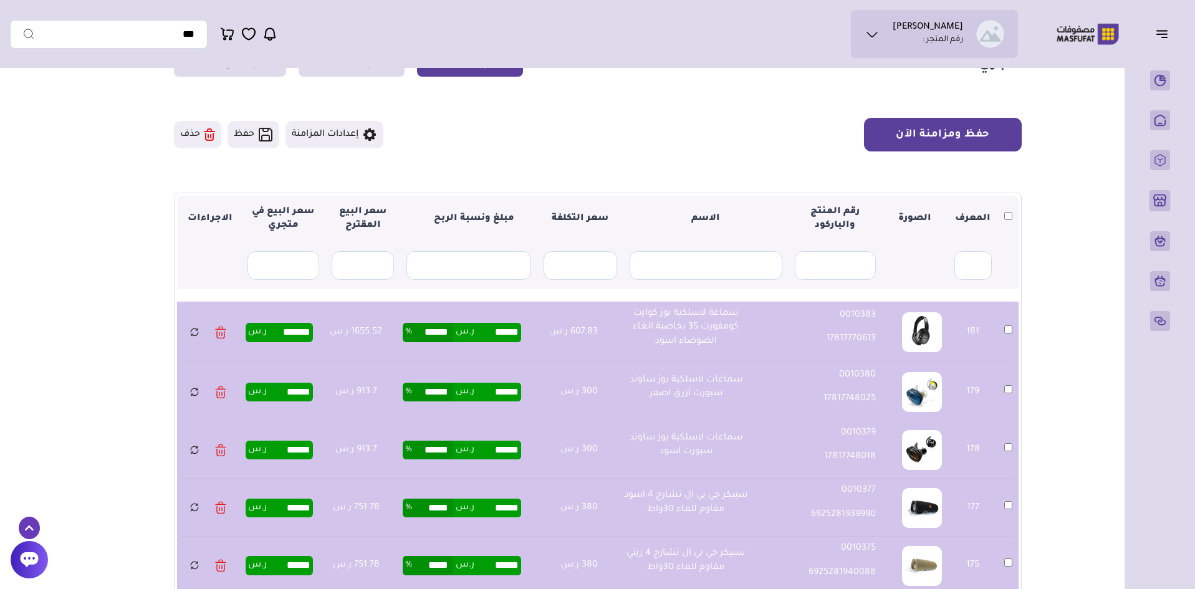
click at [965, 131] on button "حفظ ومزامنة الآن" at bounding box center [943, 135] width 158 height 34
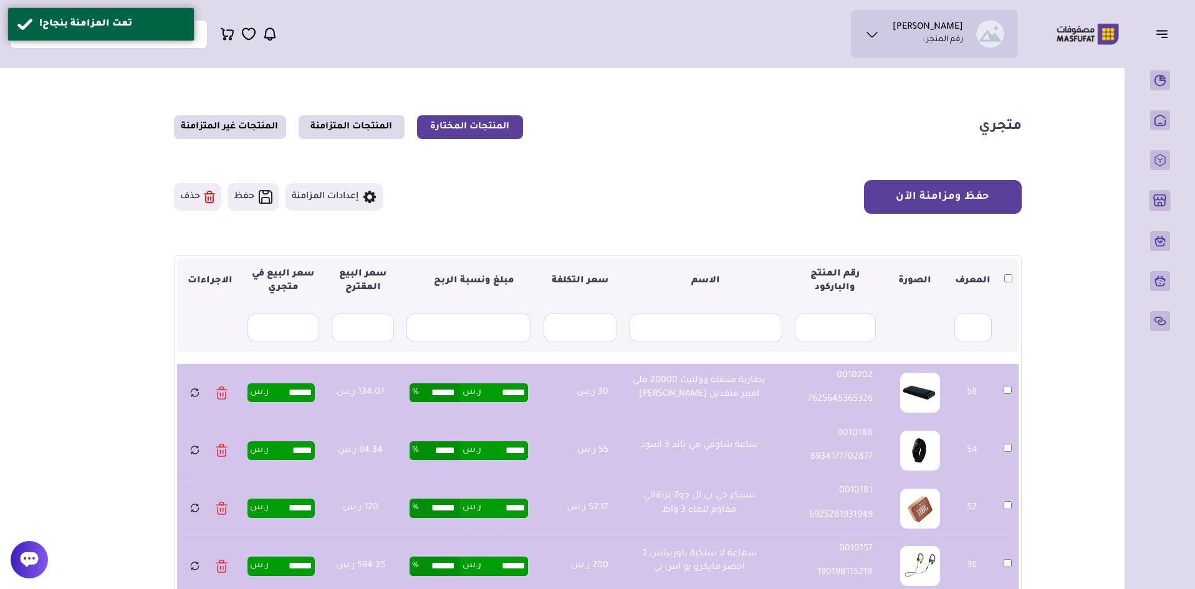
click at [968, 190] on button "حفظ ومزامنة الآن" at bounding box center [943, 197] width 158 height 34
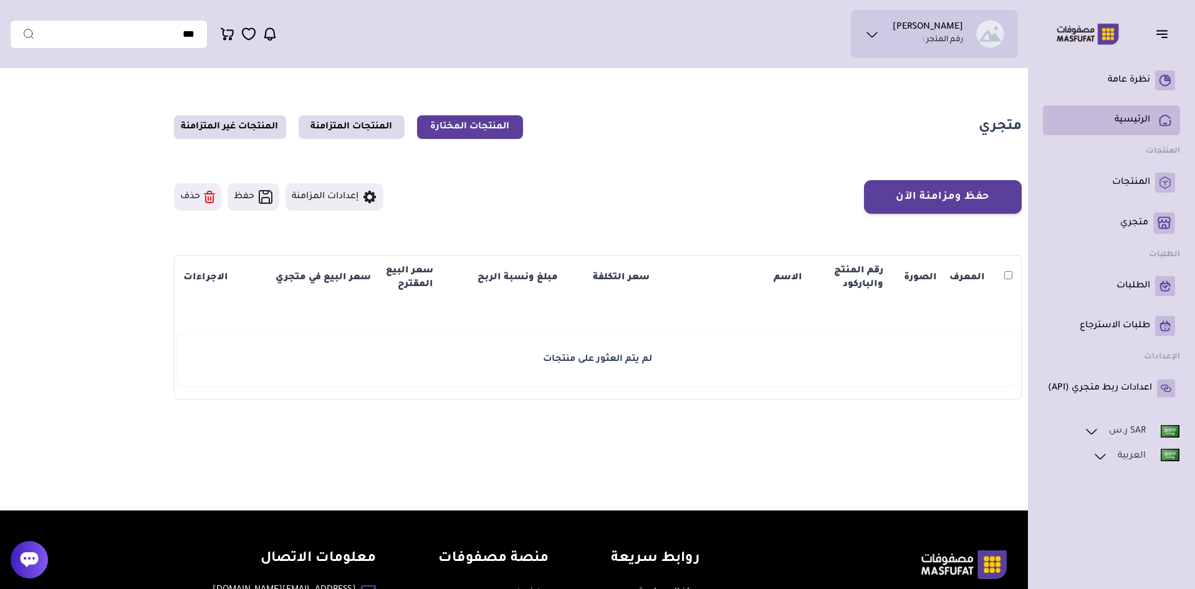
click at [1130, 125] on p "الرئيسية" at bounding box center [1132, 120] width 36 height 12
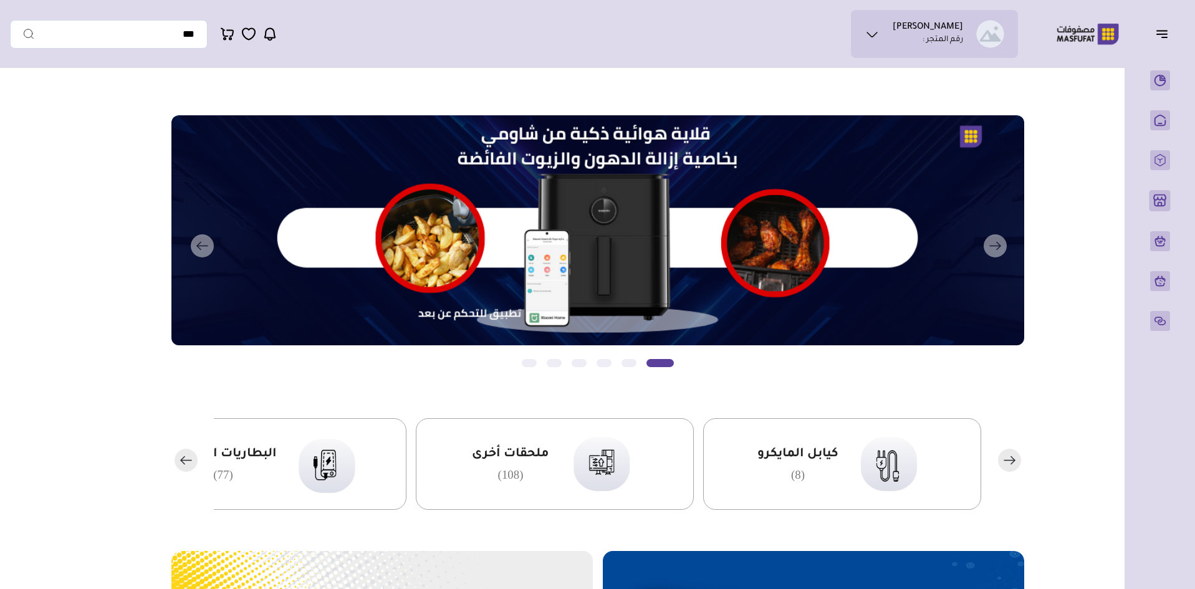
click at [1144, 170] on link "المنتجات" at bounding box center [1159, 160] width 31 height 20
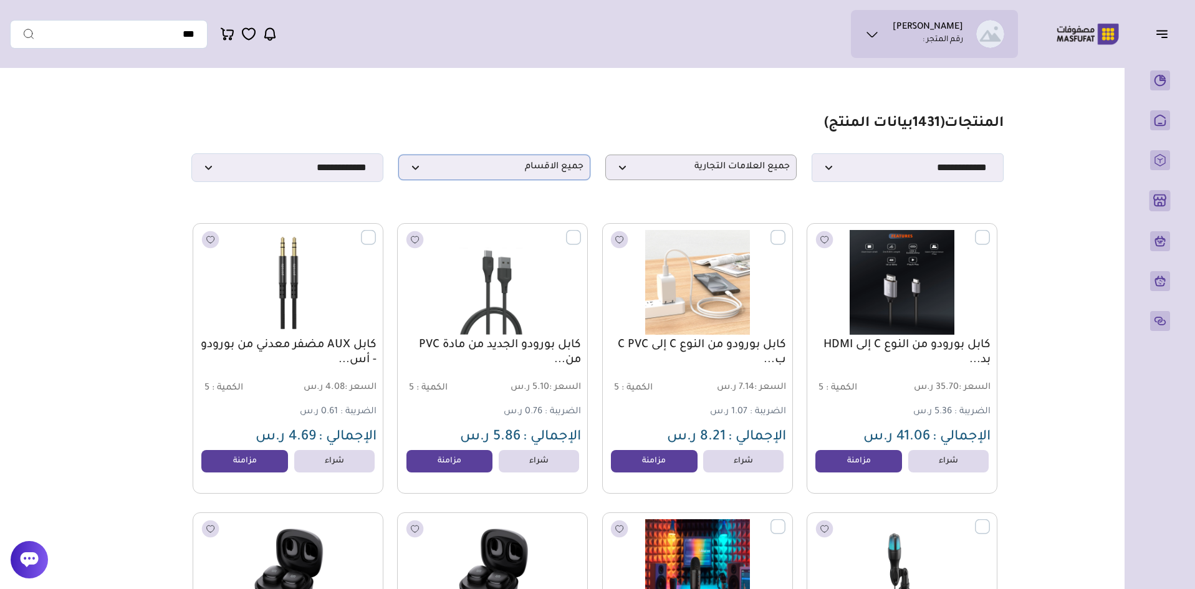
click at [529, 173] on span "جميع الاقسام" at bounding box center [494, 167] width 178 height 12
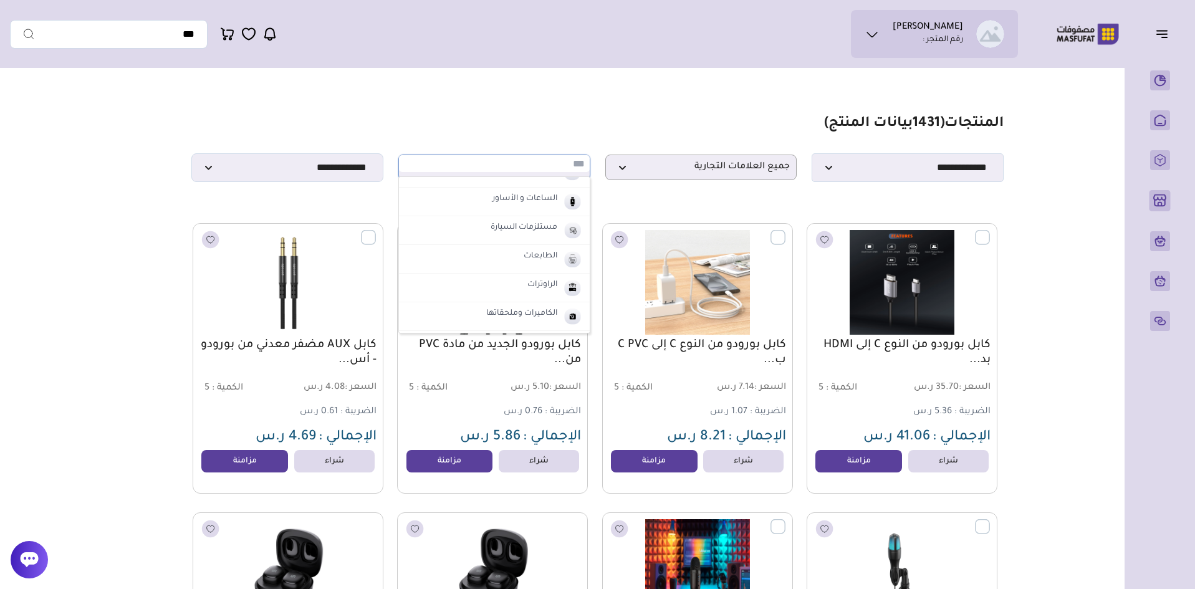
scroll to position [125, 0]
click at [465, 232] on li "حماية الشاشة" at bounding box center [494, 235] width 191 height 29
select select "*"
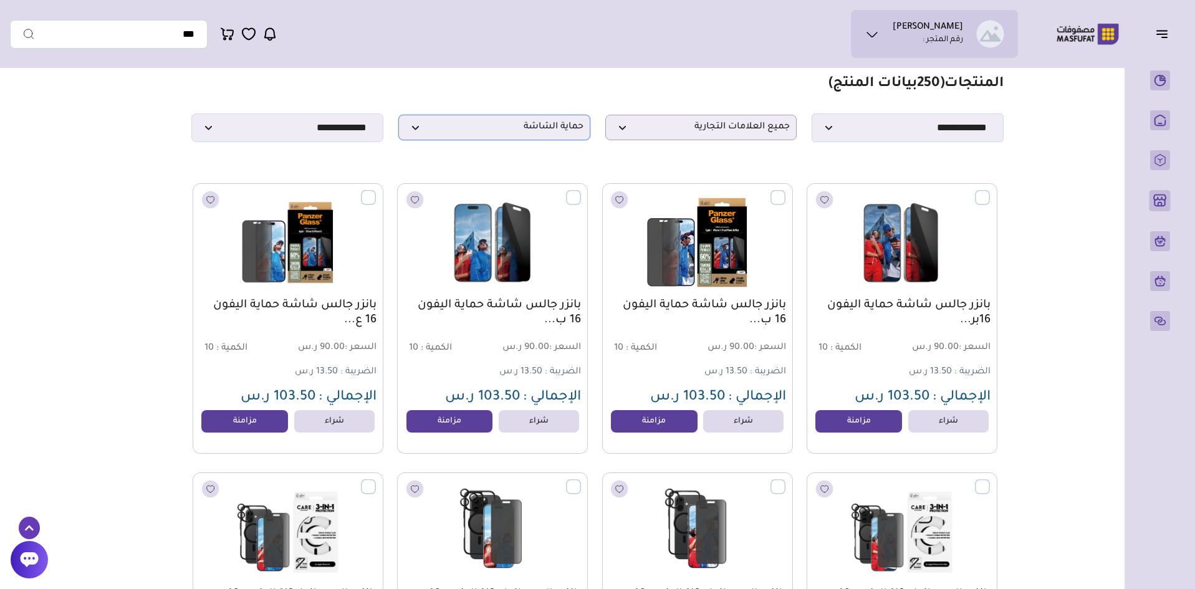
scroll to position [62, 0]
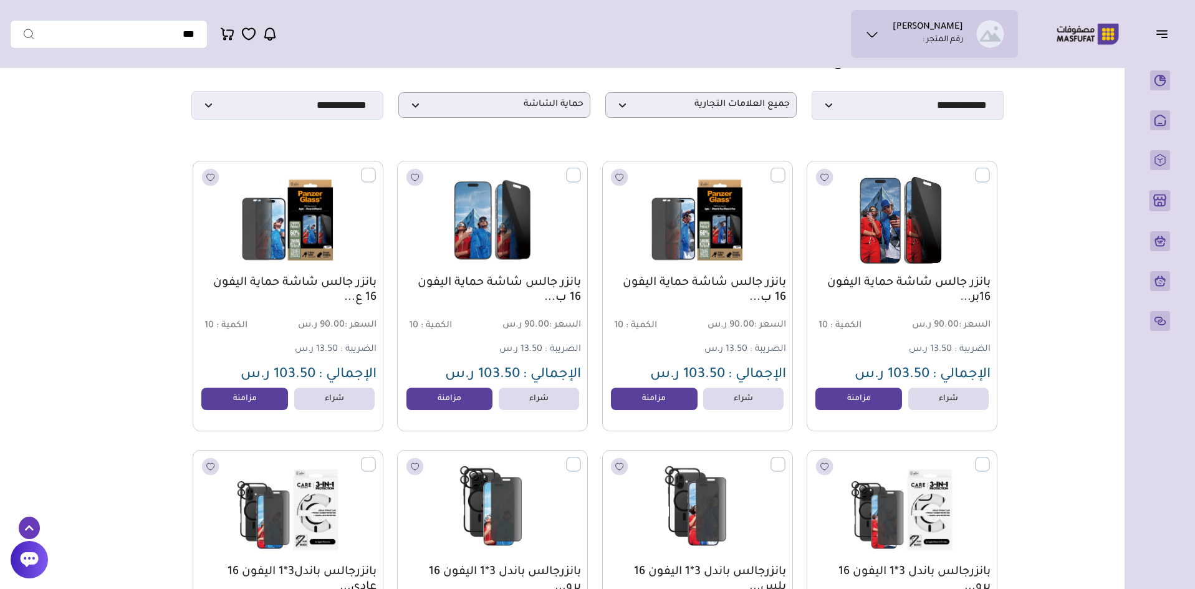
click at [990, 169] on label at bounding box center [990, 168] width 0 height 1
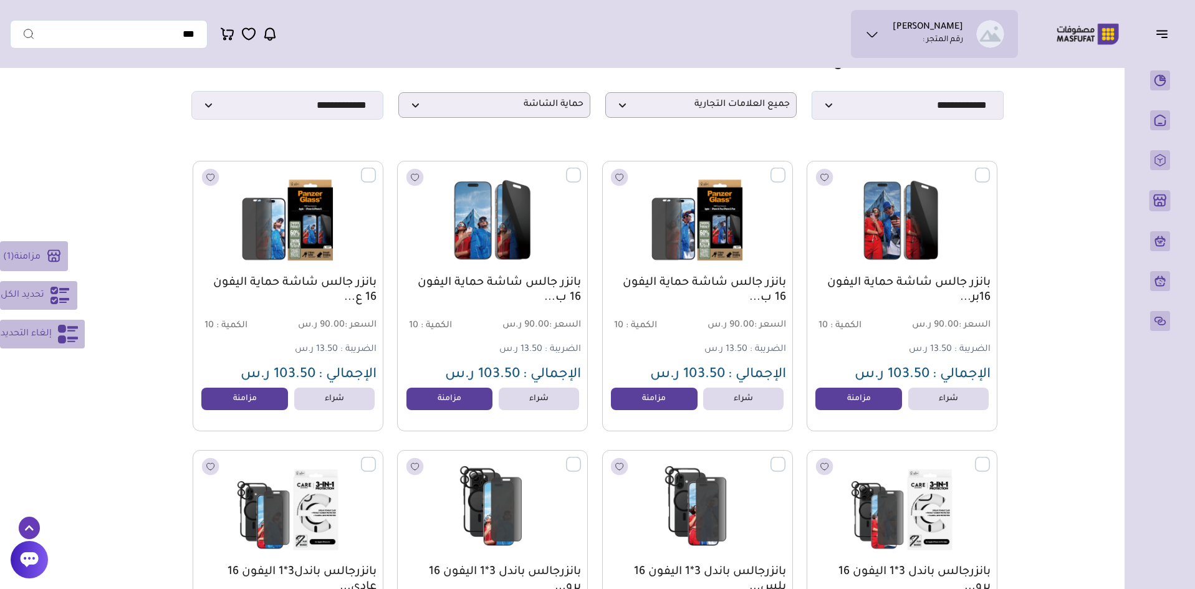
click at [45, 289] on button "تحديد الكل" at bounding box center [38, 295] width 77 height 29
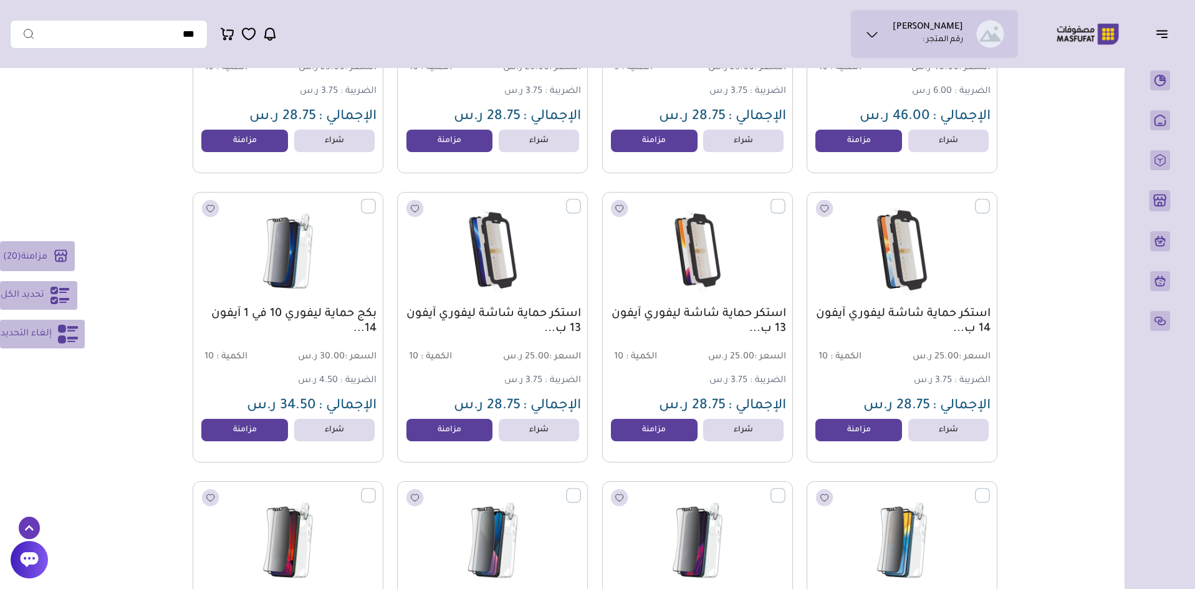
scroll to position [1558, 0]
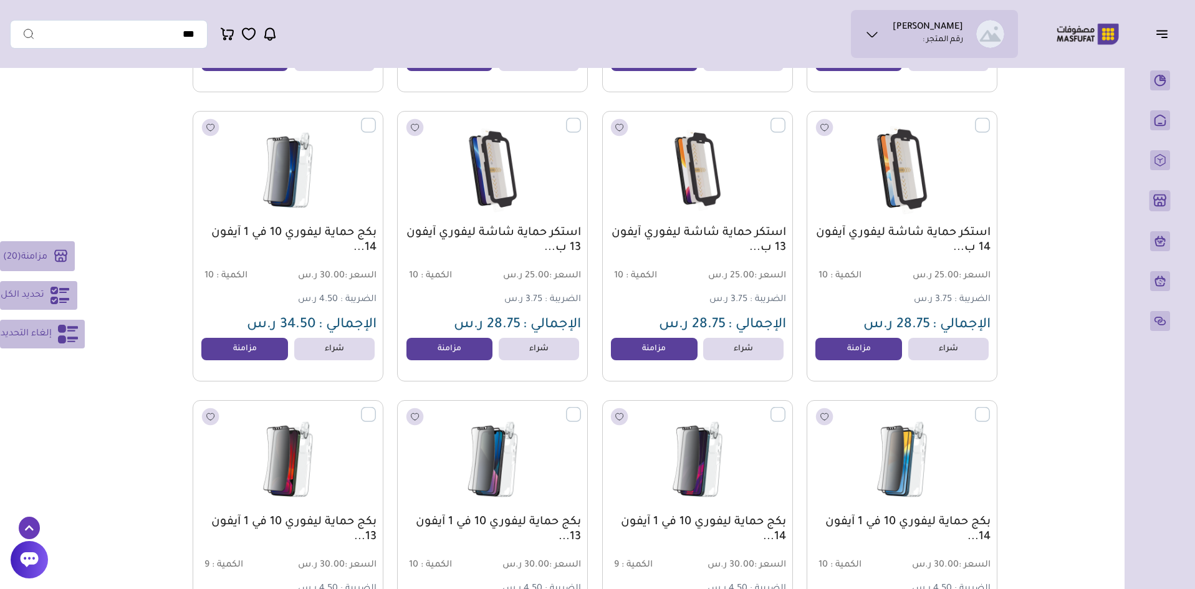
click at [28, 300] on span "تحديد الكل" at bounding box center [23, 295] width 44 height 15
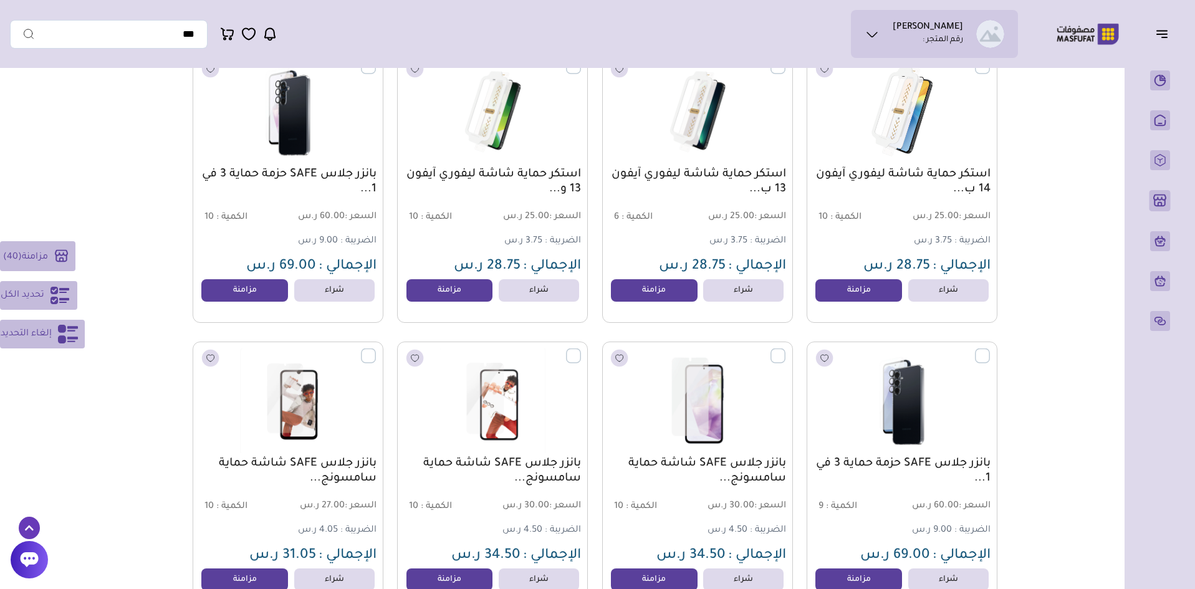
scroll to position [2861, 0]
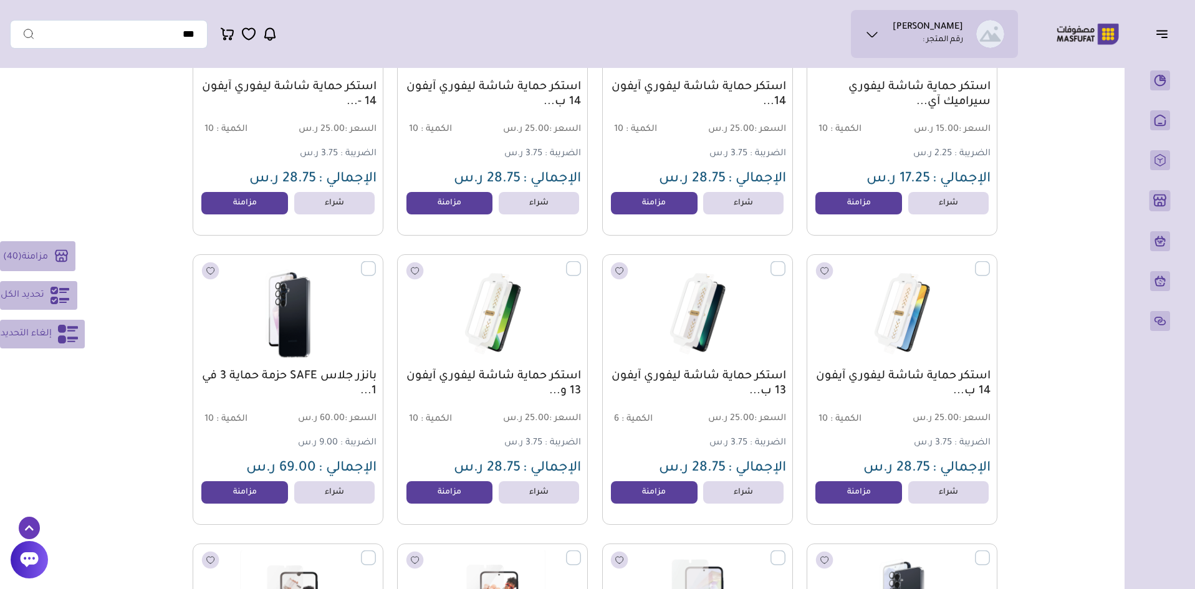
click at [50, 340] on span "إلغاء التحديد" at bounding box center [26, 334] width 51 height 15
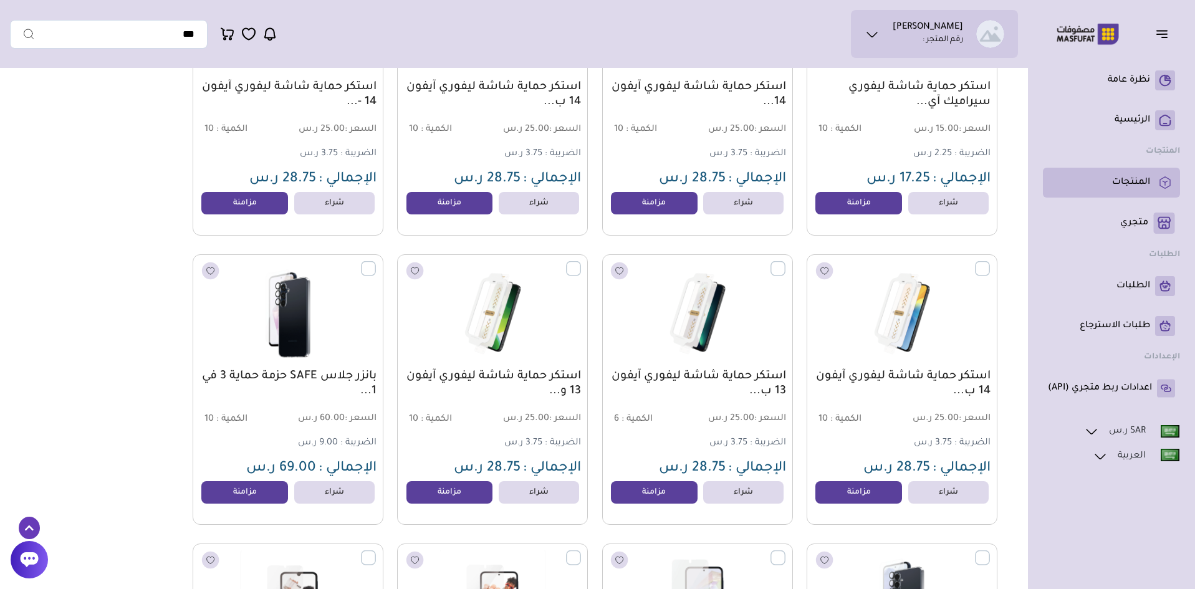
click at [1137, 187] on p "المنتجات" at bounding box center [1131, 182] width 38 height 12
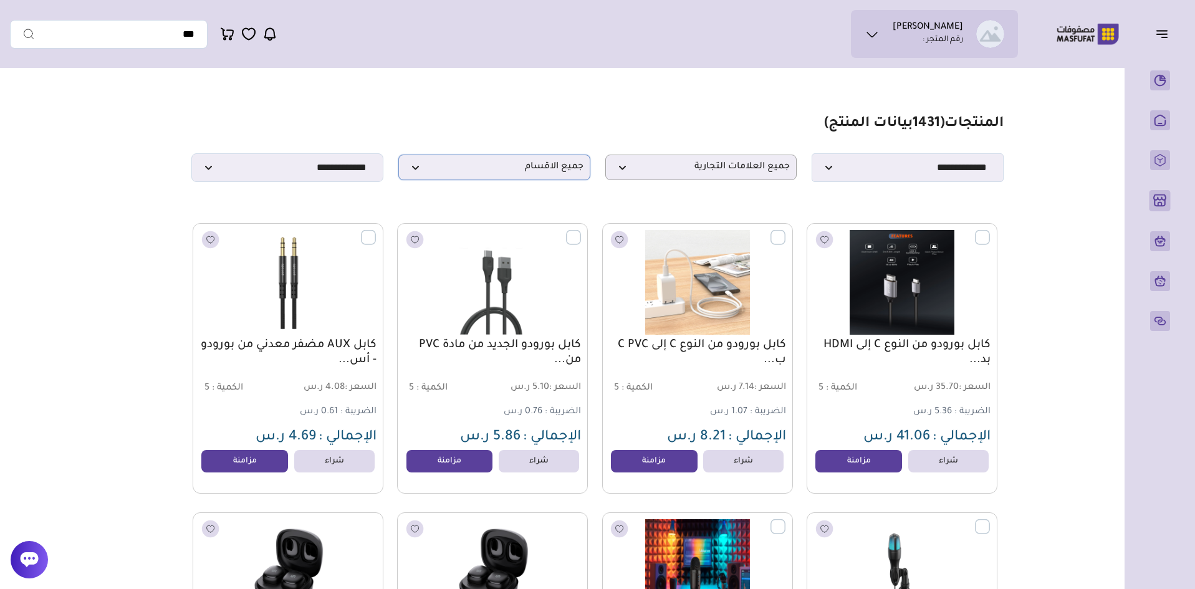
click at [565, 171] on span "جميع الاقسام" at bounding box center [494, 167] width 178 height 12
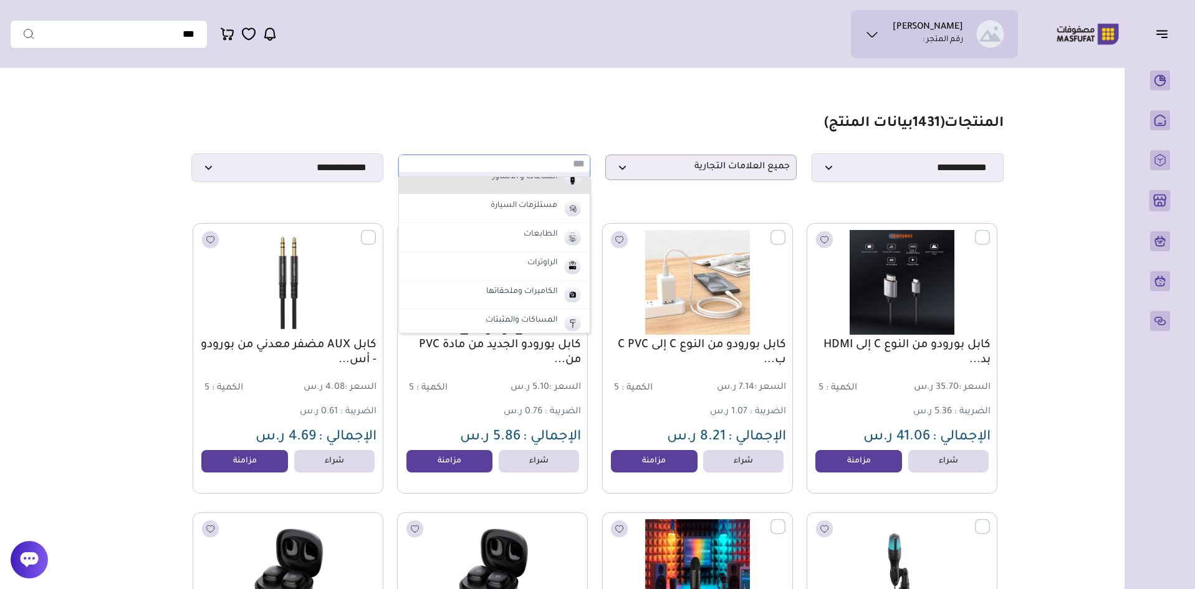
scroll to position [187, 0]
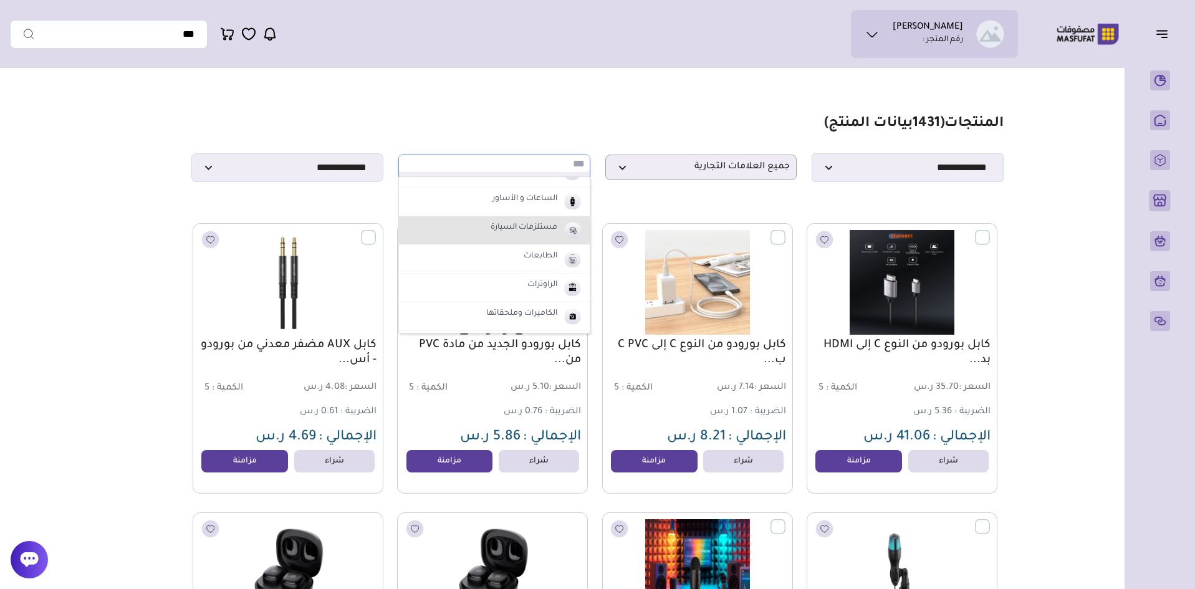
click at [556, 236] on label "مستلزمات السيارة" at bounding box center [524, 228] width 70 height 16
select select "*"
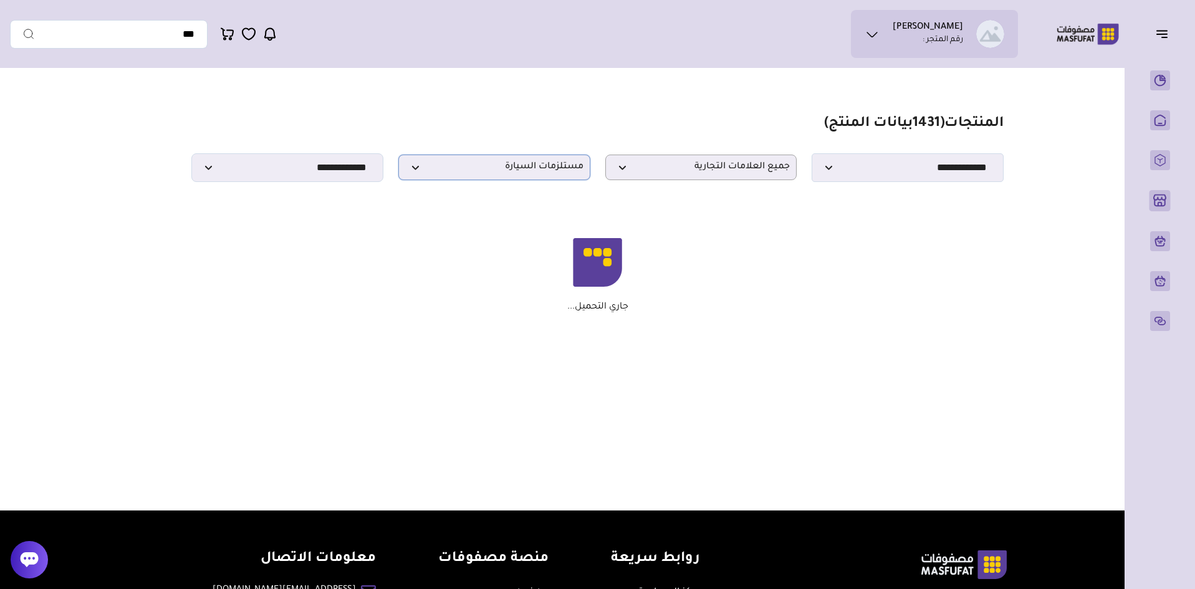
click at [555, 173] on span "مستلزمات السيارة" at bounding box center [494, 167] width 178 height 12
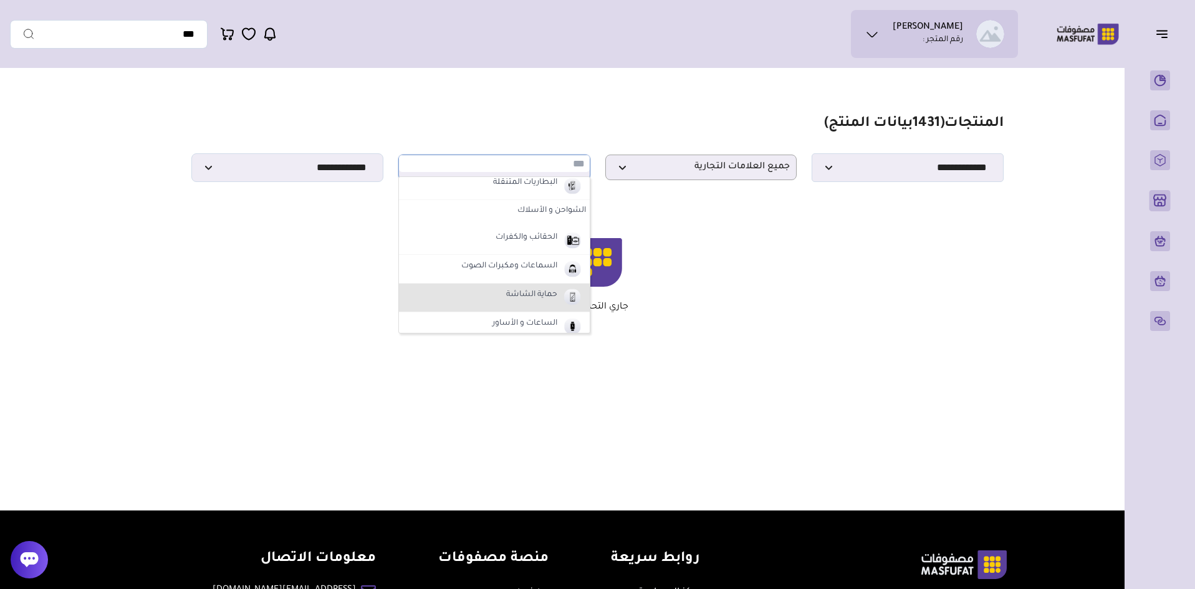
scroll to position [0, 0]
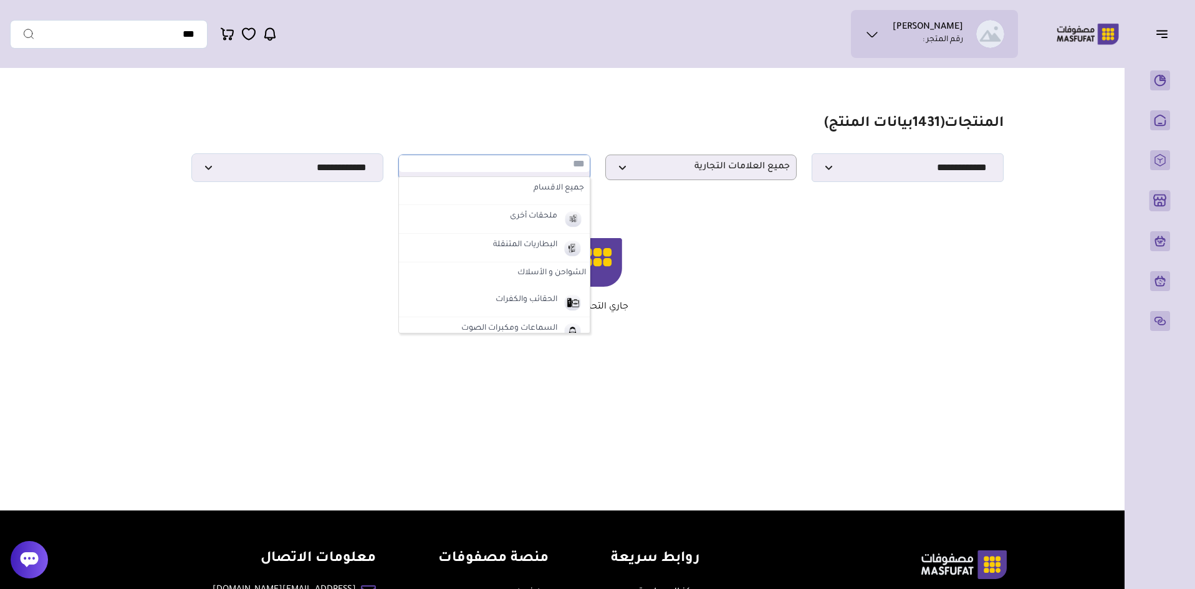
click at [550, 277] on label "الشواحن و الأسلاك" at bounding box center [494, 273] width 191 height 22
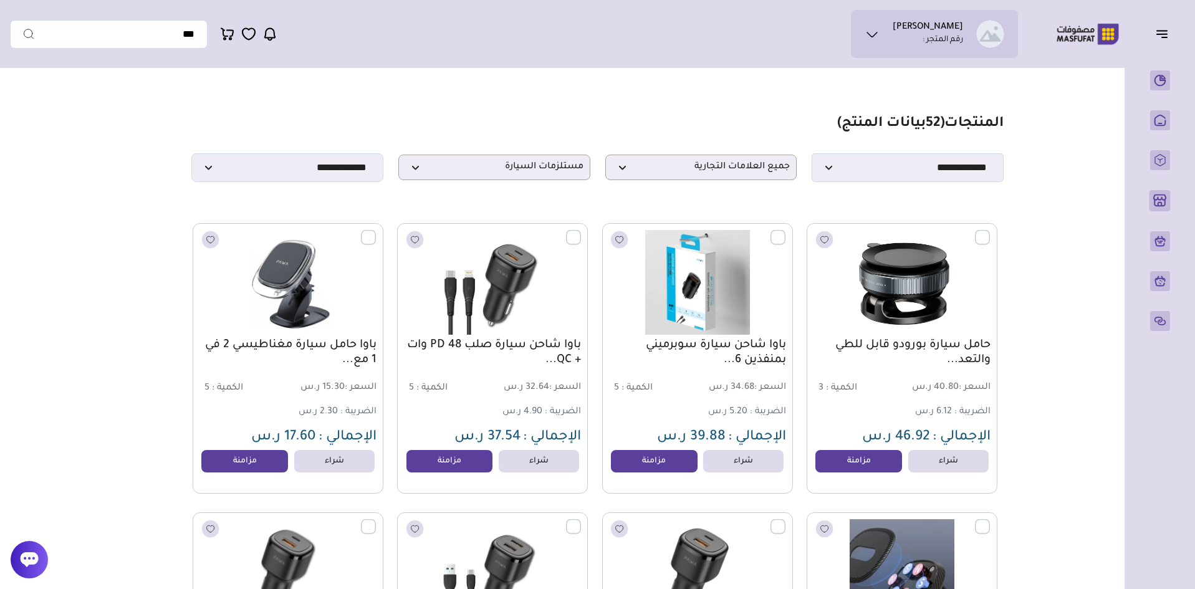
click at [990, 231] on label at bounding box center [990, 230] width 0 height 1
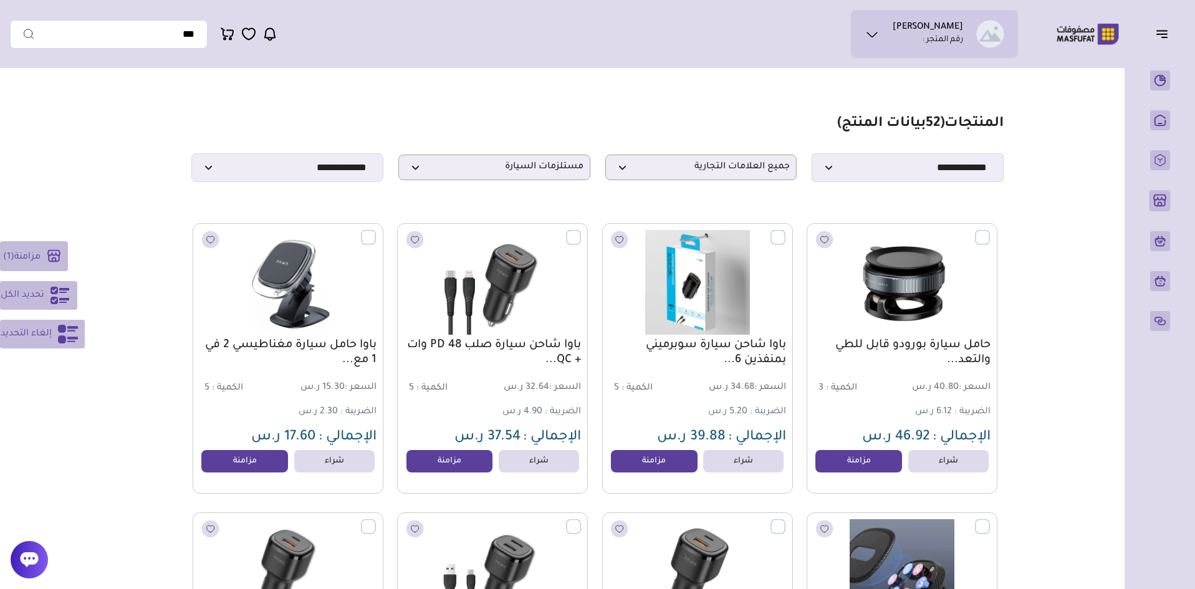
click at [19, 298] on span "تحديد الكل" at bounding box center [23, 295] width 44 height 15
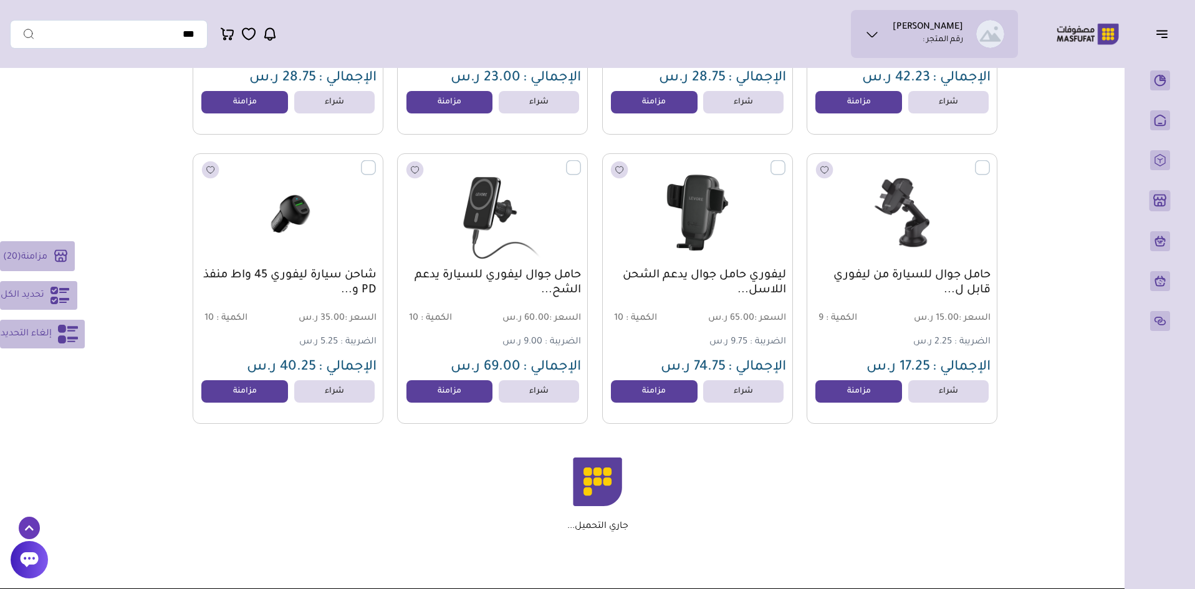
scroll to position [1246, 0]
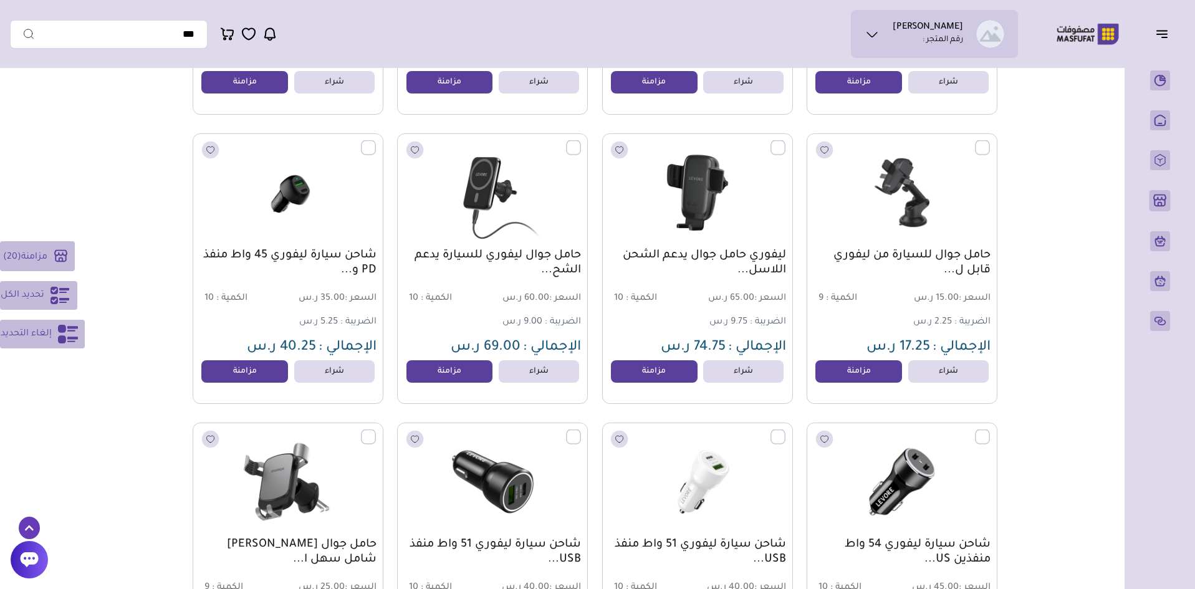
click at [32, 302] on span "تحديد الكل" at bounding box center [23, 295] width 44 height 15
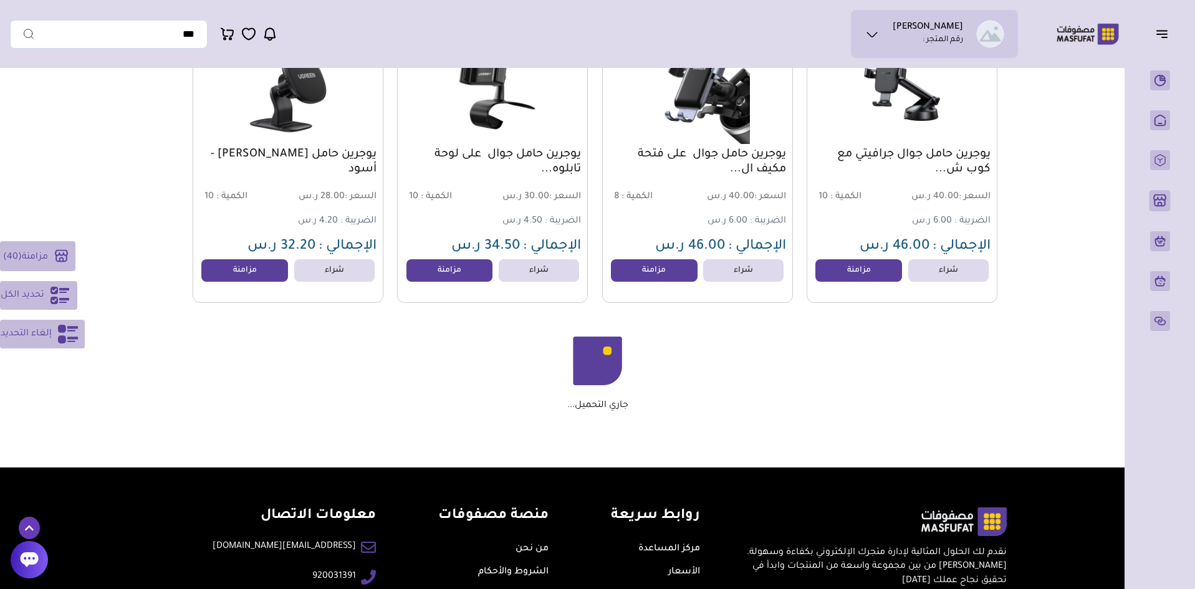
scroll to position [2804, 0]
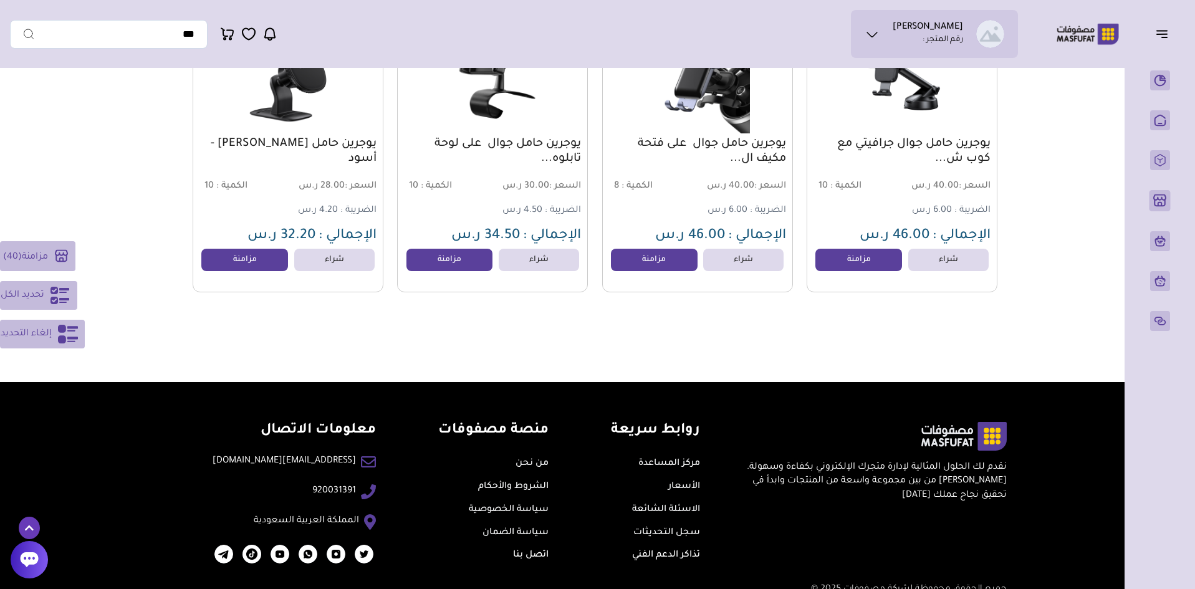
click at [50, 294] on icon at bounding box center [60, 295] width 20 height 20
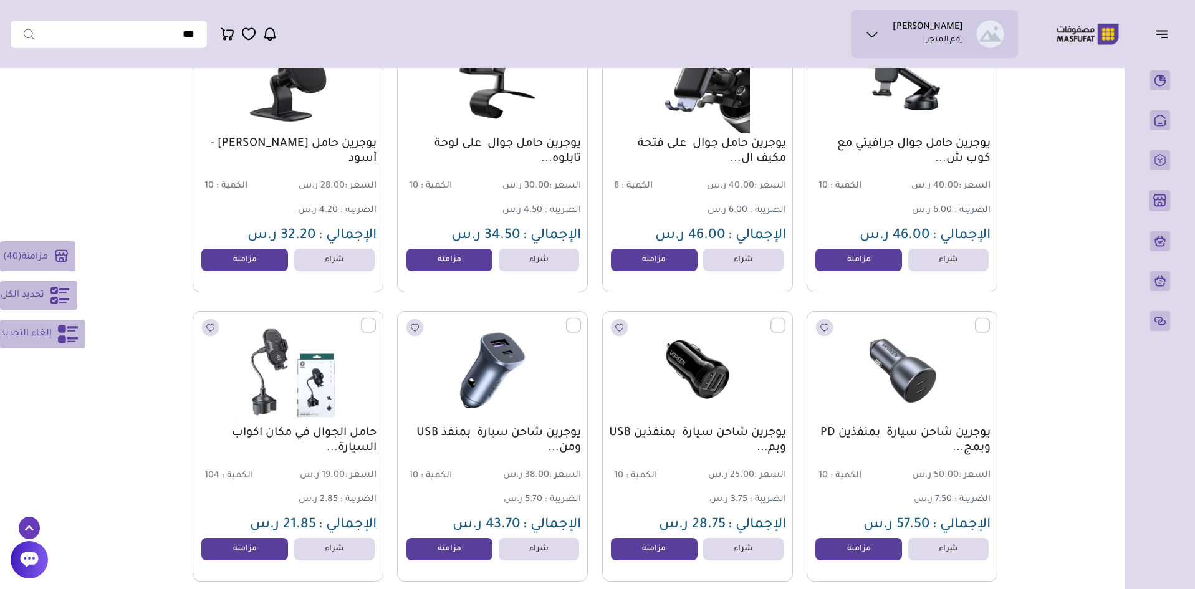
scroll to position [2991, 0]
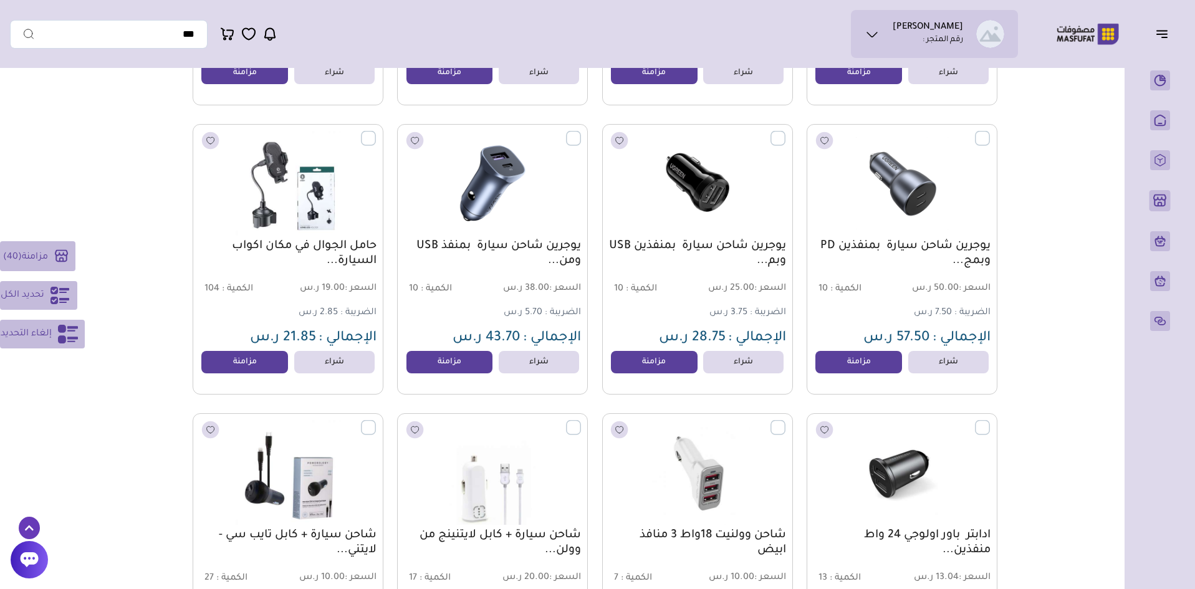
click at [50, 294] on icon at bounding box center [60, 295] width 20 height 20
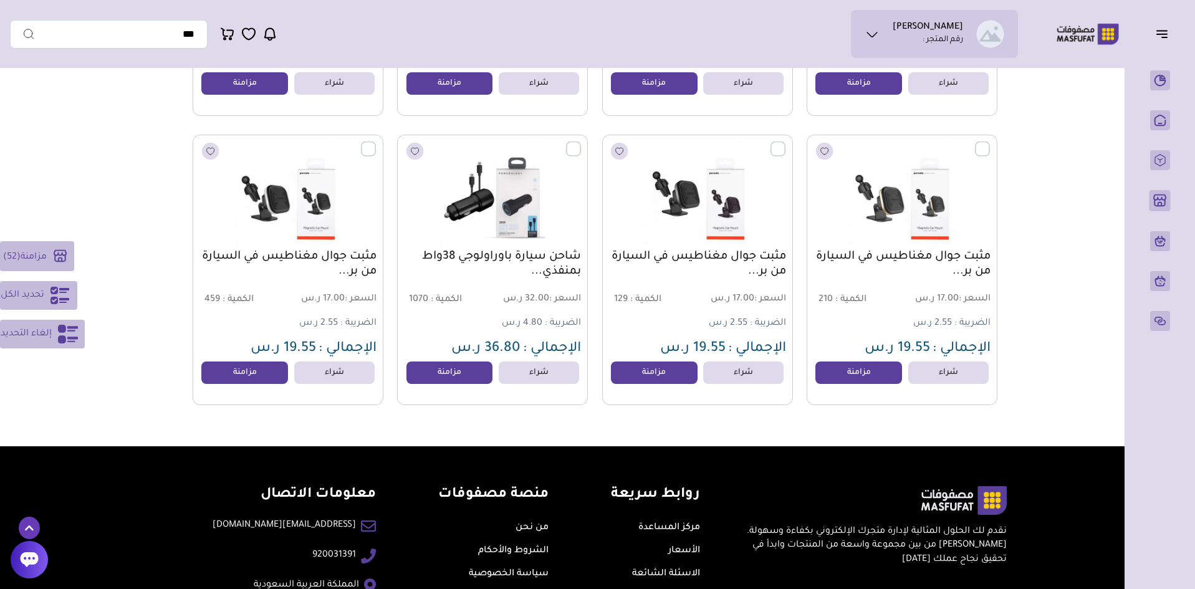
scroll to position [3655, 0]
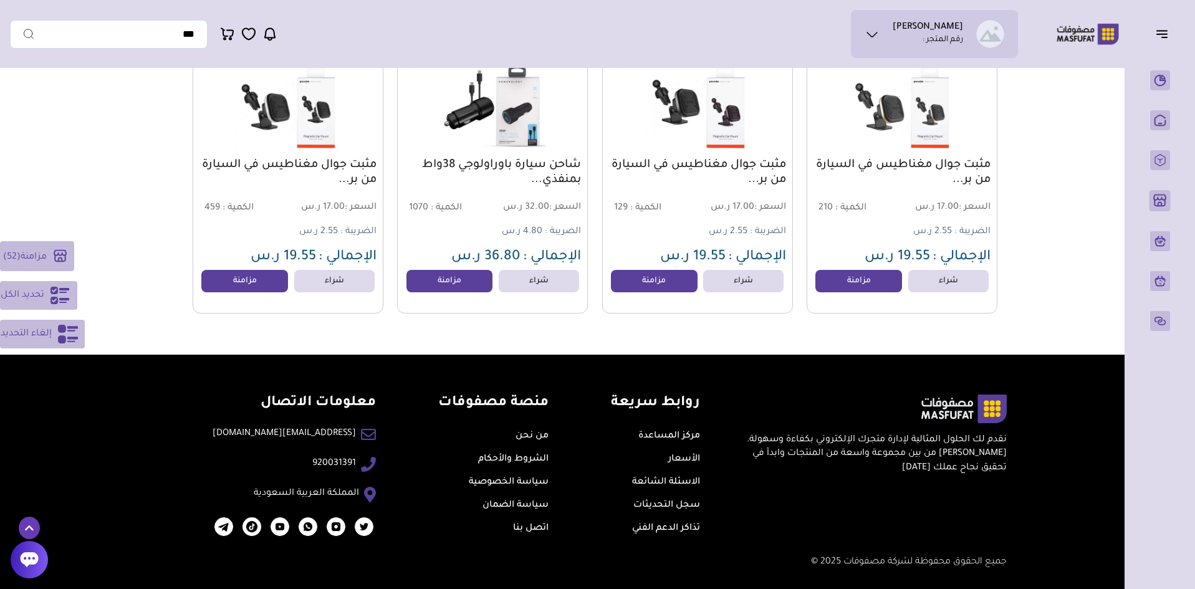
click at [53, 257] on rect at bounding box center [60, 256] width 21 height 21
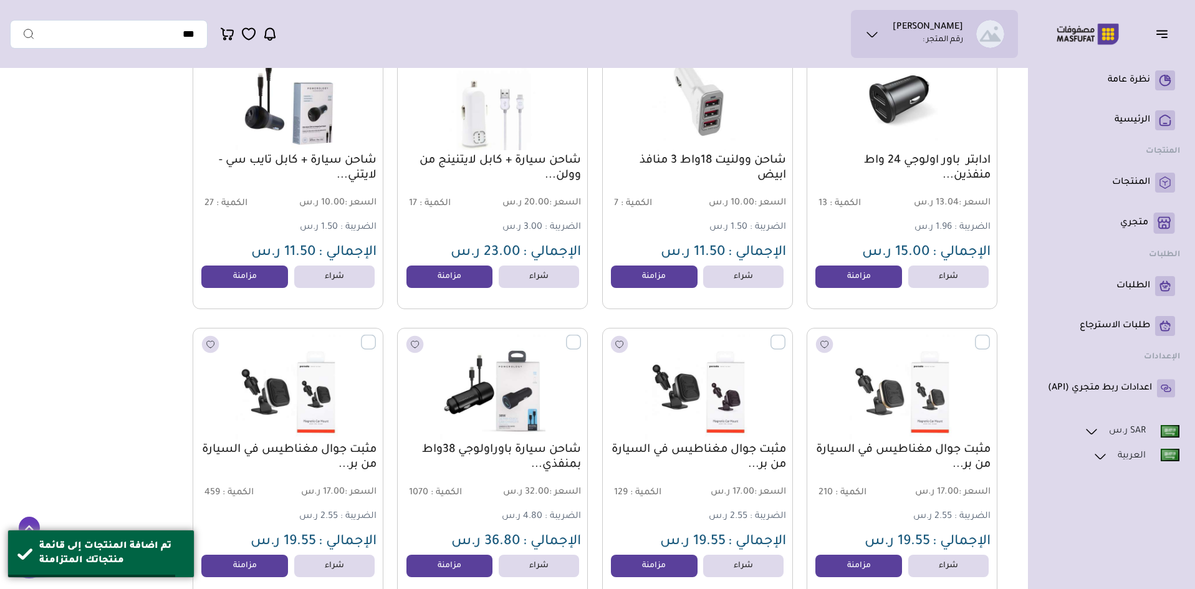
scroll to position [3343, 0]
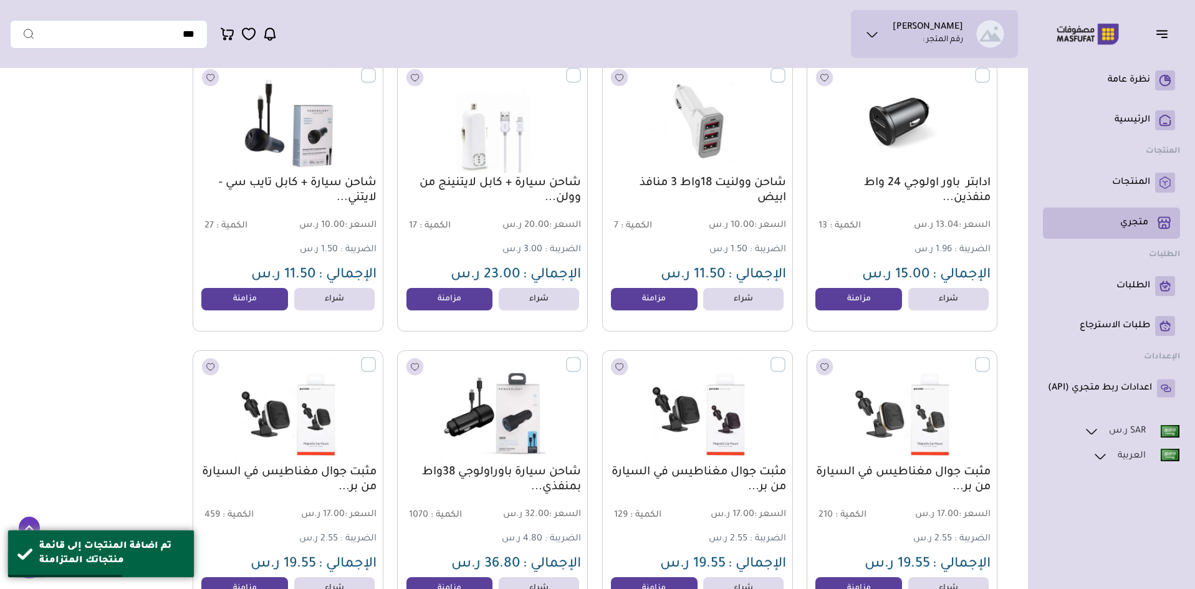
click at [1122, 222] on p "متجري ( 0 )" at bounding box center [1134, 223] width 28 height 12
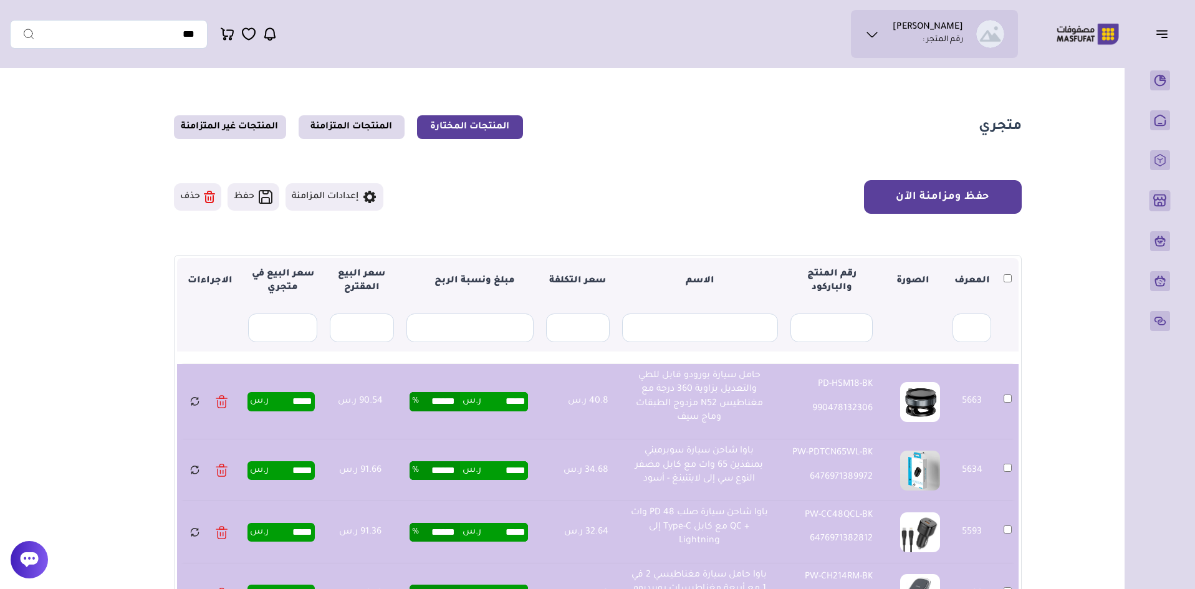
click at [952, 196] on button "حفظ ومزامنة الآن" at bounding box center [943, 197] width 158 height 34
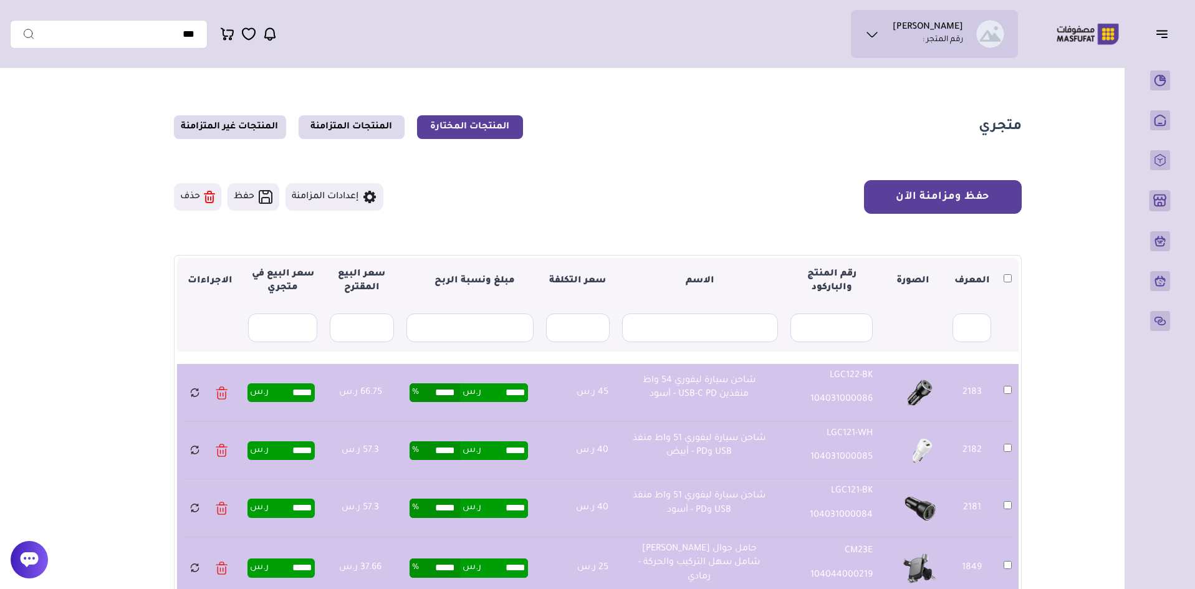
click at [983, 190] on button "حفظ ومزامنة الآن" at bounding box center [943, 197] width 158 height 34
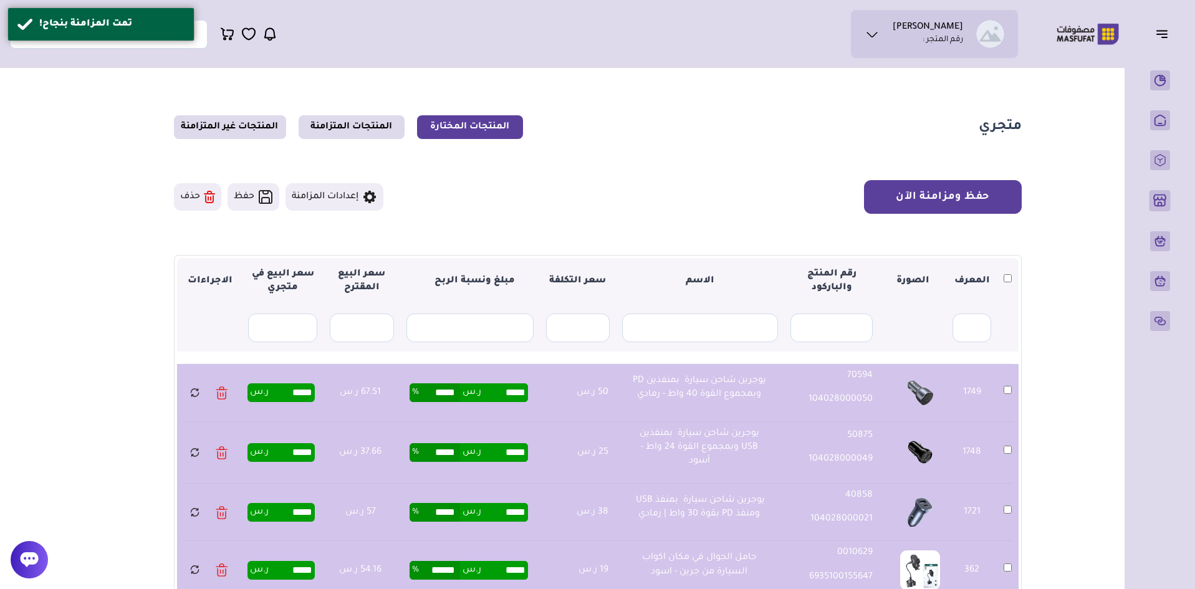
click at [984, 200] on button "حفظ ومزامنة الآن" at bounding box center [943, 197] width 158 height 34
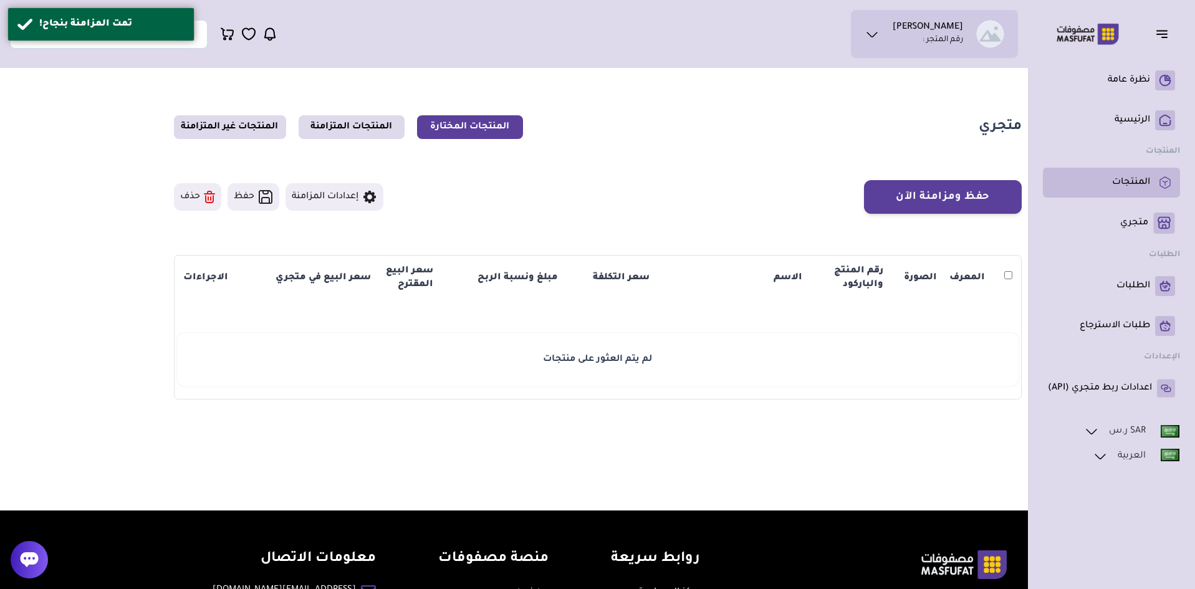
click at [1149, 189] on link "المنتجات" at bounding box center [1110, 183] width 127 height 20
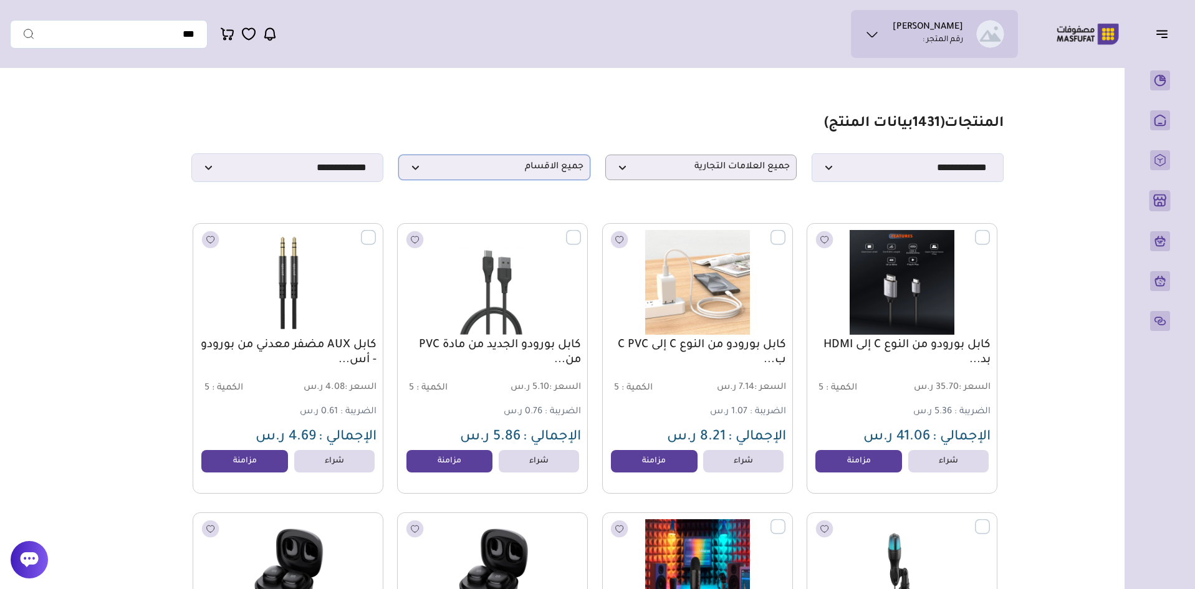
click at [521, 171] on span "جميع الاقسام" at bounding box center [494, 167] width 178 height 12
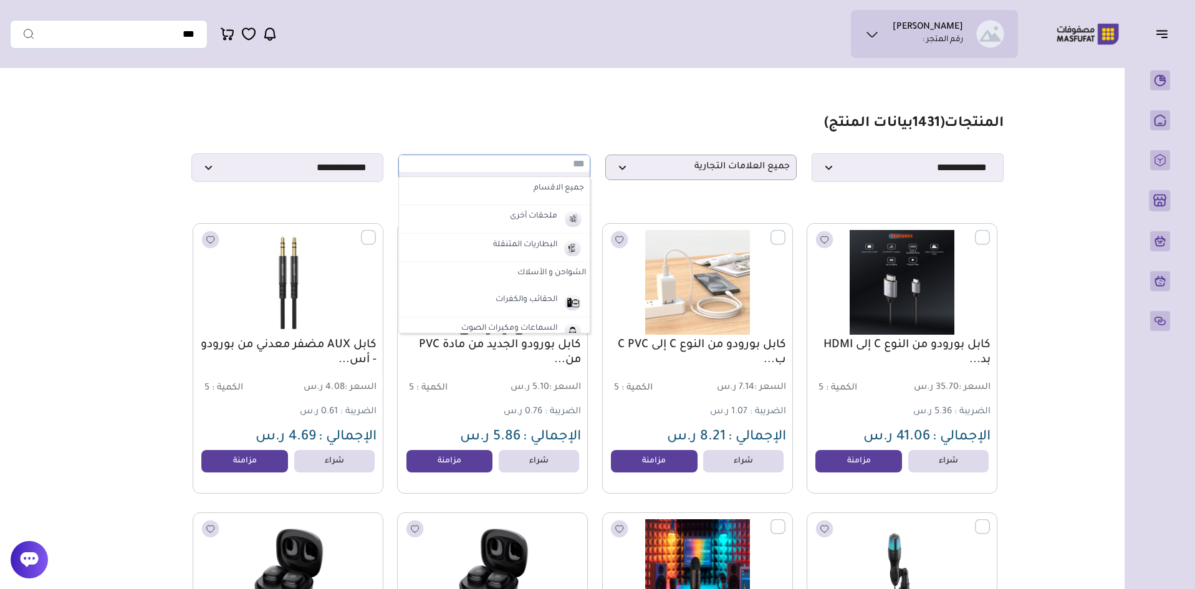
click at [540, 275] on label "الشواحن و الأسلاك" at bounding box center [494, 273] width 191 height 22
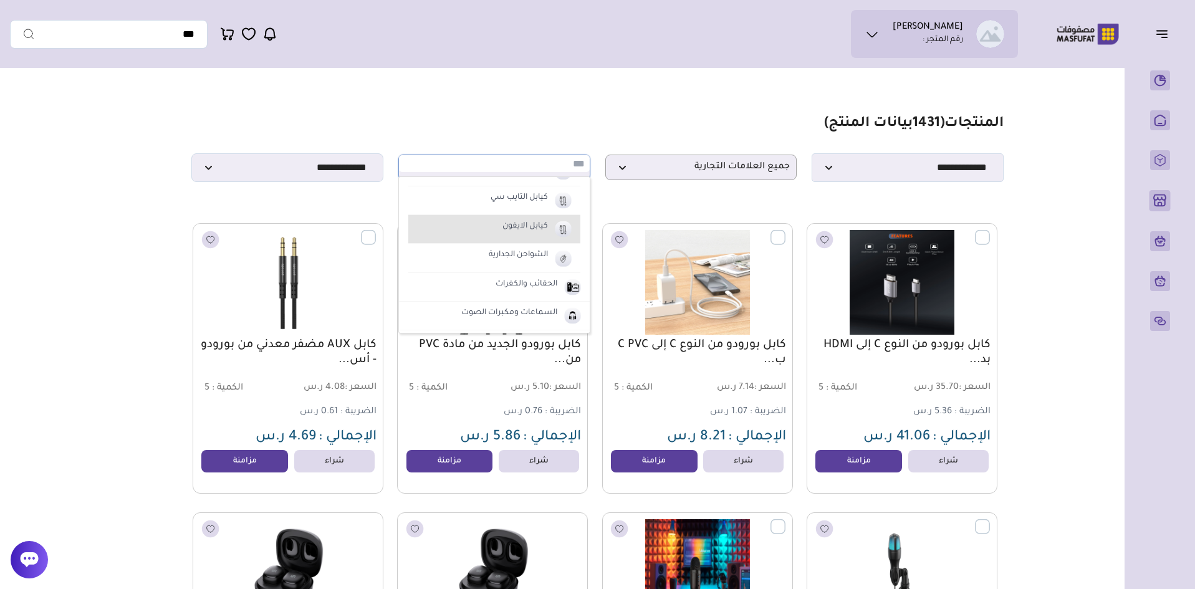
scroll to position [125, 0]
click at [534, 238] on label "كيابل المايكرو" at bounding box center [523, 232] width 52 height 16
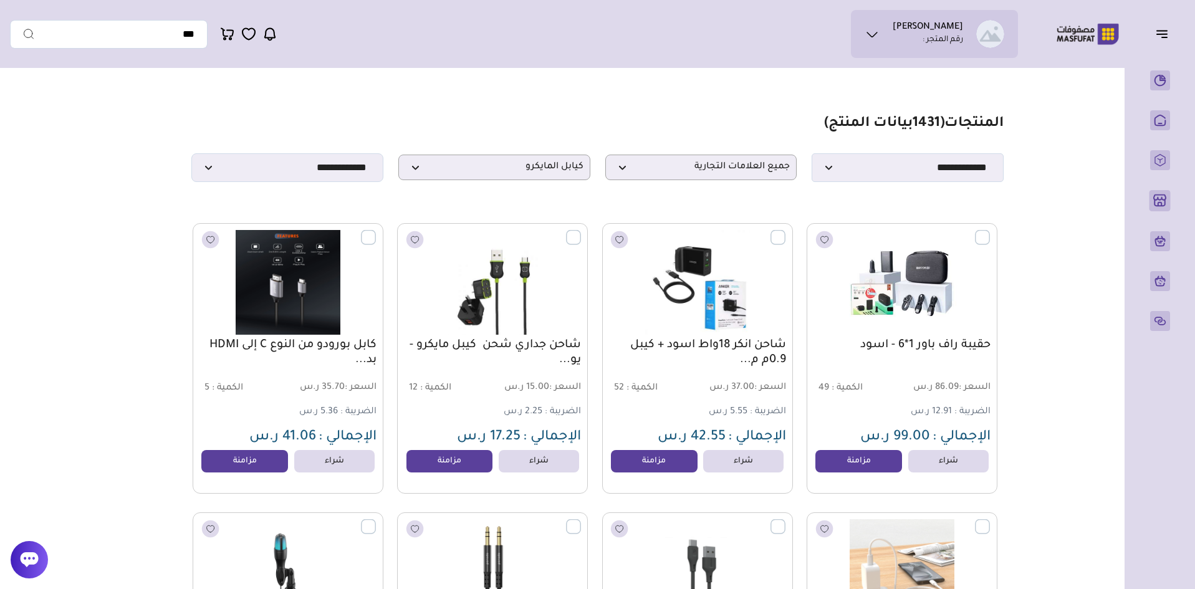
click at [990, 231] on label at bounding box center [990, 230] width 0 height 1
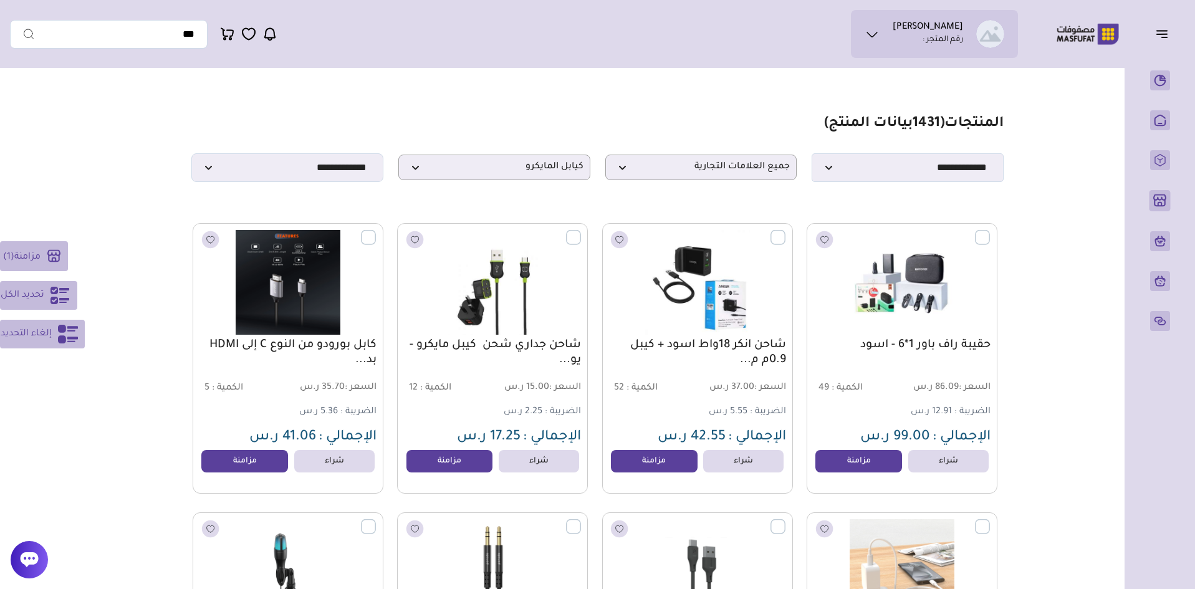
click at [25, 295] on span "تحديد الكل" at bounding box center [23, 295] width 44 height 15
click at [376, 231] on label at bounding box center [376, 230] width 0 height 1
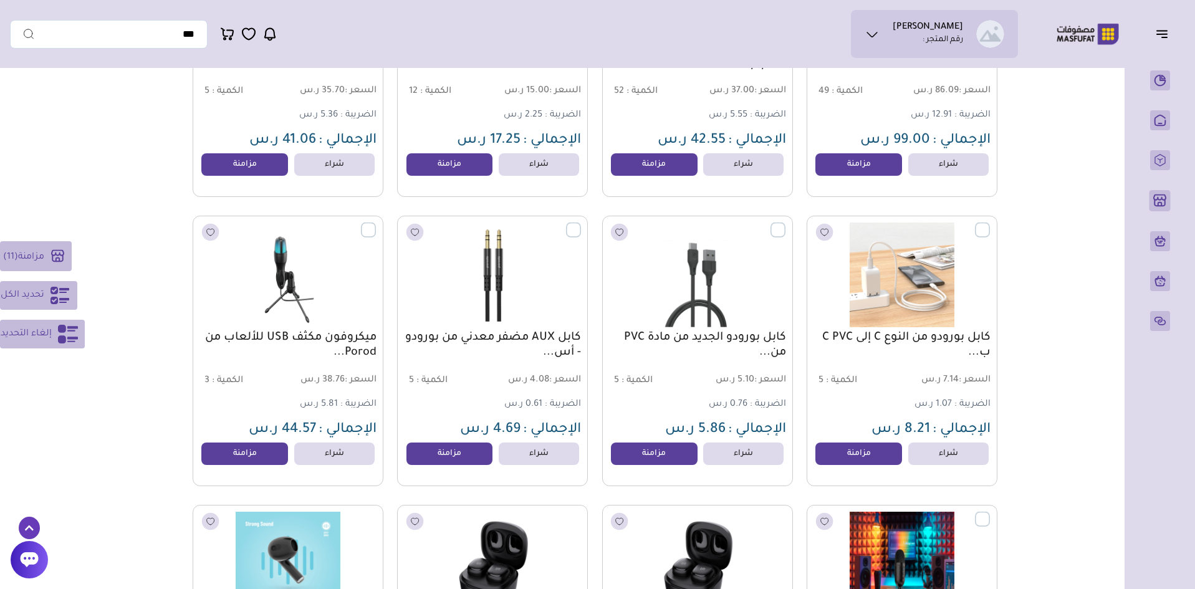
scroll to position [312, 0]
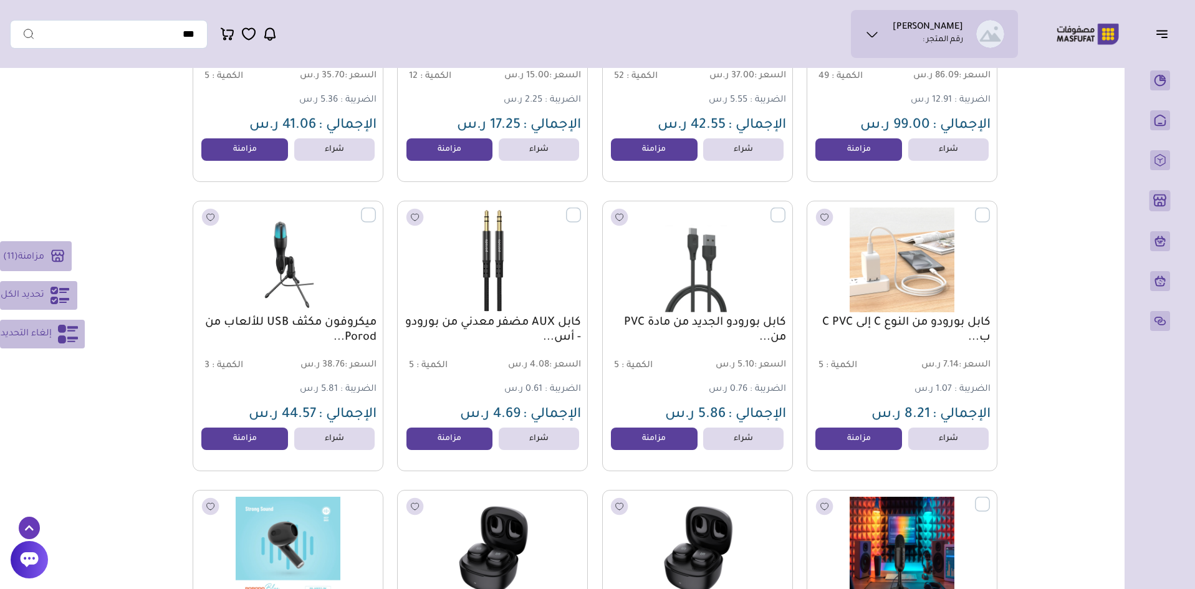
click at [581, 209] on label at bounding box center [581, 207] width 0 height 1
click at [376, 209] on label at bounding box center [376, 207] width 0 height 1
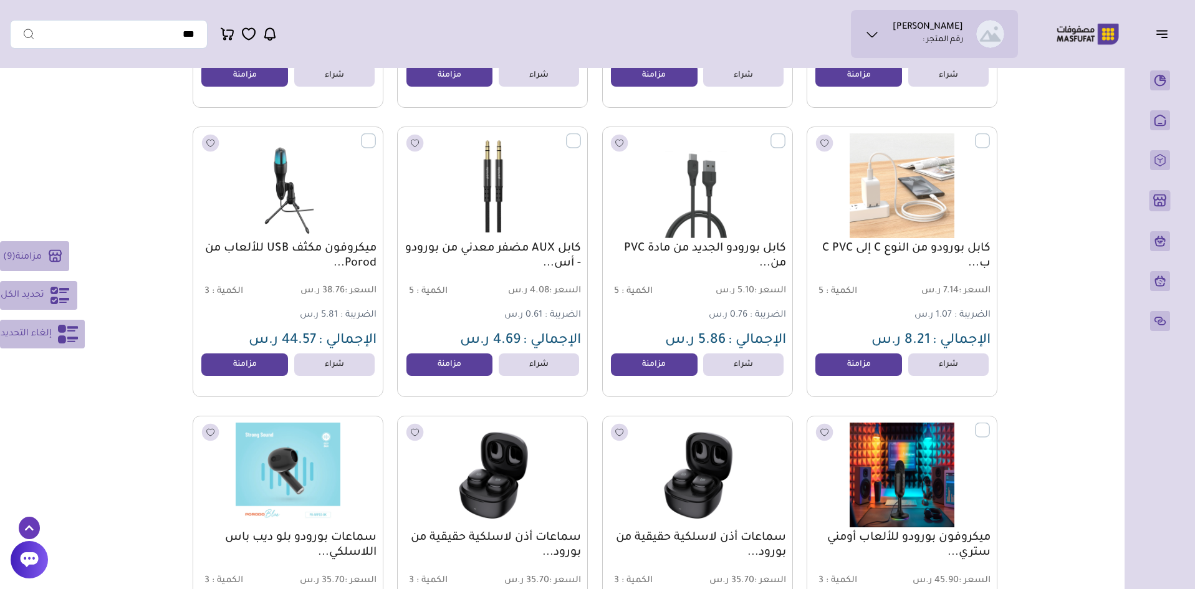
scroll to position [561, 0]
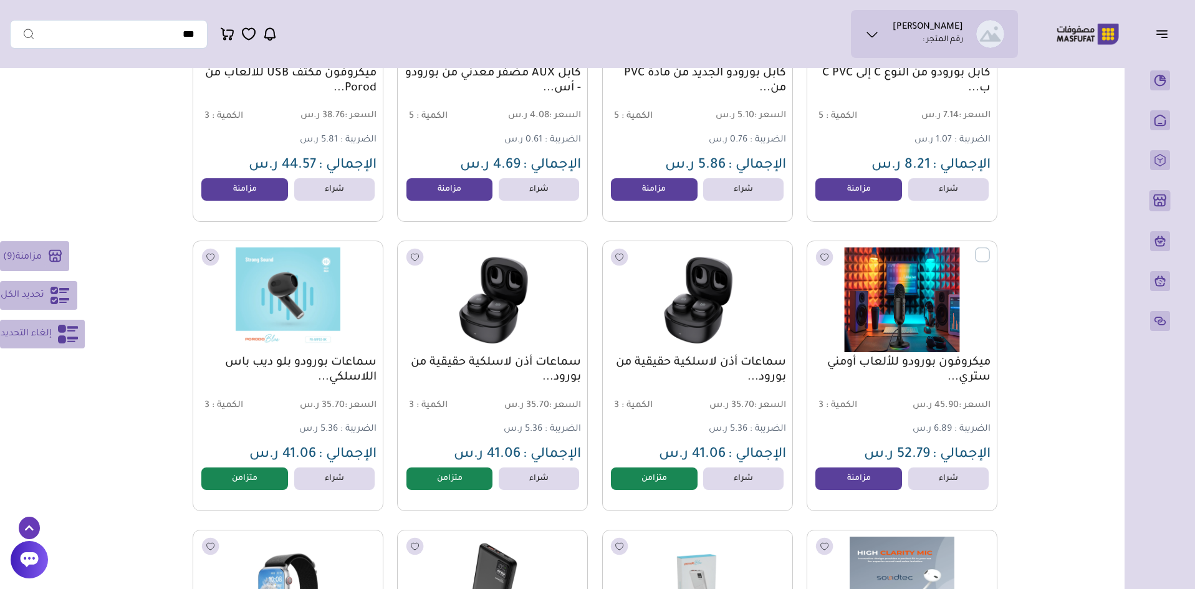
click at [990, 249] on label at bounding box center [990, 247] width 0 height 1
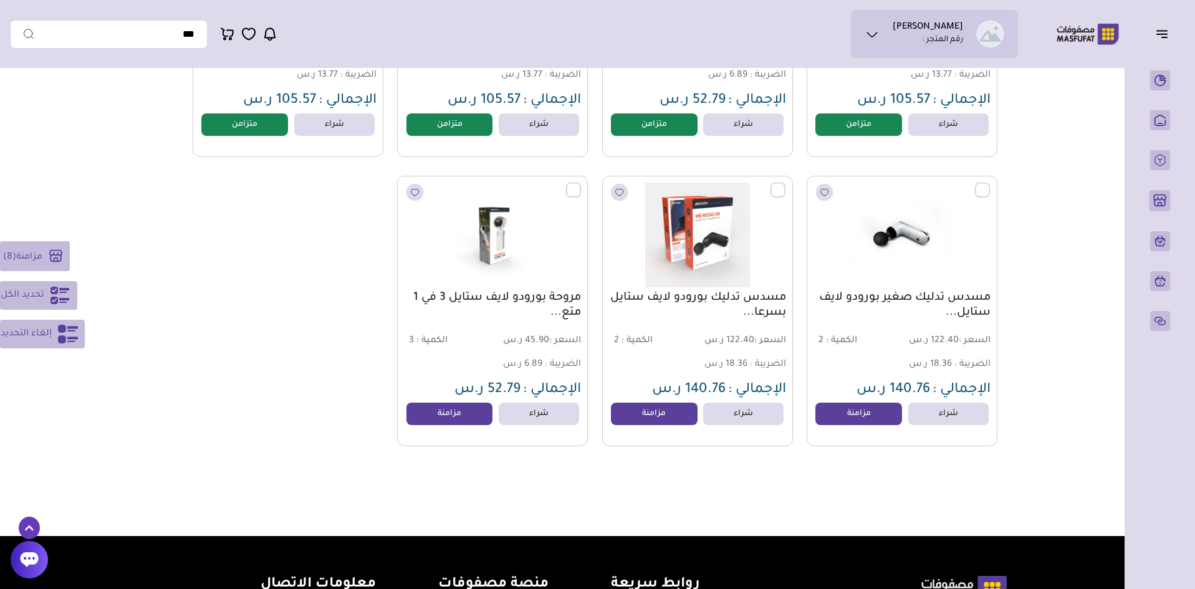
scroll to position [1492, 0]
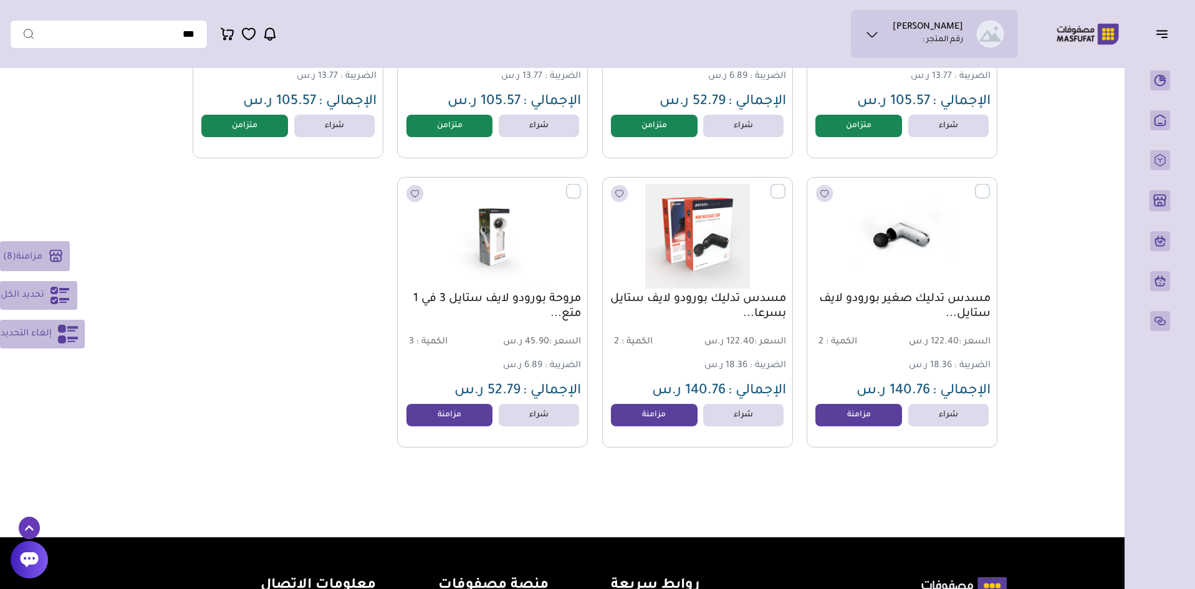
click at [10, 296] on span "تحديد الكل" at bounding box center [23, 295] width 44 height 15
click at [12, 296] on span "تحديد الكل" at bounding box center [23, 295] width 44 height 15
click at [785, 185] on label at bounding box center [785, 184] width 0 height 1
click at [581, 185] on label at bounding box center [581, 184] width 0 height 1
click at [990, 185] on label at bounding box center [990, 184] width 0 height 1
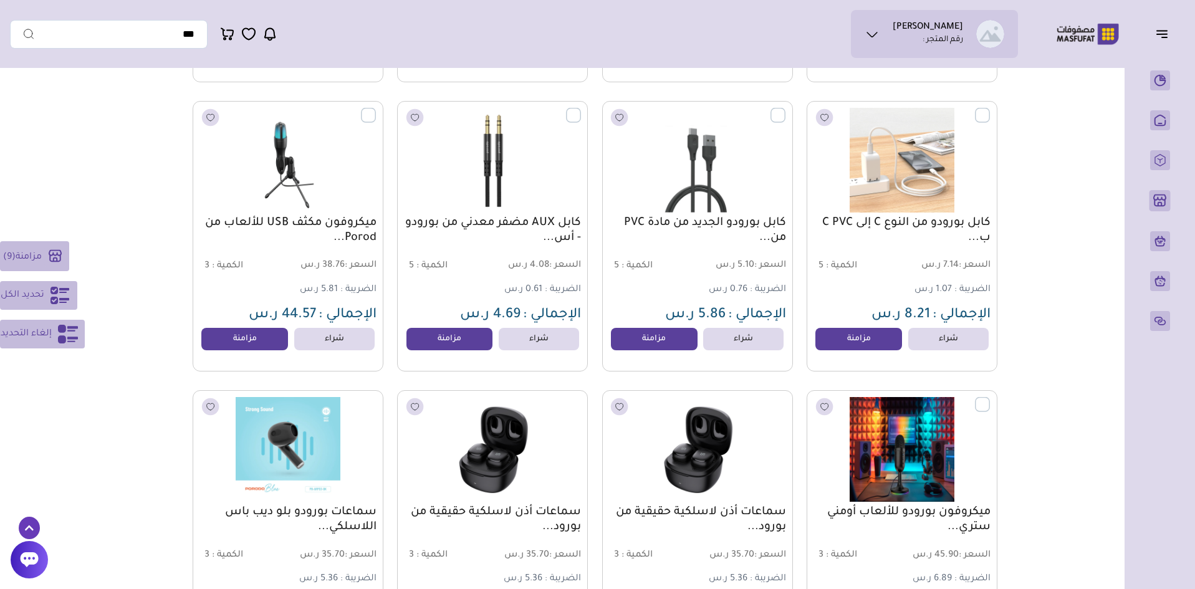
scroll to position [432, 0]
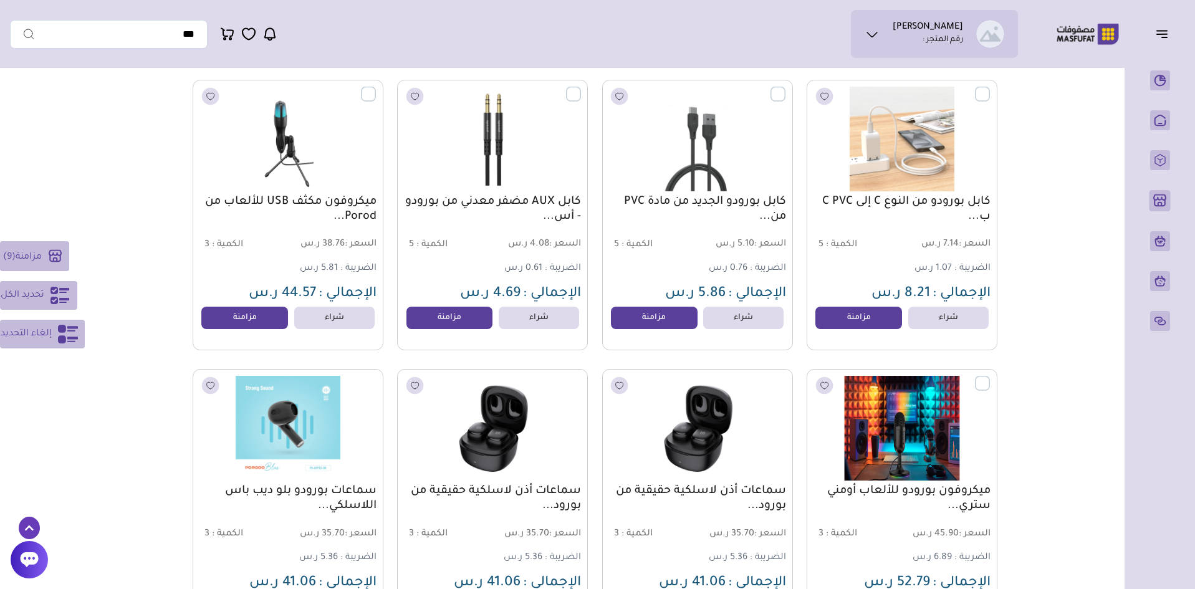
click at [990, 377] on label at bounding box center [990, 376] width 0 height 1
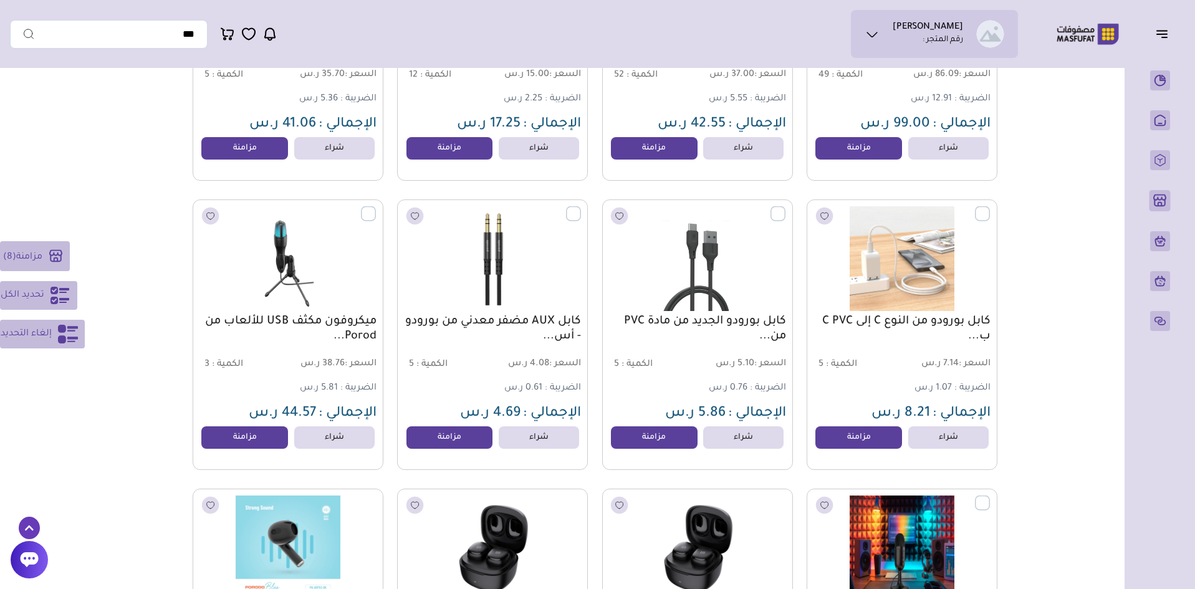
scroll to position [308, 0]
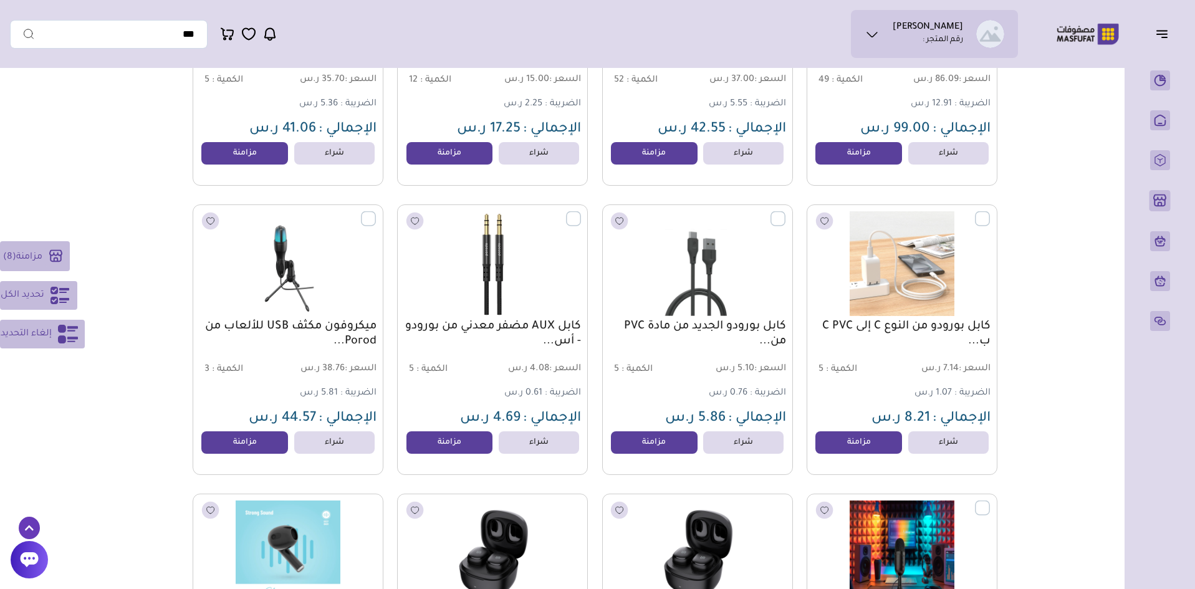
click at [581, 212] on label at bounding box center [581, 211] width 0 height 1
click at [376, 212] on label at bounding box center [376, 211] width 0 height 1
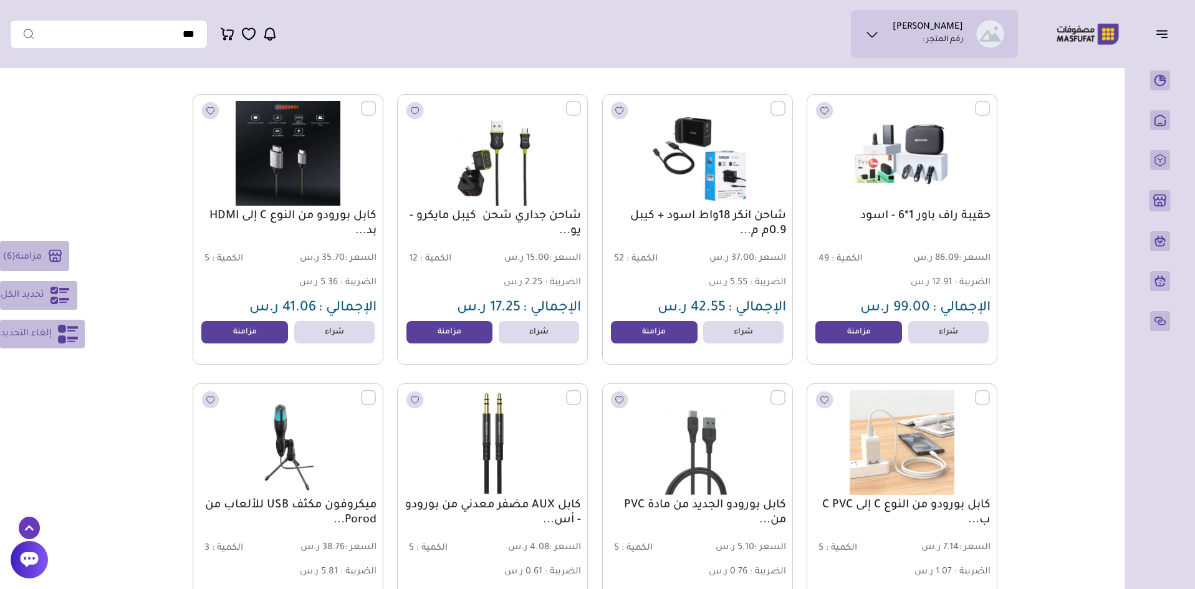
scroll to position [125, 0]
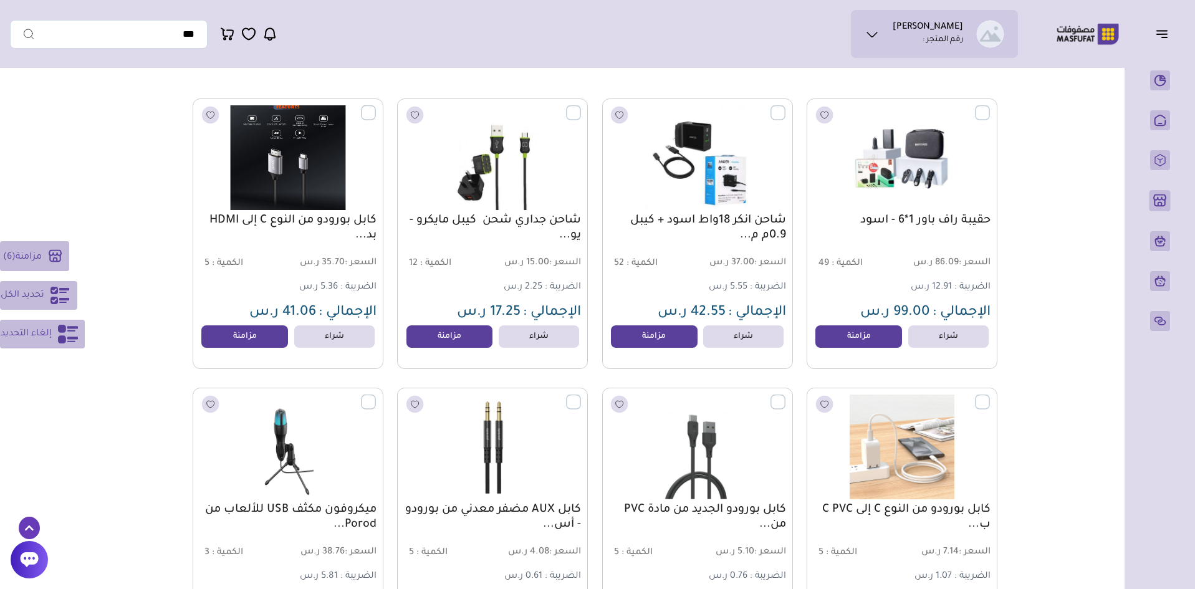
click at [376, 107] on label at bounding box center [376, 105] width 0 height 1
click at [47, 255] on rect at bounding box center [55, 256] width 21 height 21
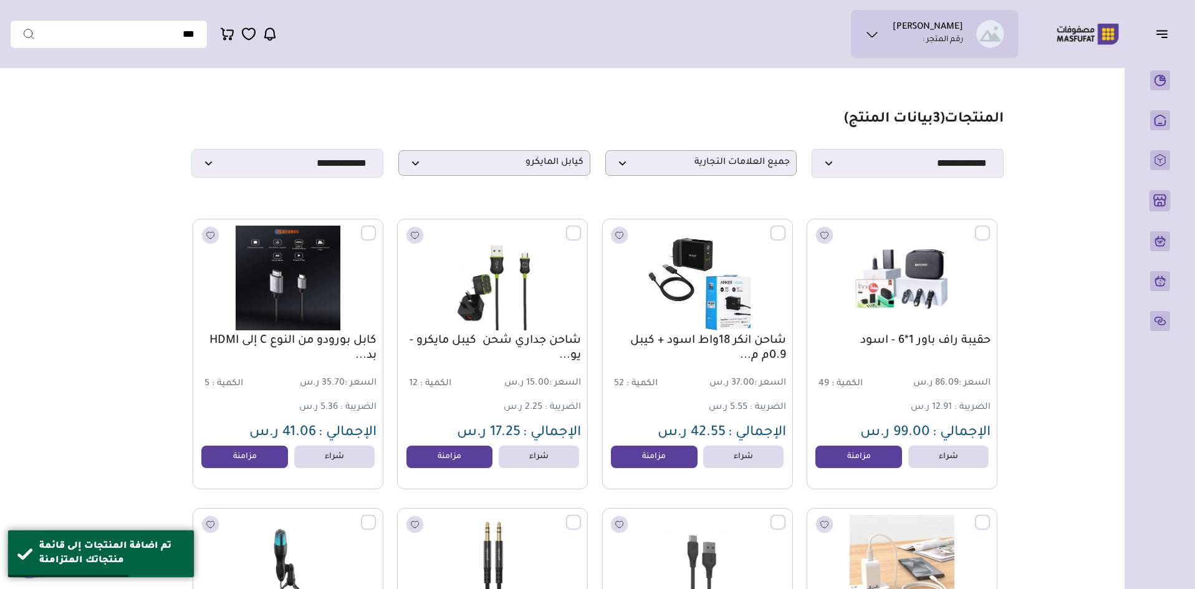
scroll to position [0, 0]
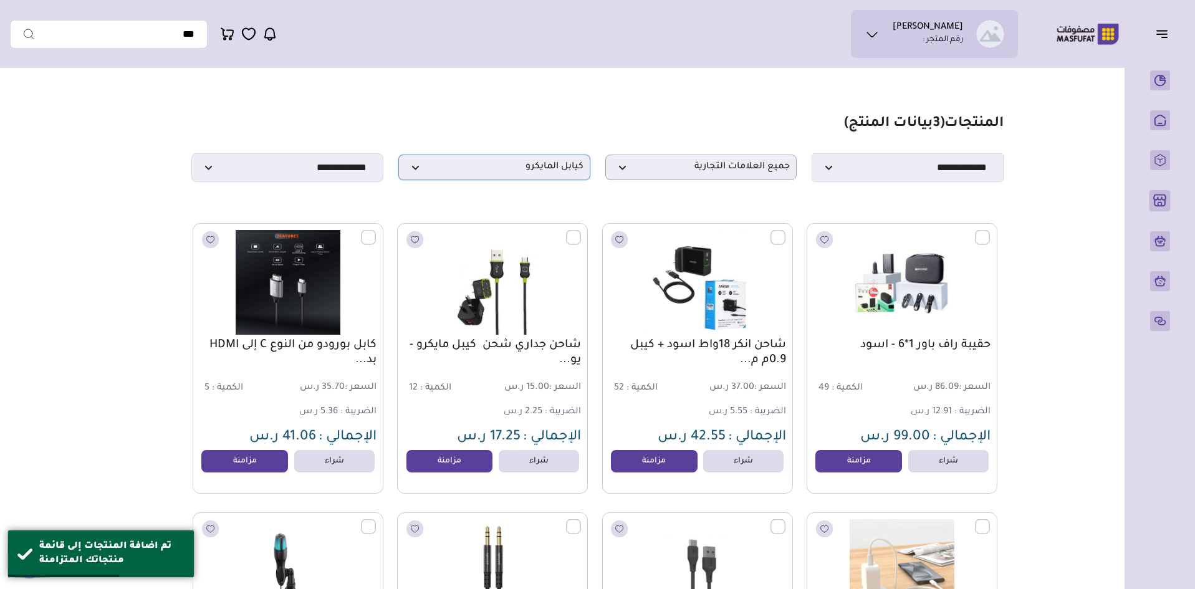
click at [508, 163] on p "كيابل المايكرو" at bounding box center [494, 168] width 192 height 26
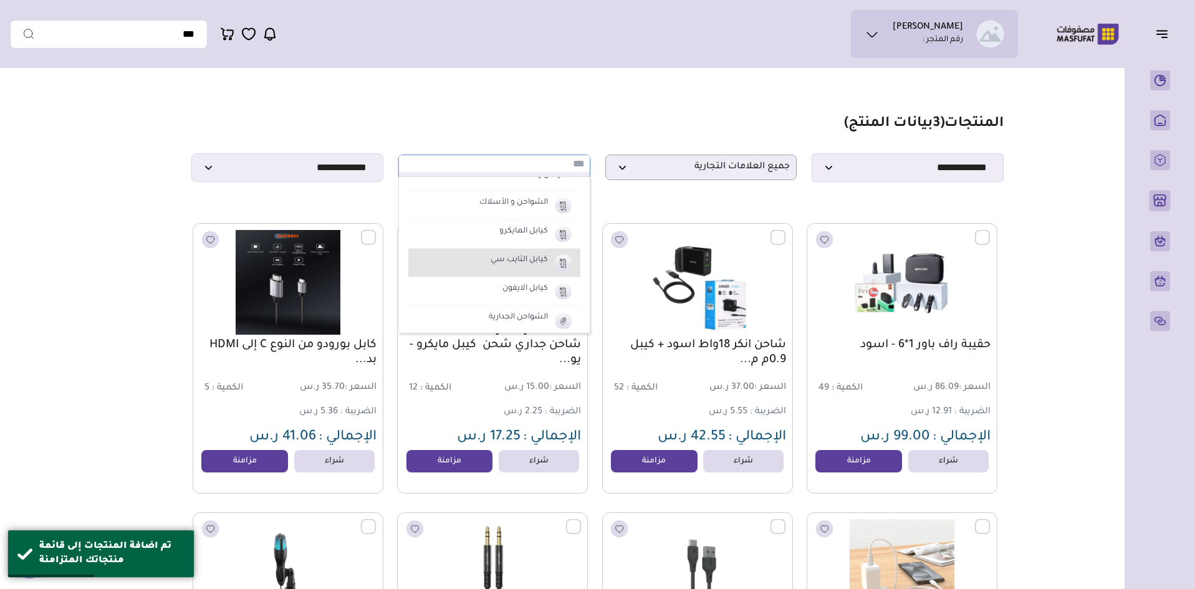
click at [523, 265] on label "كيابل التايب سي" at bounding box center [519, 260] width 61 height 16
select select "**"
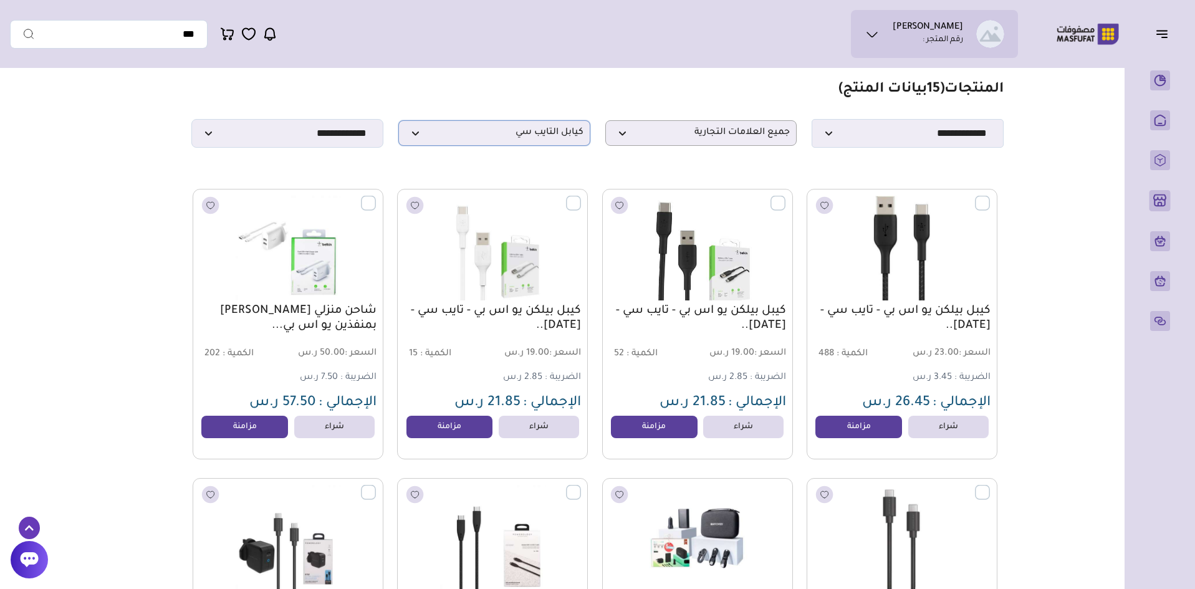
scroll to position [62, 0]
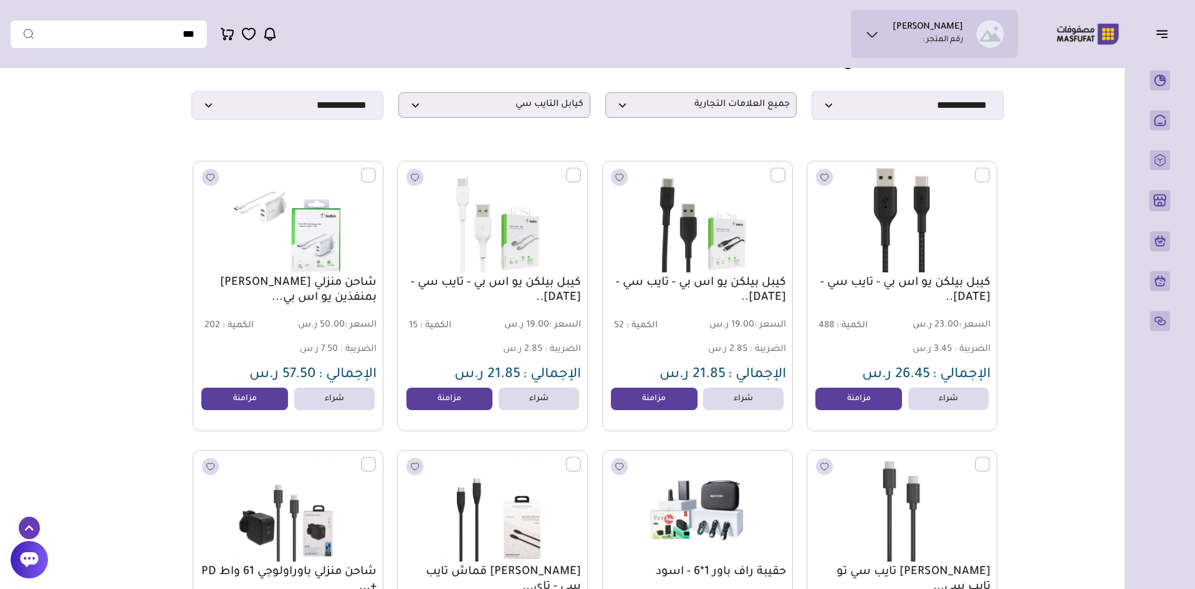
click at [376, 169] on label at bounding box center [376, 168] width 0 height 1
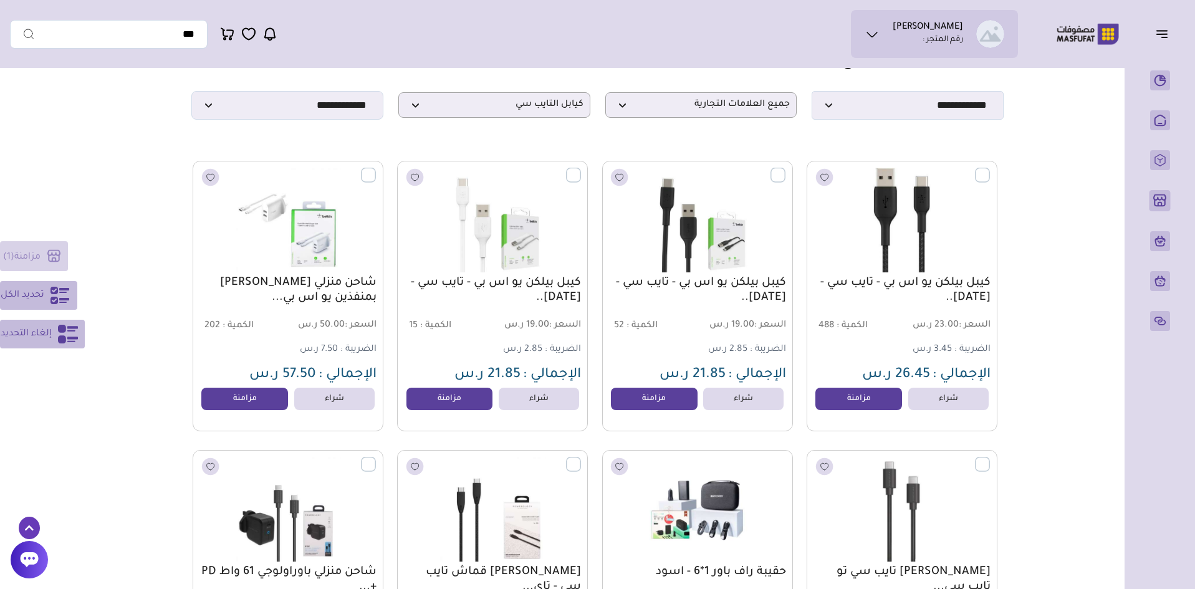
click at [36, 290] on span "تحديد الكل" at bounding box center [23, 295] width 44 height 15
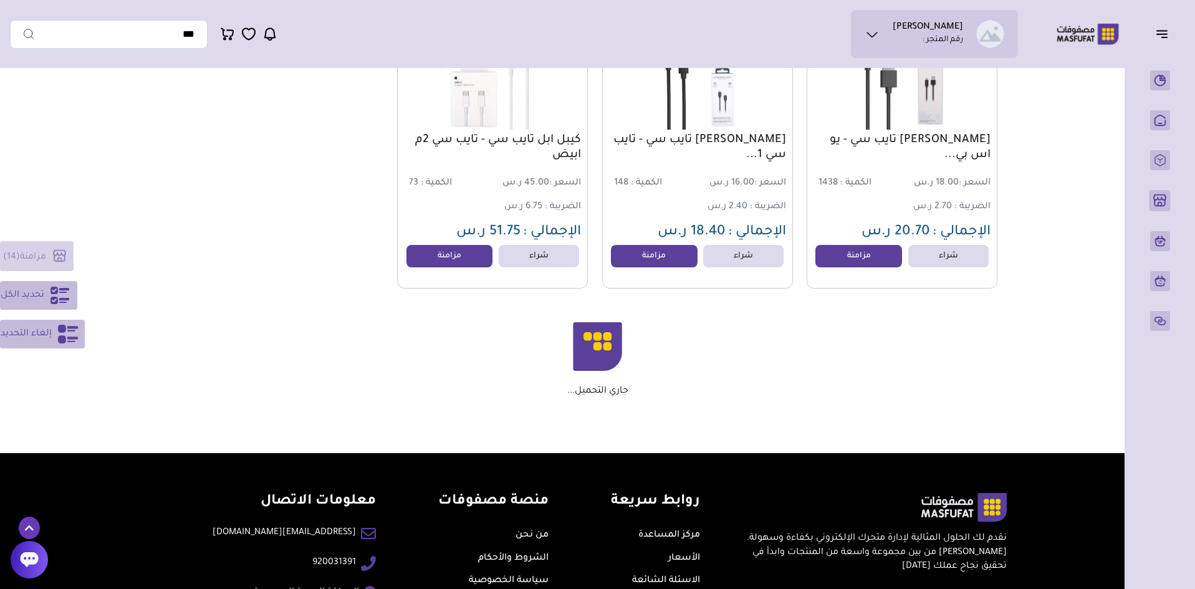
scroll to position [1051, 0]
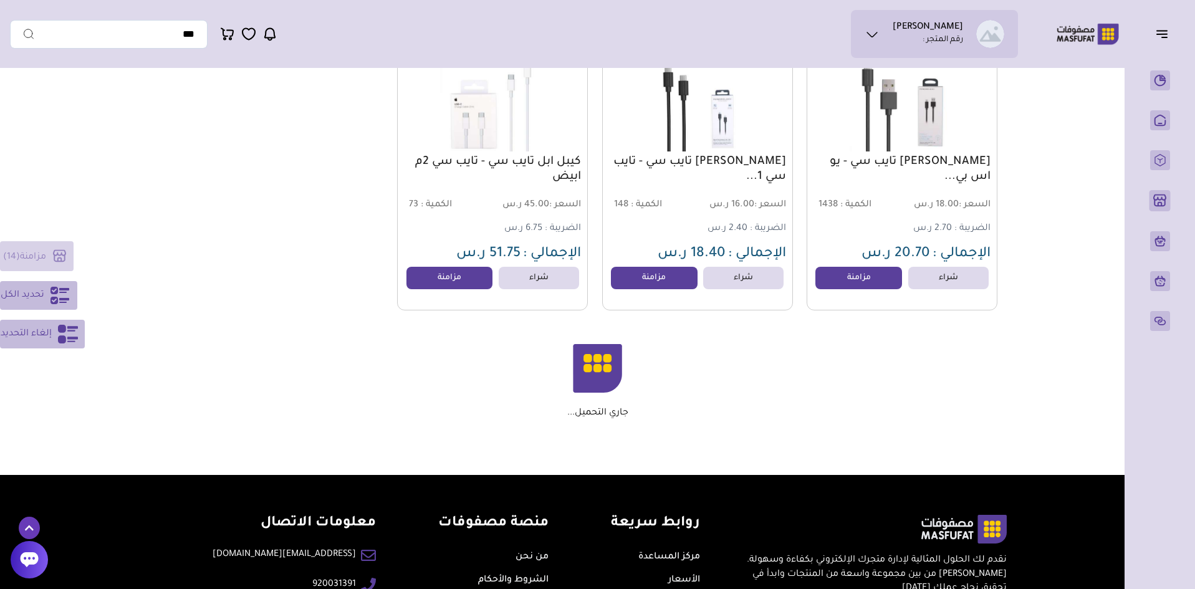
click at [31, 258] on div "مزامنة ( 14 ) تحديد الكل إلغاء التحديد" at bounding box center [42, 294] width 85 height 107
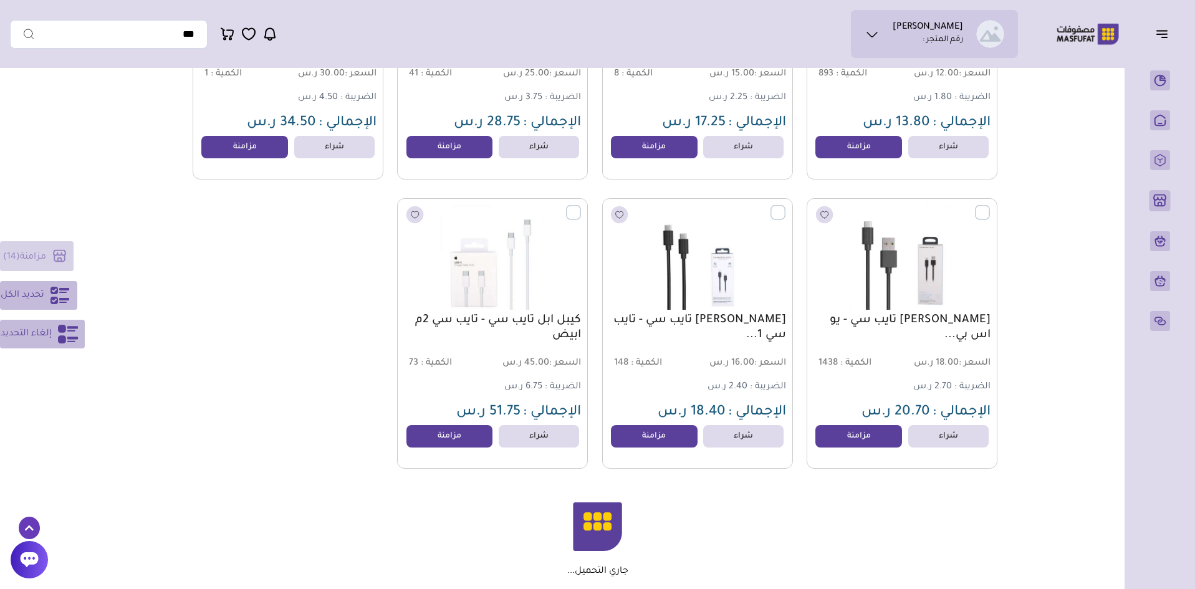
scroll to position [1059, 0]
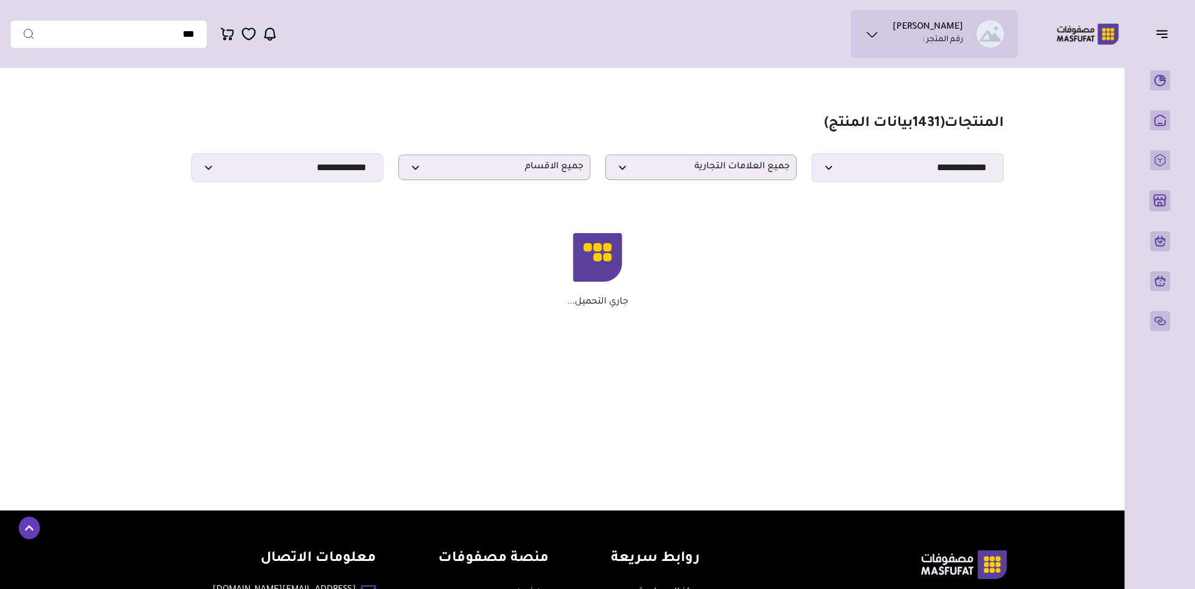
scroll to position [156, 0]
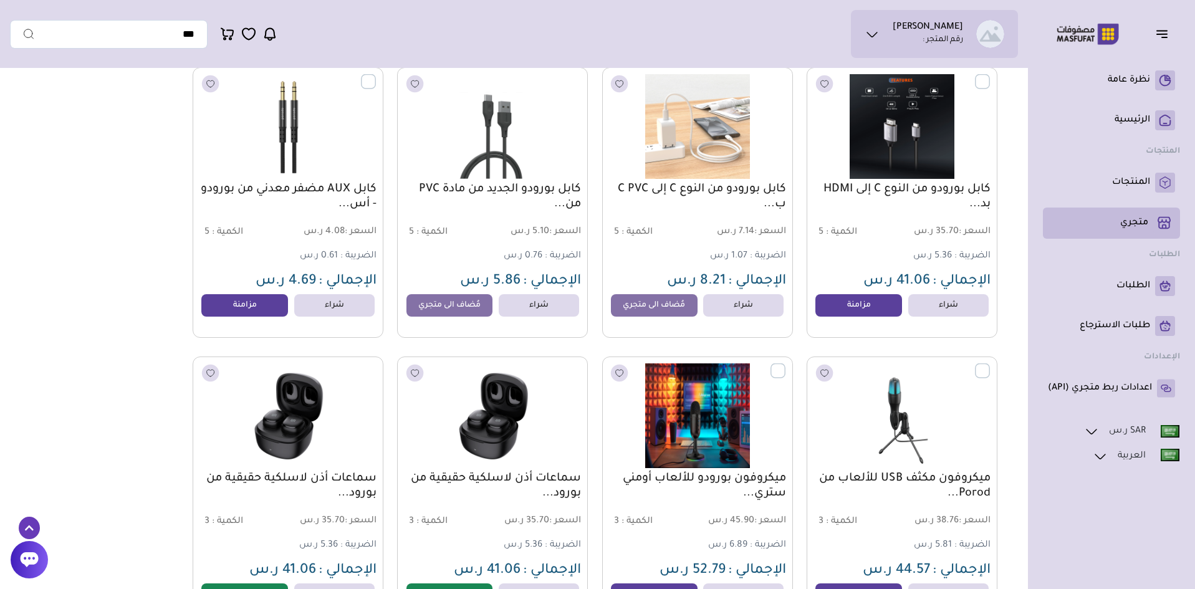
click at [1135, 227] on p "متجري ( 0 )" at bounding box center [1134, 223] width 28 height 12
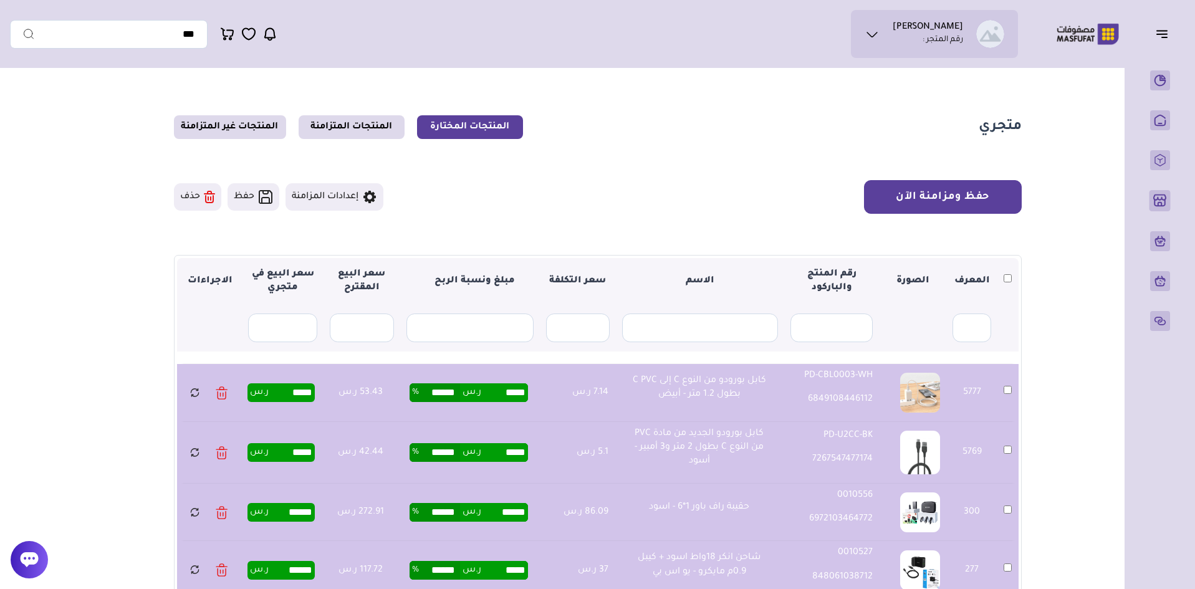
click at [932, 204] on button "حفظ ومزامنة الآن" at bounding box center [943, 197] width 158 height 34
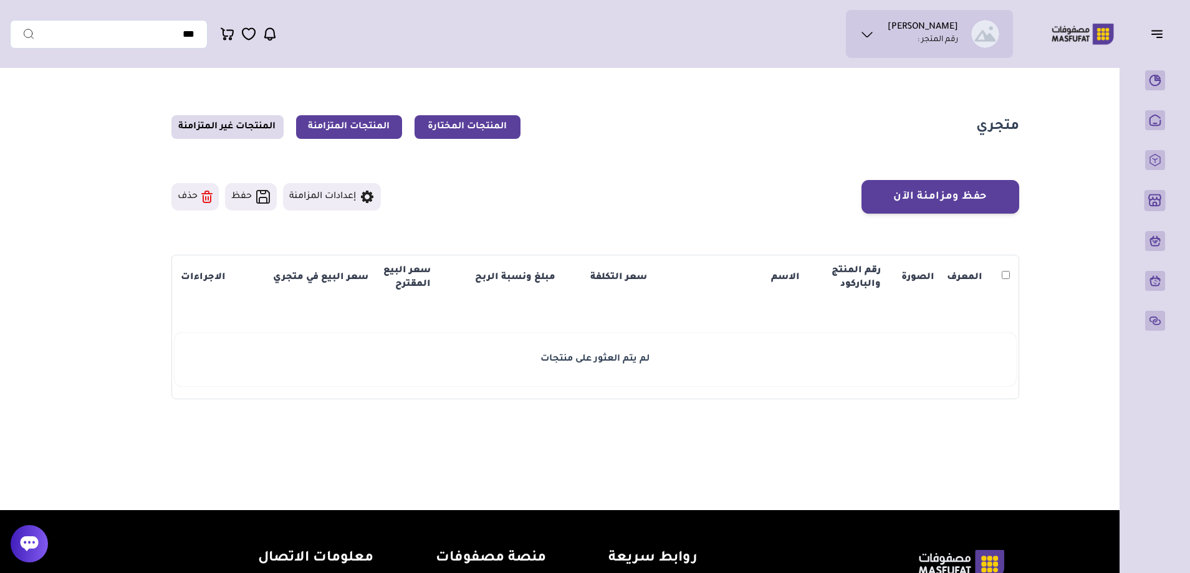
click at [358, 133] on link "المنتجات المتزامنة" at bounding box center [349, 127] width 106 height 24
click at [346, 123] on link "المنتجات المتزامنة" at bounding box center [349, 127] width 106 height 24
click at [329, 125] on link "المنتجات المتزامنة" at bounding box center [349, 127] width 106 height 24
click at [370, 125] on link "المنتجات المتزامنة" at bounding box center [349, 127] width 106 height 24
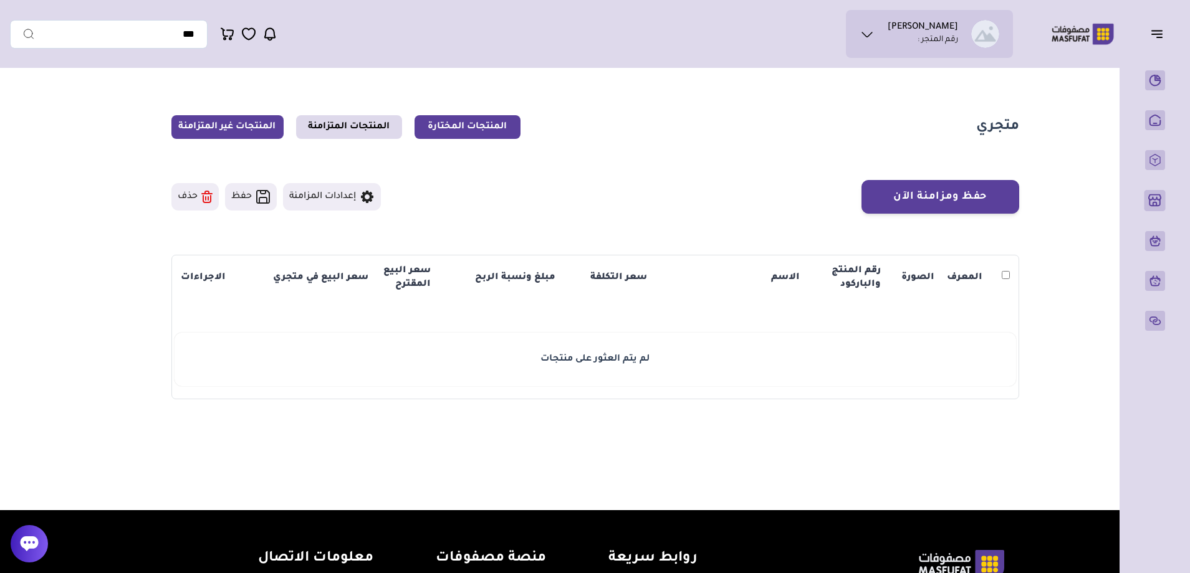
click at [229, 120] on link "المنتجات غير المتزامنة" at bounding box center [227, 127] width 112 height 24
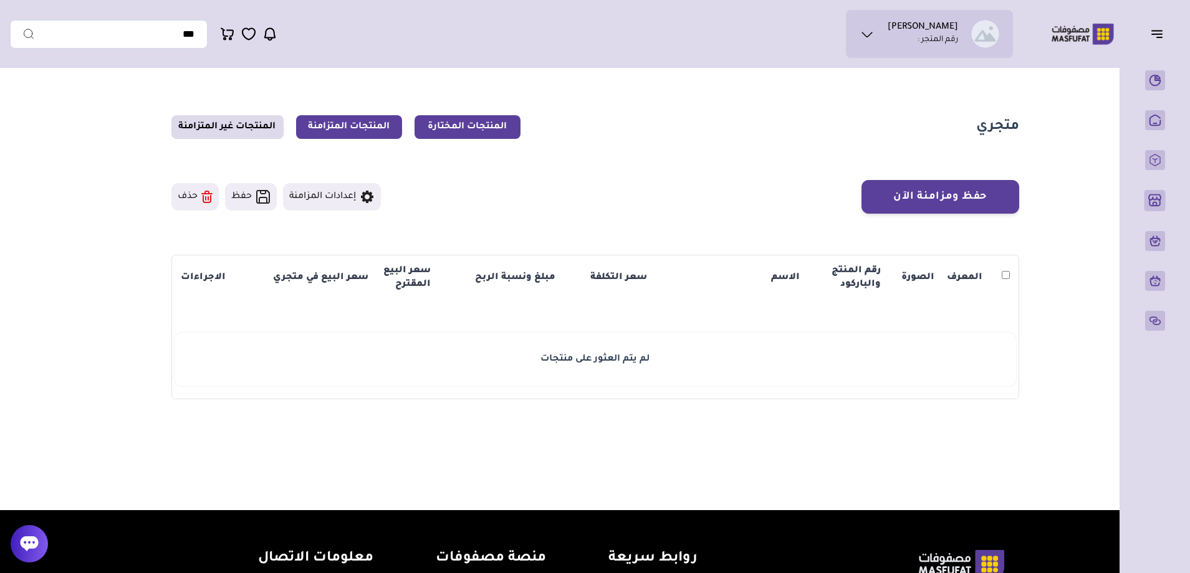
click at [354, 123] on link "المنتجات المتزامنة" at bounding box center [349, 127] width 106 height 24
click at [353, 123] on link "المنتجات المتزامنة" at bounding box center [349, 127] width 106 height 24
click at [323, 130] on link "المنتجات المتزامنة" at bounding box center [349, 127] width 106 height 24
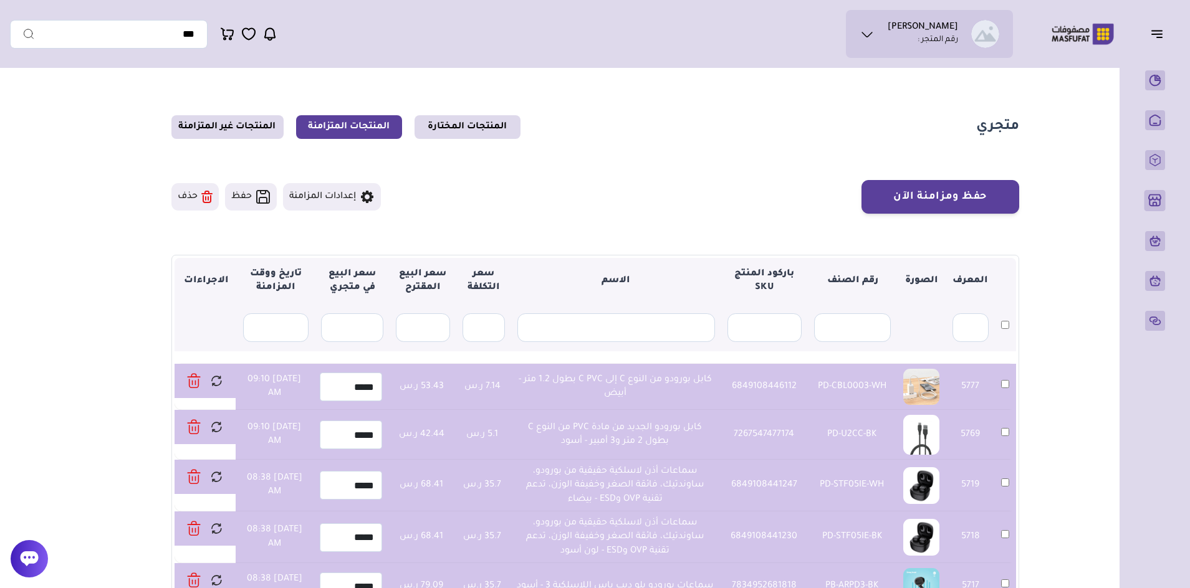
click at [209, 193] on icon at bounding box center [207, 192] width 4 height 2
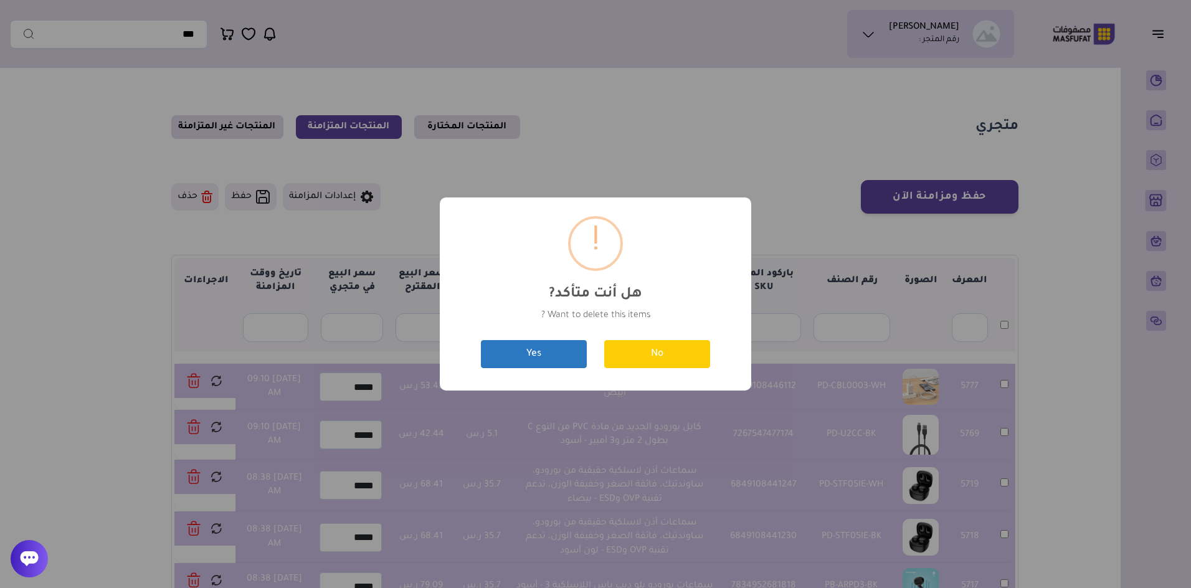
click at [571, 358] on button "Yes" at bounding box center [534, 354] width 106 height 28
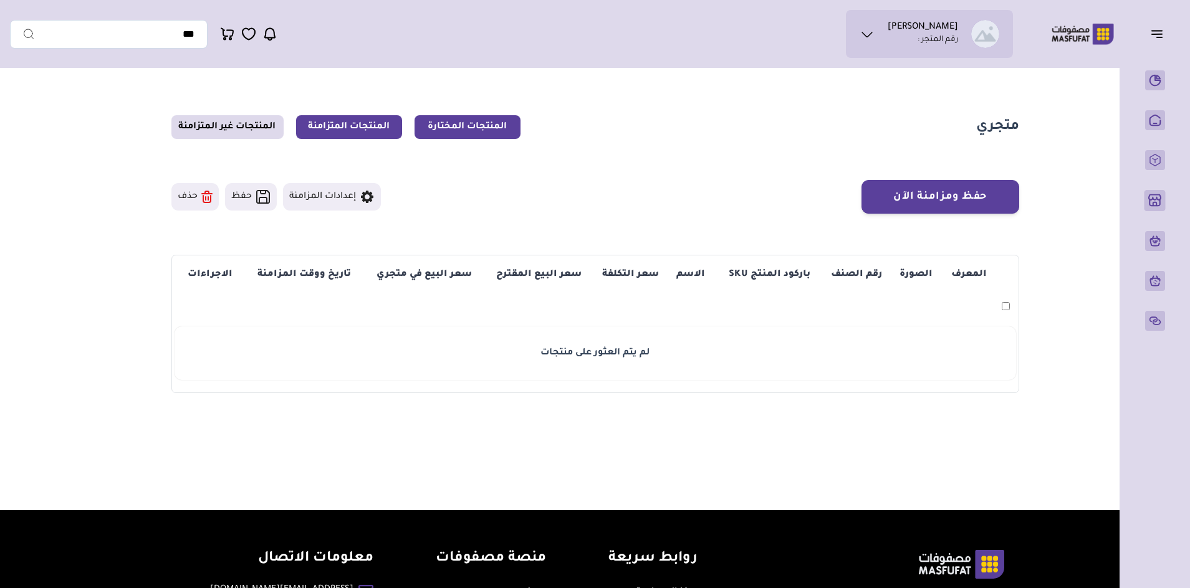
click at [497, 131] on link "المنتجات المختارة" at bounding box center [467, 127] width 106 height 24
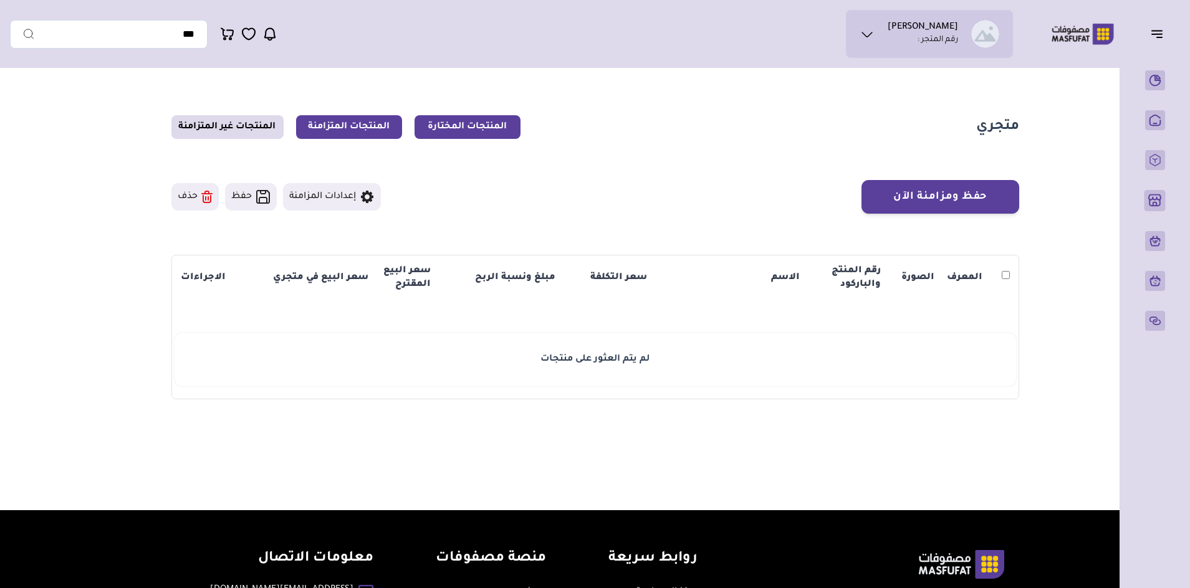
click at [378, 128] on link "المنتجات المتزامنة" at bounding box center [349, 127] width 106 height 24
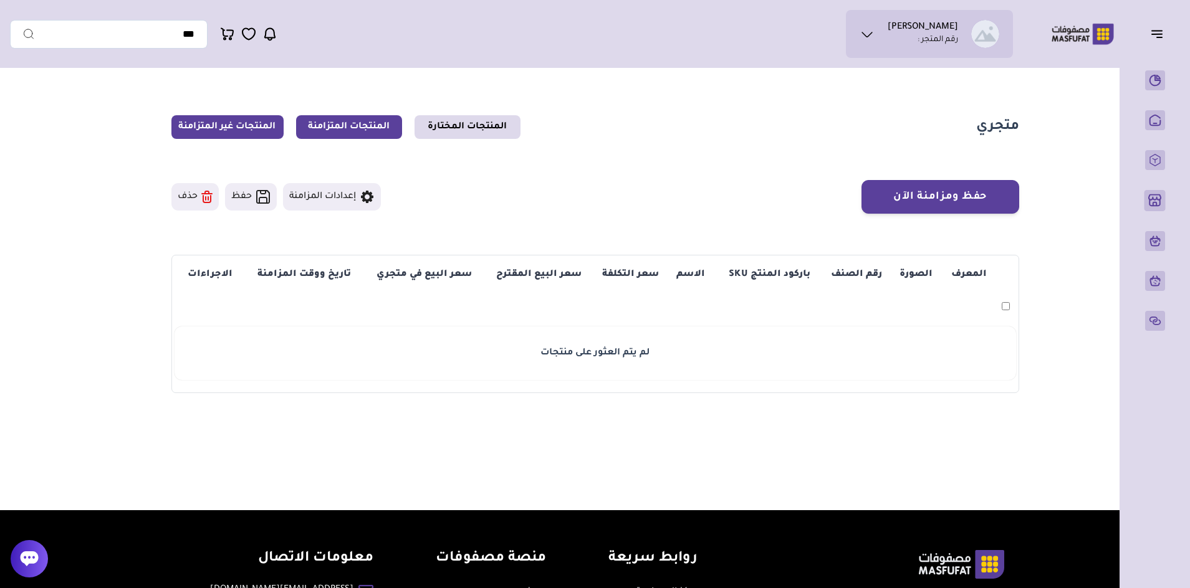
click at [263, 126] on link "المنتجات غير المتزامنة" at bounding box center [227, 127] width 112 height 24
click at [259, 130] on link "المنتجات غير المتزامنة" at bounding box center [227, 127] width 112 height 24
click at [361, 123] on link "المنتجات المتزامنة" at bounding box center [349, 127] width 106 height 24
